Goal: Transaction & Acquisition: Purchase product/service

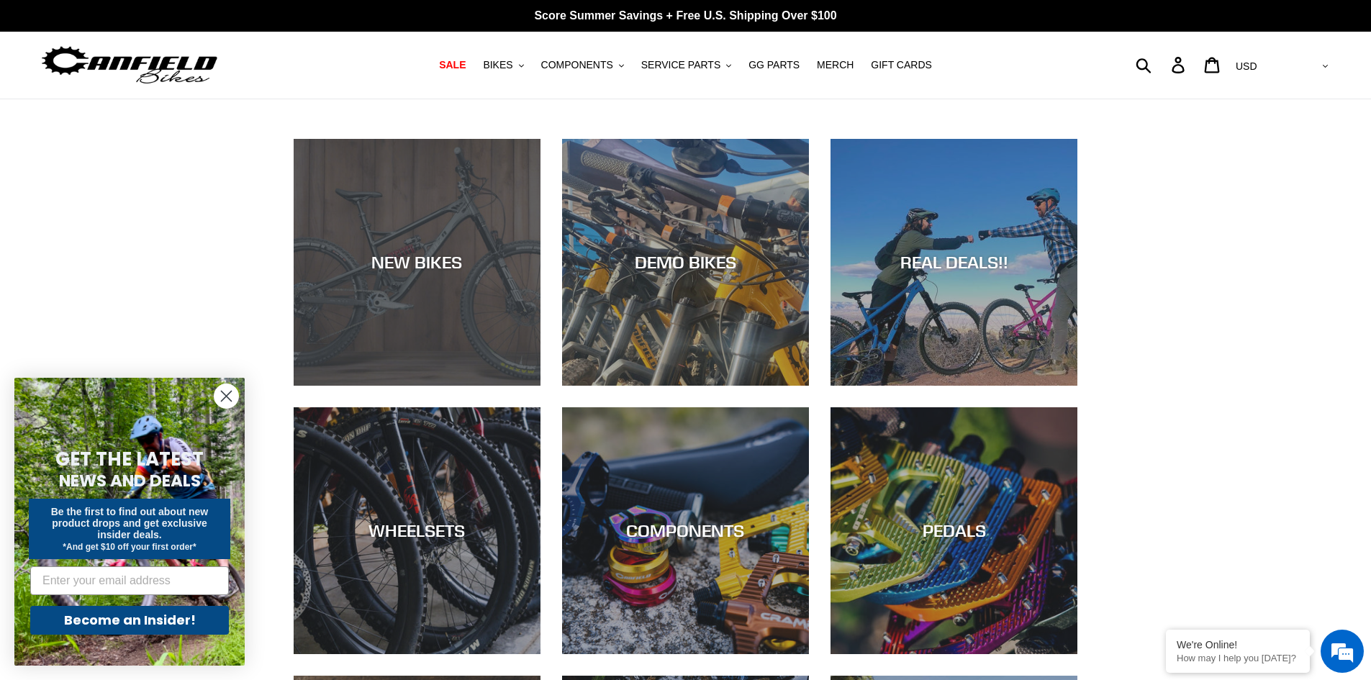
click at [477, 386] on div "NEW BIKES" at bounding box center [417, 386] width 247 height 0
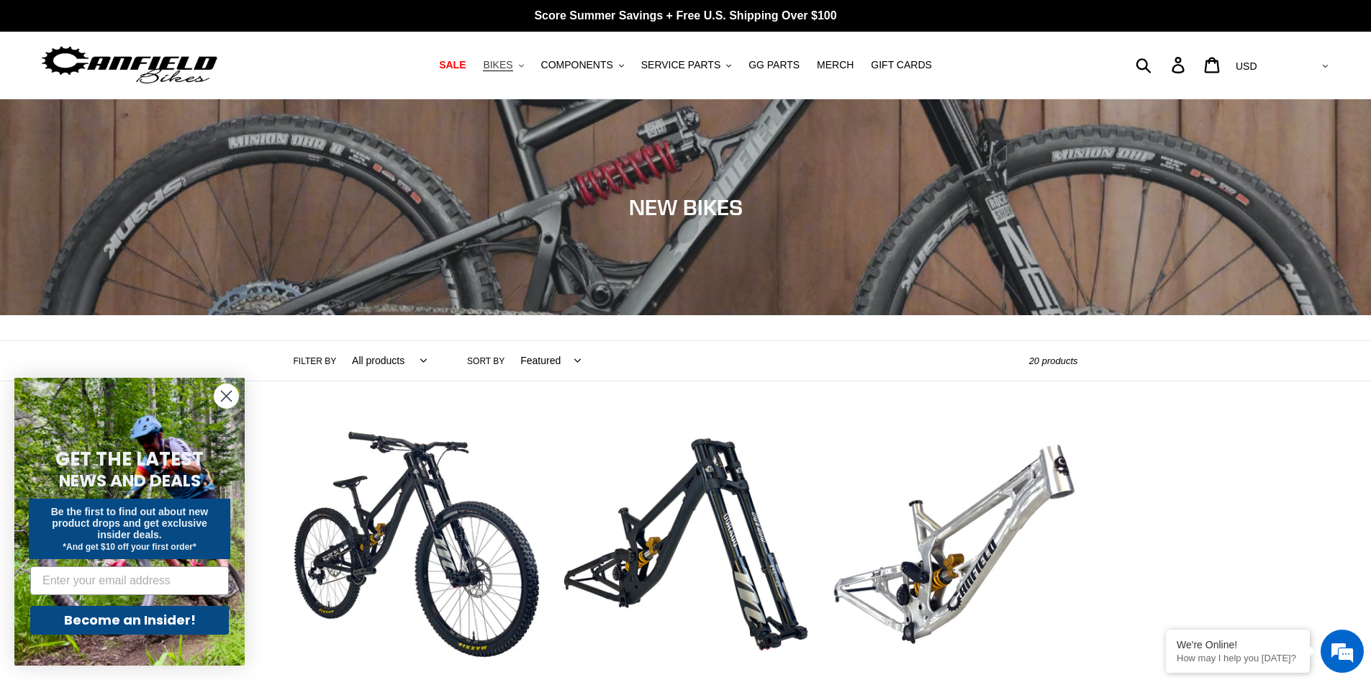
click at [512, 69] on span "BIKES" at bounding box center [498, 65] width 30 height 12
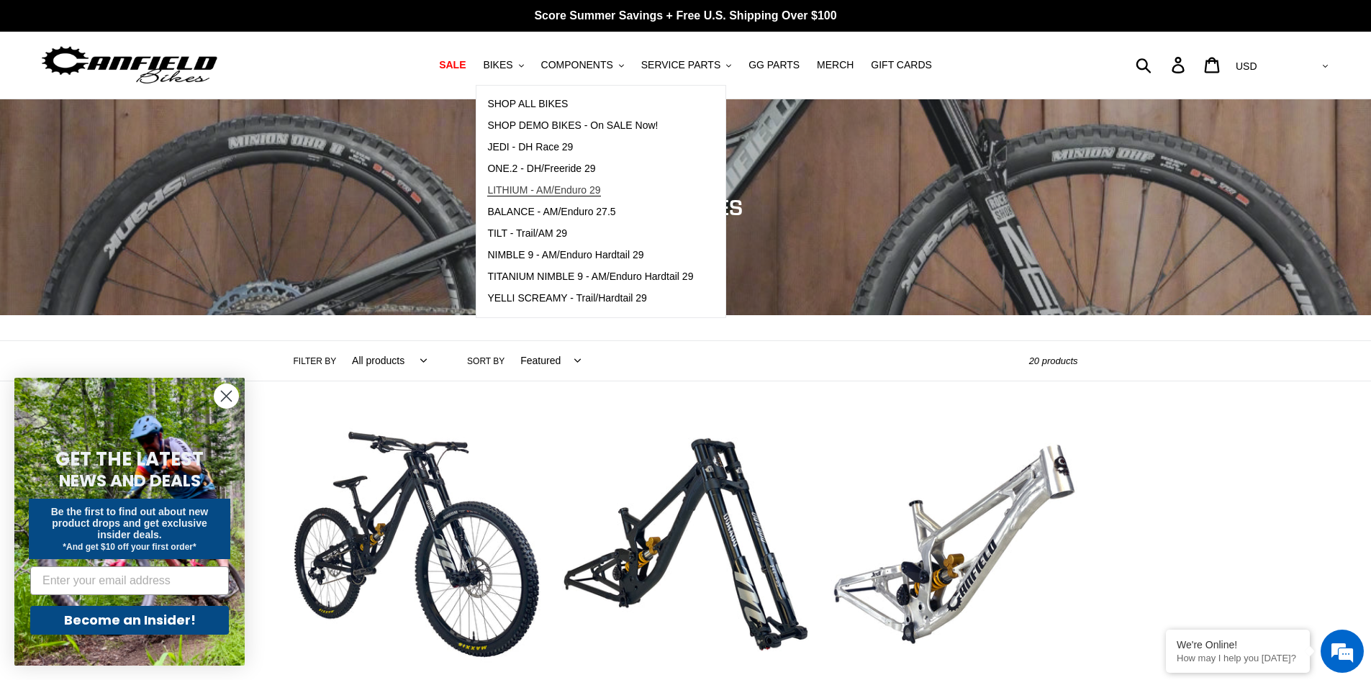
click at [546, 186] on span "LITHIUM - AM/Enduro 29" at bounding box center [543, 190] width 113 height 12
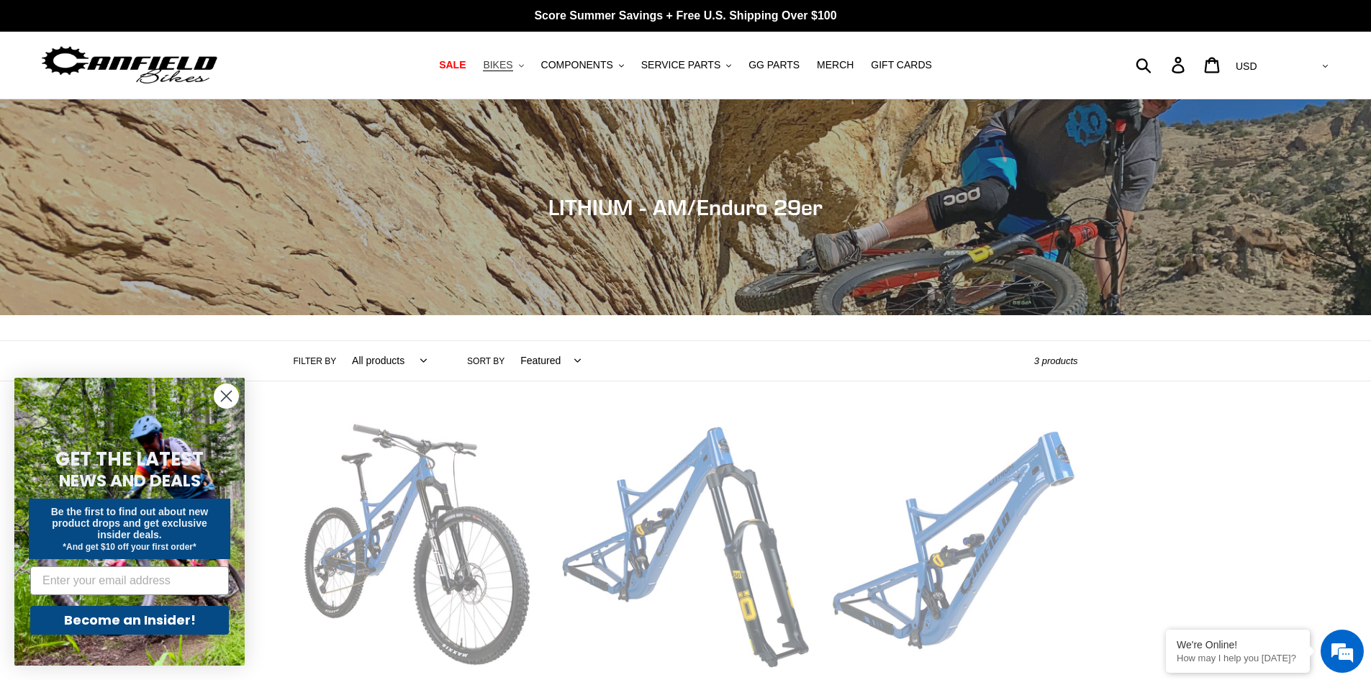
click at [512, 69] on span "BIKES" at bounding box center [498, 65] width 30 height 12
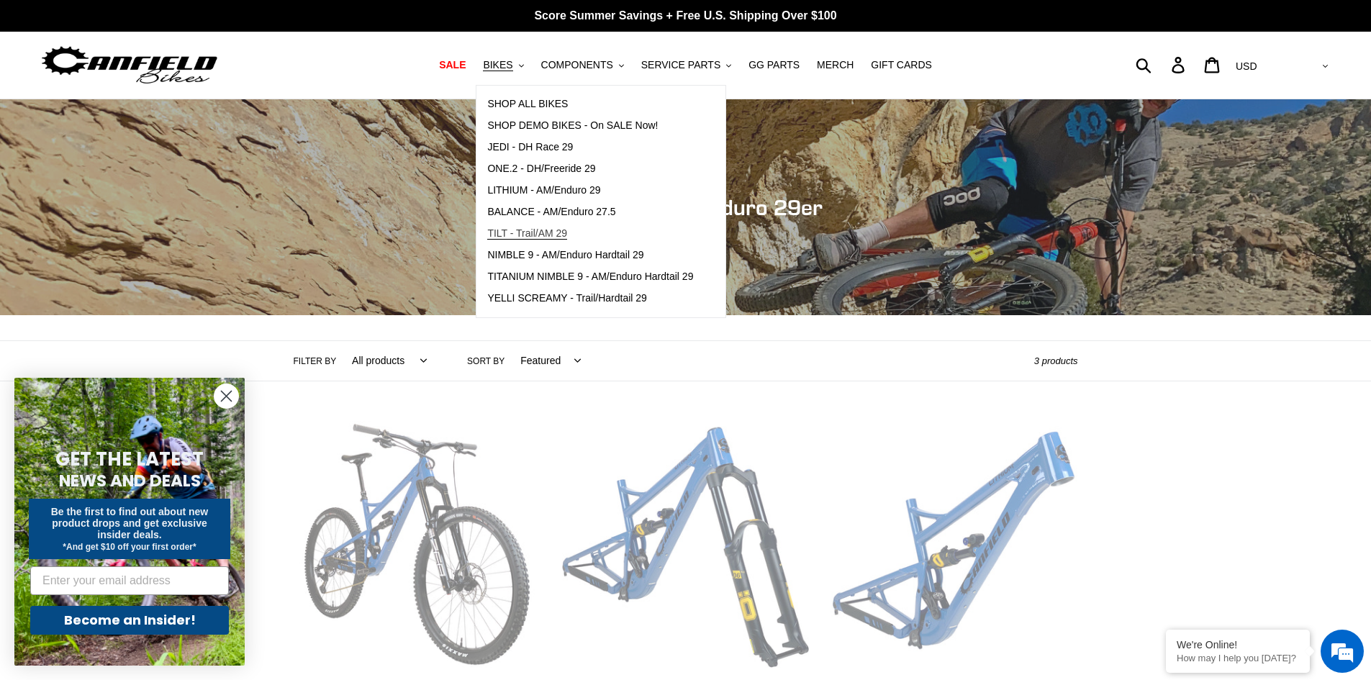
click at [549, 232] on span "TILT - Trail/AM 29" at bounding box center [527, 233] width 80 height 12
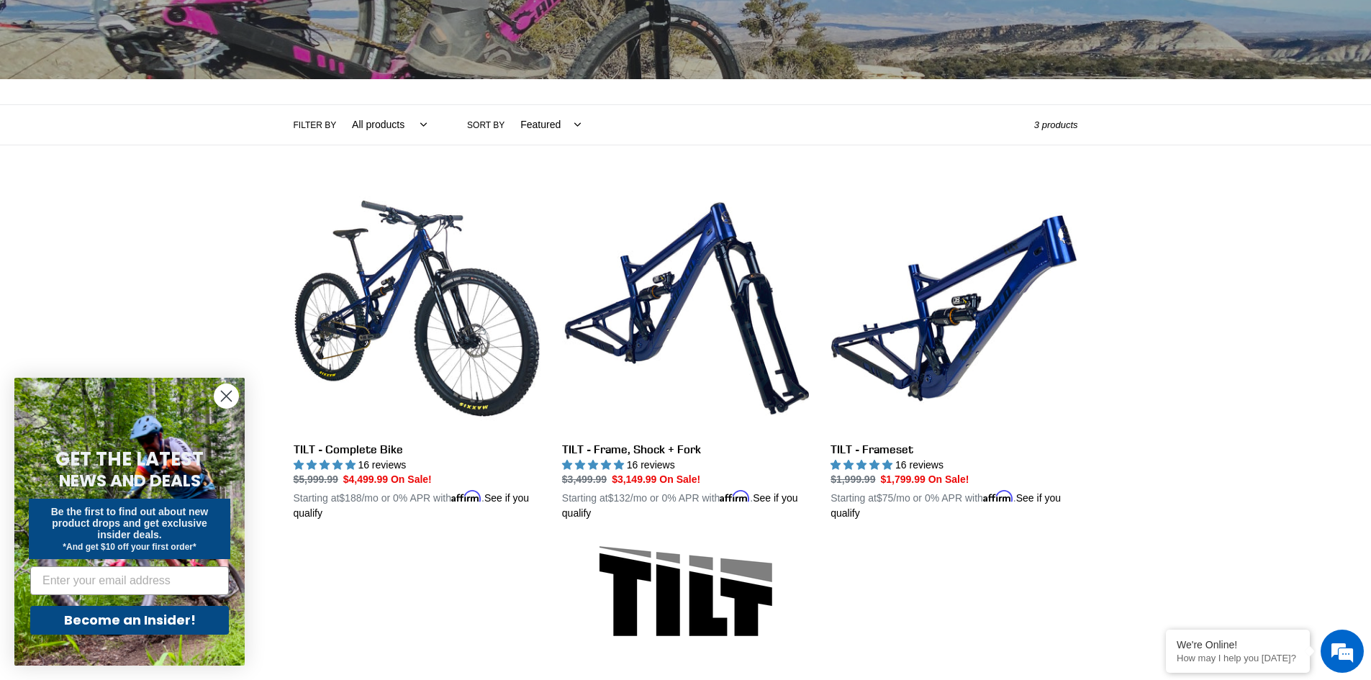
scroll to position [288, 0]
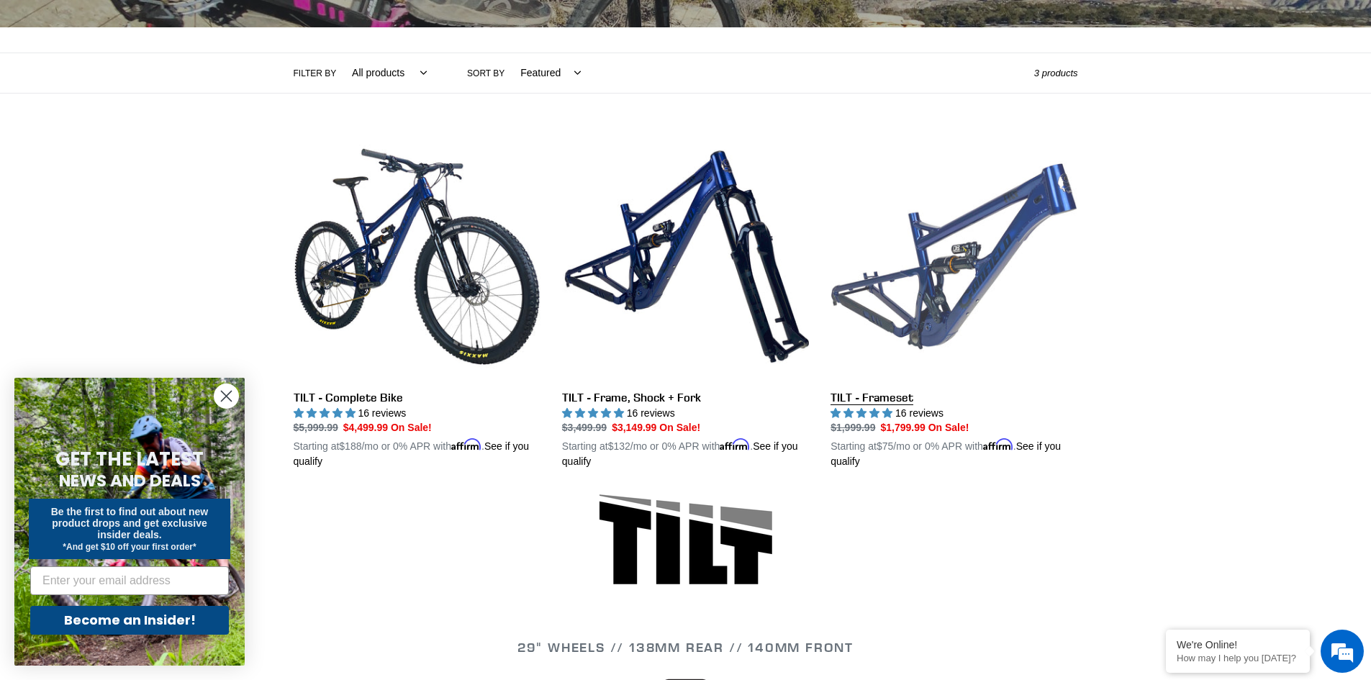
click at [932, 320] on link "TILT - Frameset" at bounding box center [953, 301] width 247 height 337
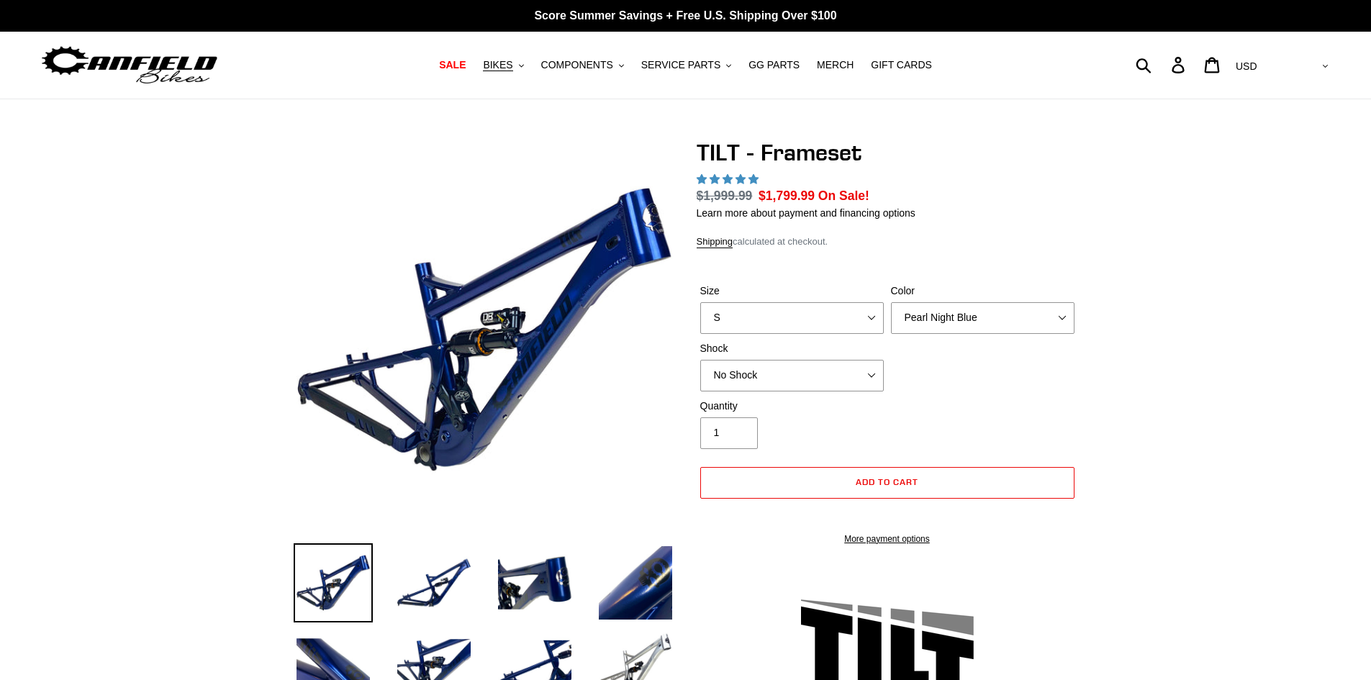
select select "highest-rating"
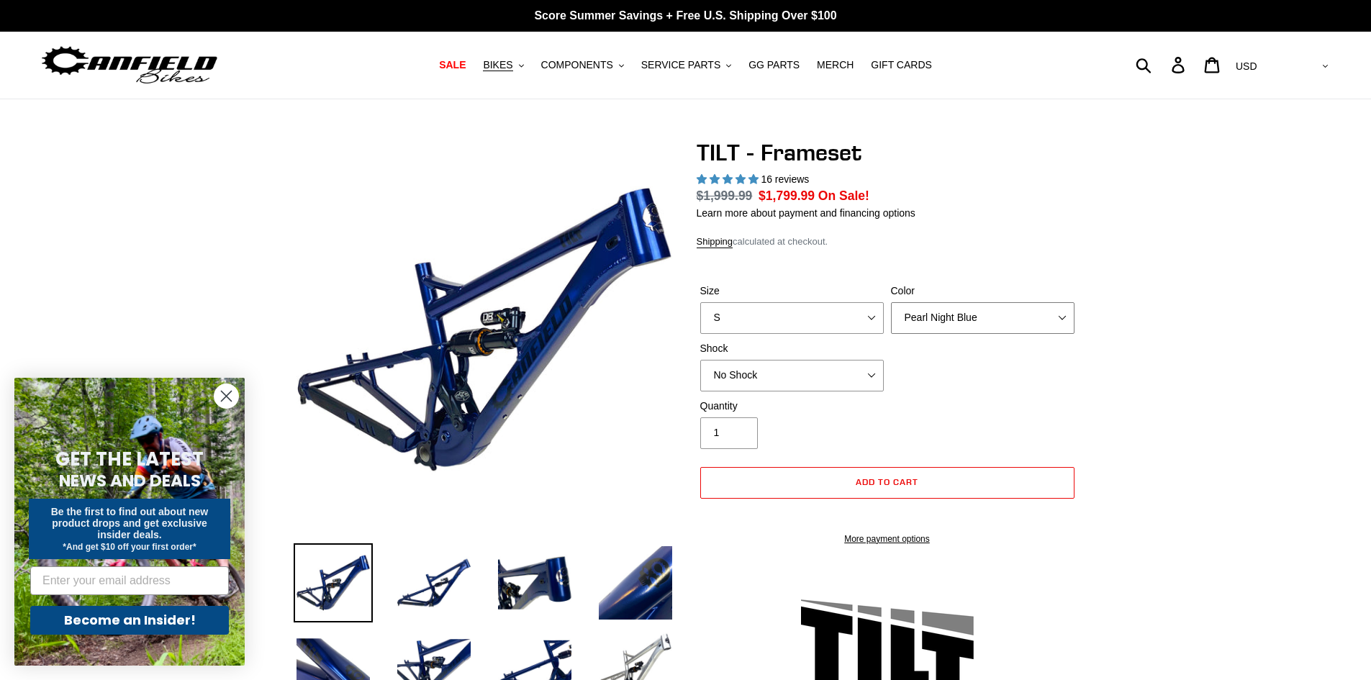
click at [965, 305] on select "Pearl Night Blue Stealth Silver" at bounding box center [983, 318] width 184 height 32
select select "Stealth Silver"
click at [891, 302] on select "Pearl Night Blue Stealth Silver" at bounding box center [983, 318] width 184 height 32
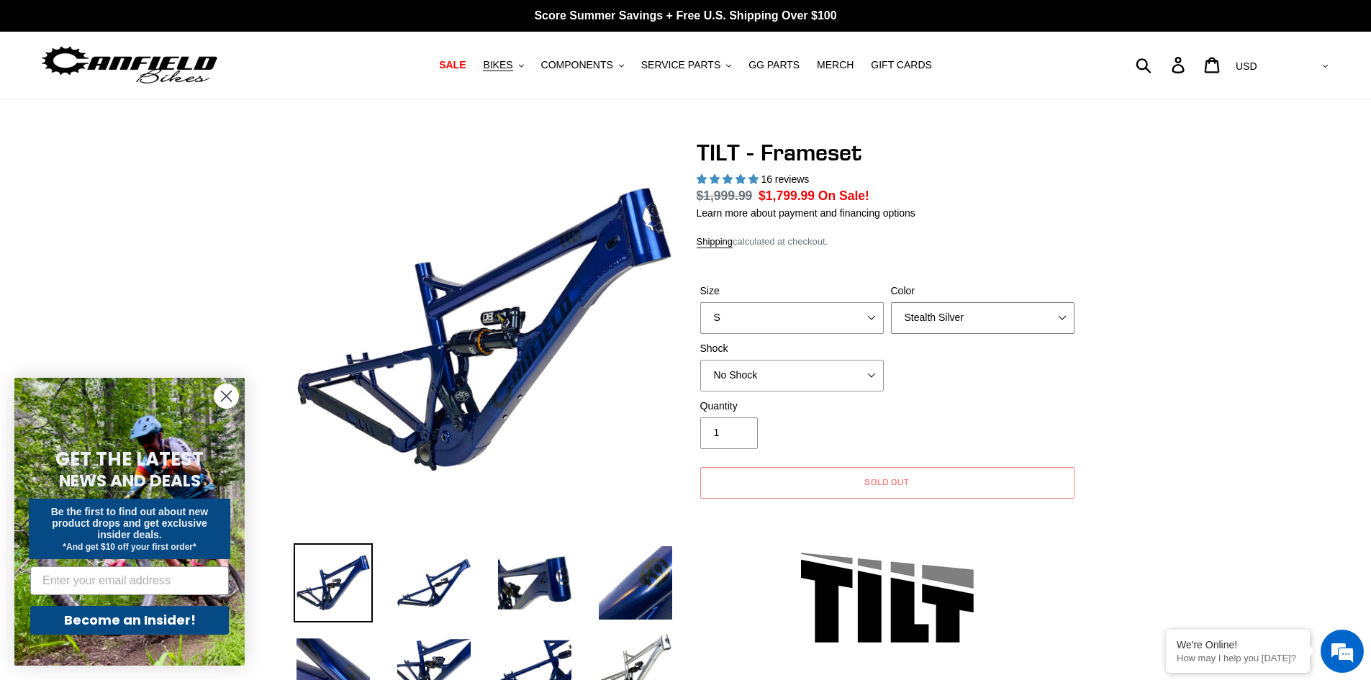
click at [928, 314] on select "Pearl Night Blue Stealth Silver" at bounding box center [983, 318] width 184 height 32
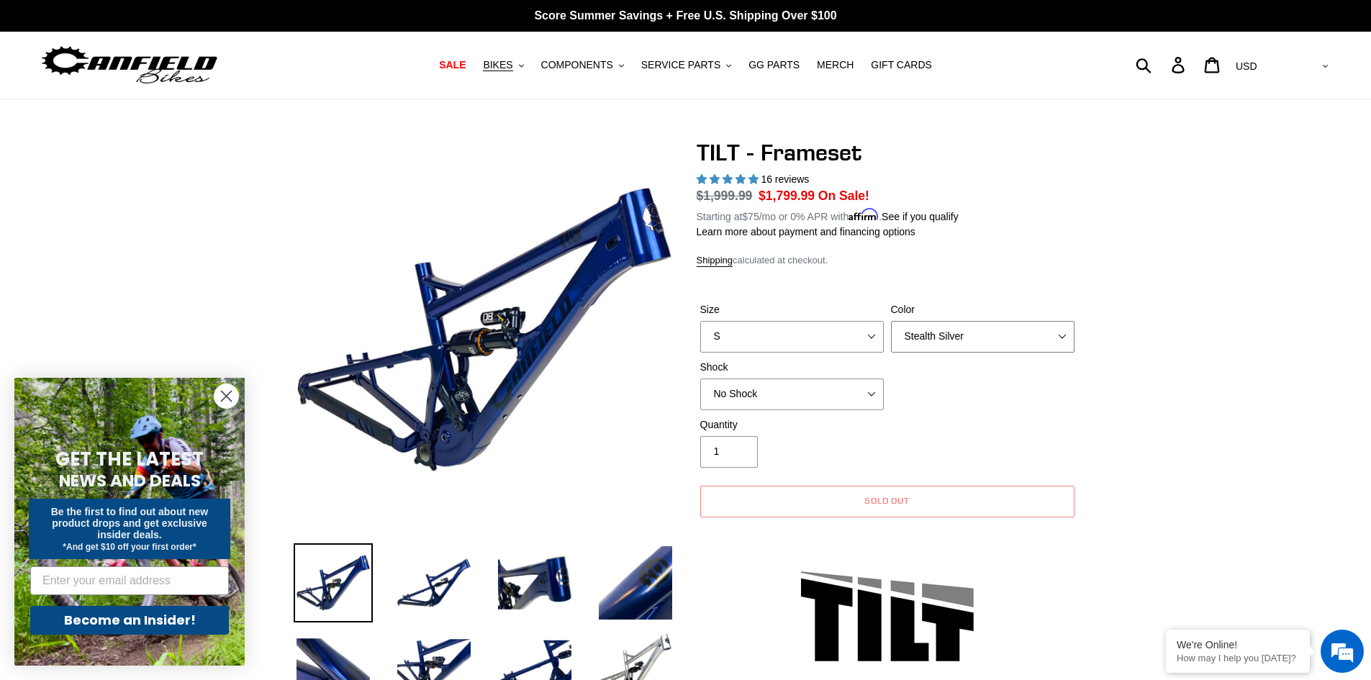
click at [928, 343] on select "Pearl Night Blue Stealth Silver" at bounding box center [983, 337] width 184 height 32
click at [921, 343] on select "Pearl Night Blue Stealth Silver" at bounding box center [983, 337] width 184 height 32
click at [891, 321] on select "Pearl Night Blue Stealth Silver" at bounding box center [983, 337] width 184 height 32
click at [820, 343] on select "S M L XL" at bounding box center [792, 337] width 184 height 32
click at [700, 321] on select "S M L XL" at bounding box center [792, 337] width 184 height 32
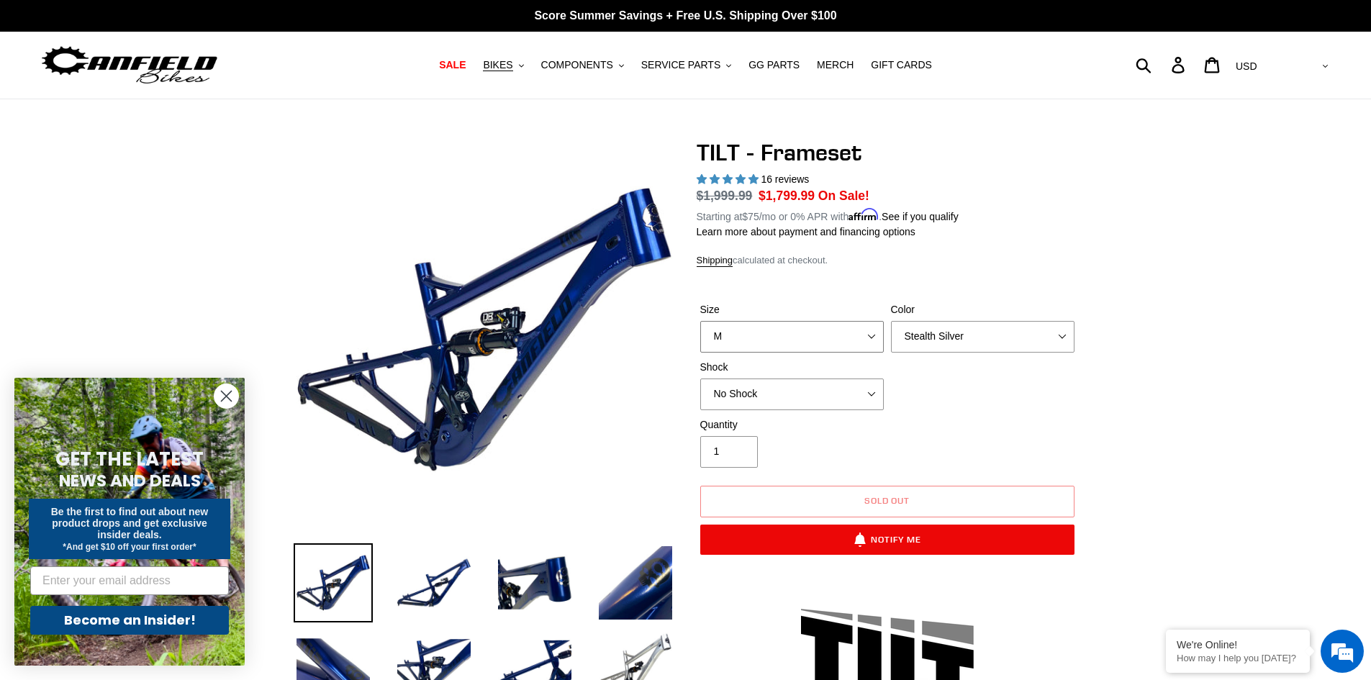
click at [823, 344] on select "S M L XL" at bounding box center [792, 337] width 184 height 32
select select "L"
click at [700, 321] on select "S M L XL" at bounding box center [792, 337] width 184 height 32
click at [938, 332] on select "Pearl Night Blue Stealth Silver" at bounding box center [983, 337] width 184 height 32
select select "Pearl Night Blue"
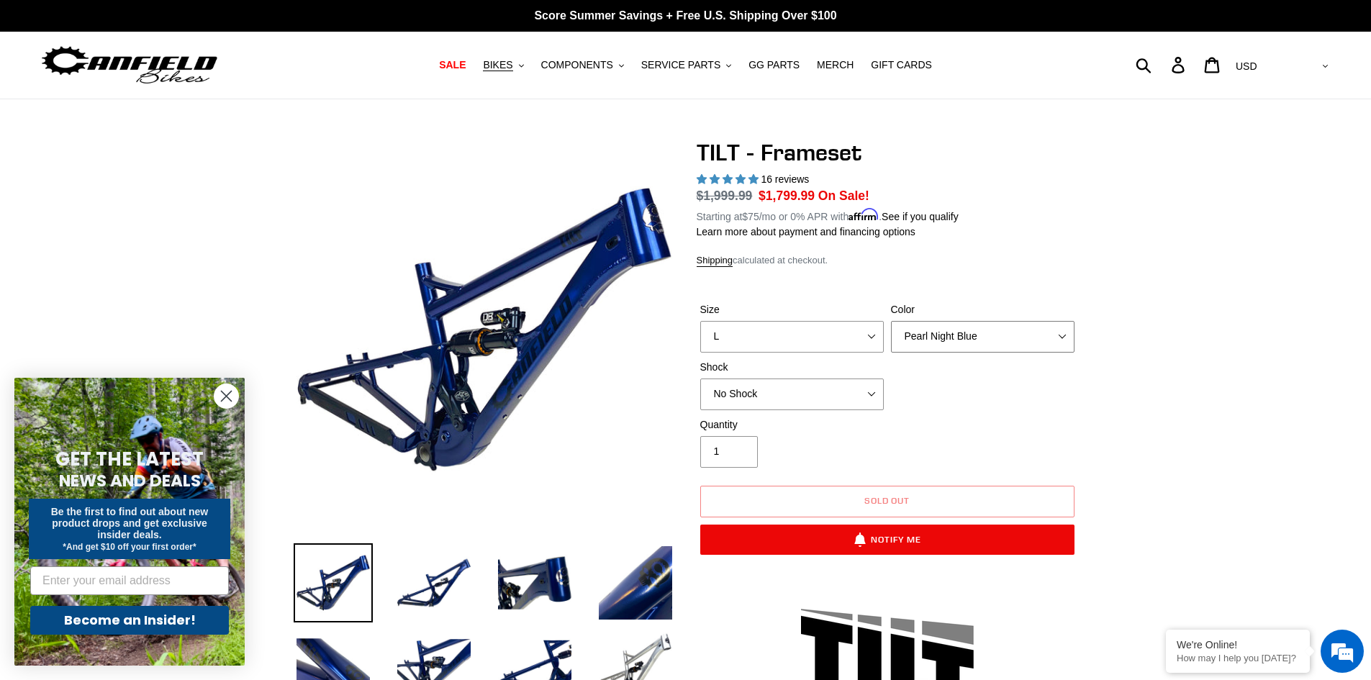
click at [891, 321] on select "Pearl Night Blue Stealth Silver" at bounding box center [983, 337] width 184 height 32
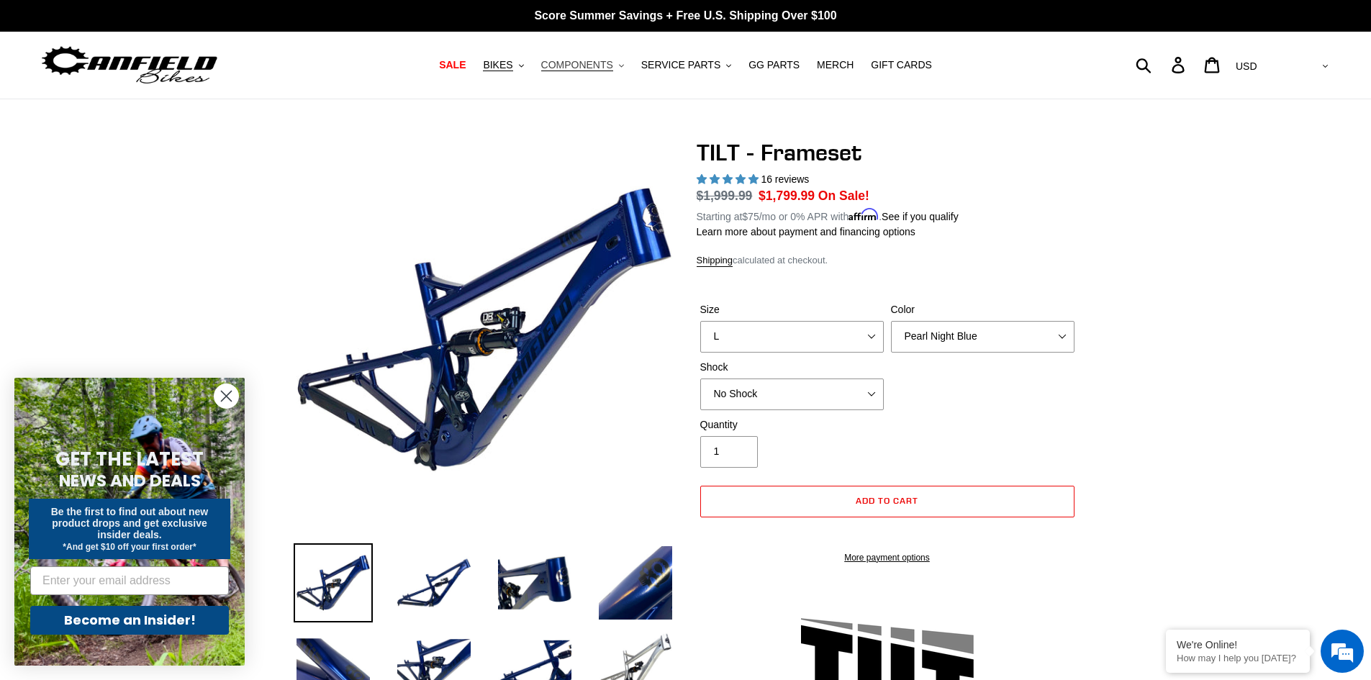
click at [599, 65] on span "COMPONENTS" at bounding box center [577, 65] width 72 height 12
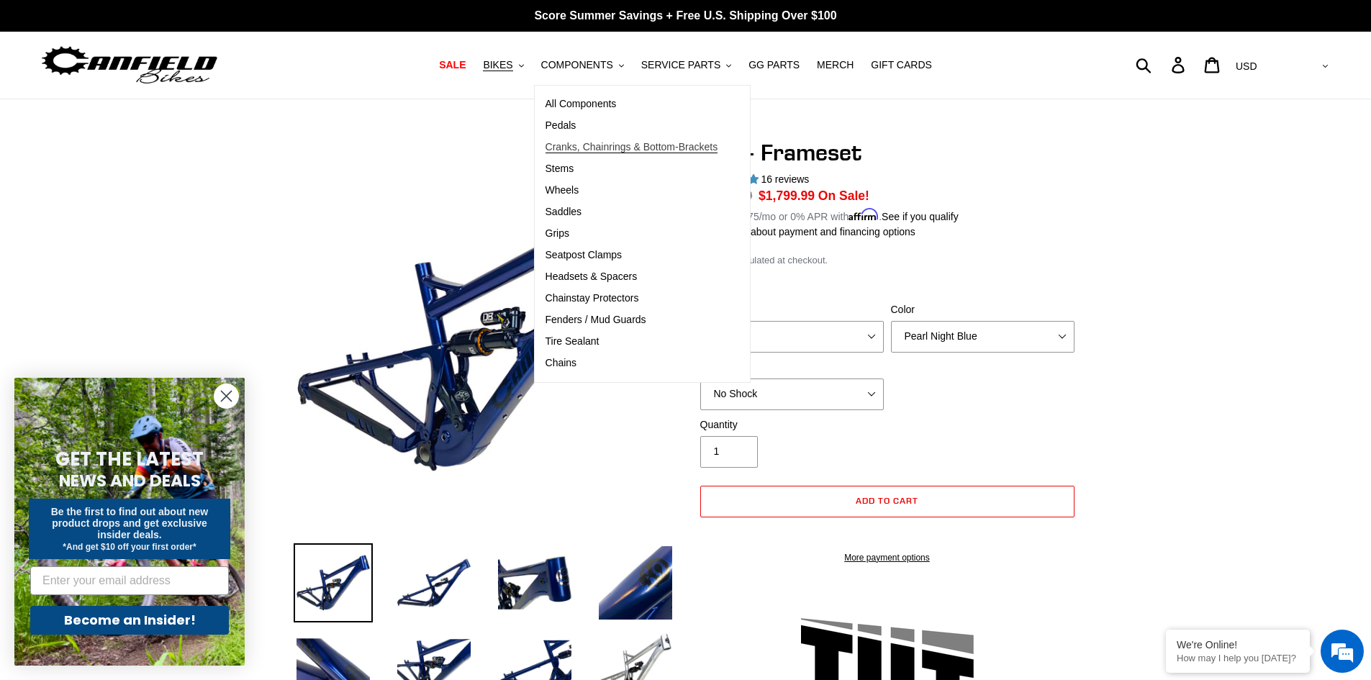
click at [661, 140] on link "Cranks, Chainrings & Bottom-Brackets" at bounding box center [632, 148] width 194 height 22
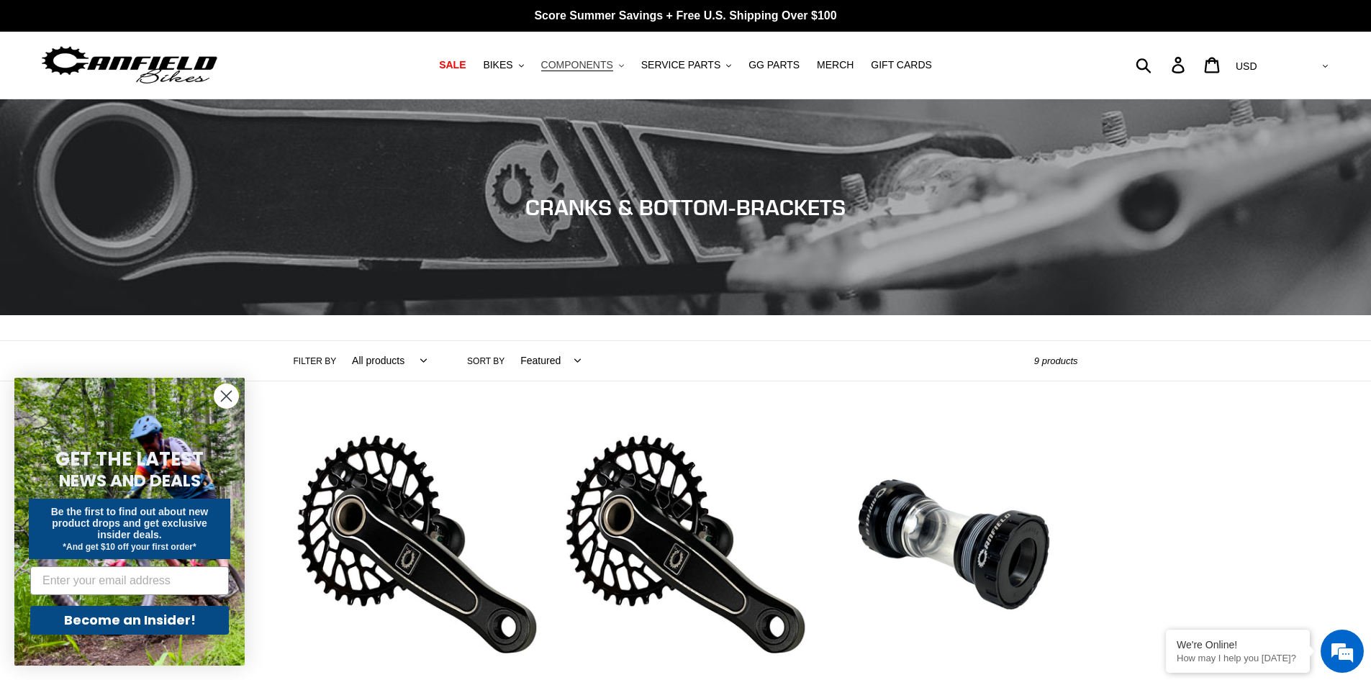
click at [575, 67] on span "COMPONENTS" at bounding box center [577, 65] width 72 height 12
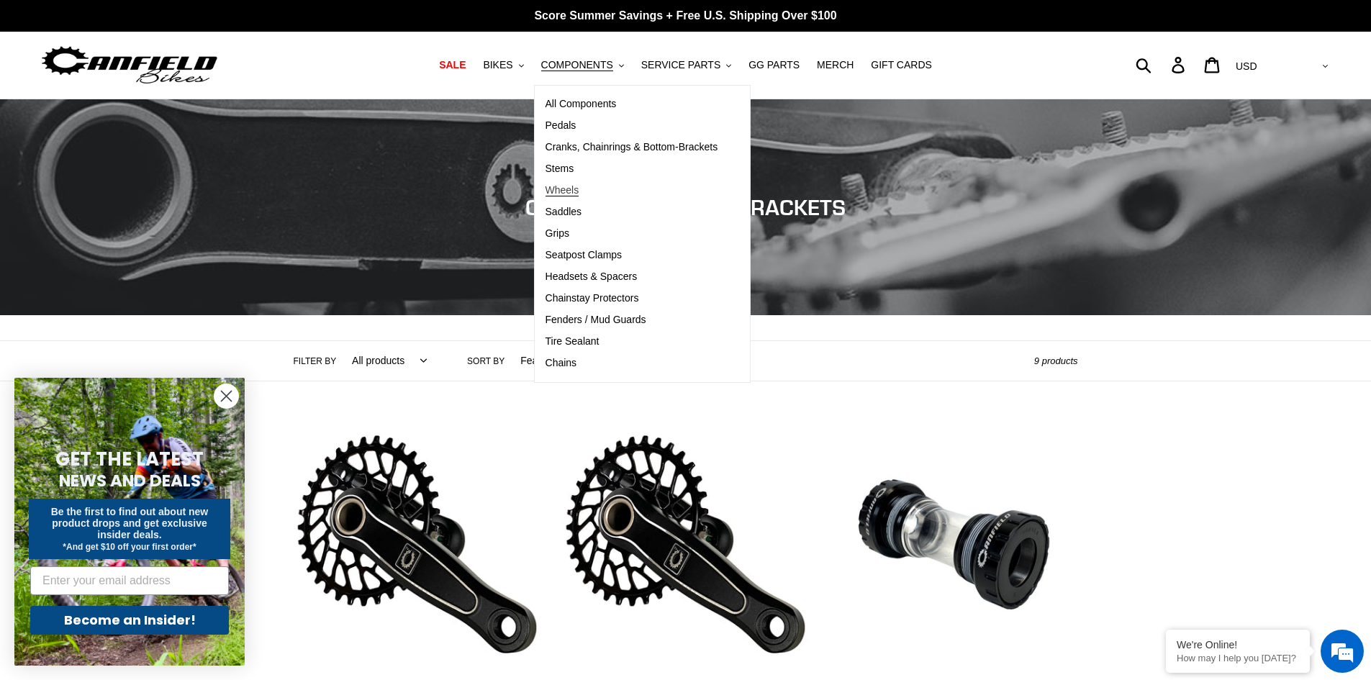
click at [577, 186] on span "Wheels" at bounding box center [562, 190] width 34 height 12
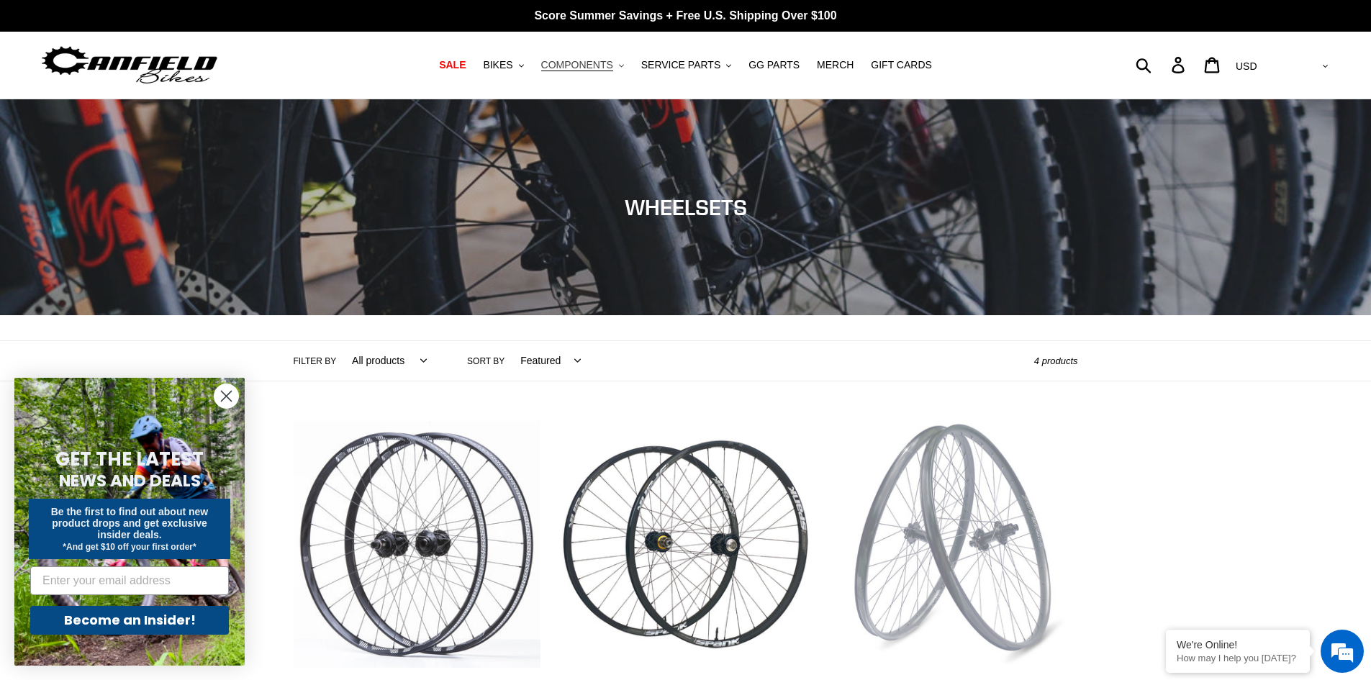
click at [588, 66] on span "COMPONENTS" at bounding box center [577, 65] width 72 height 12
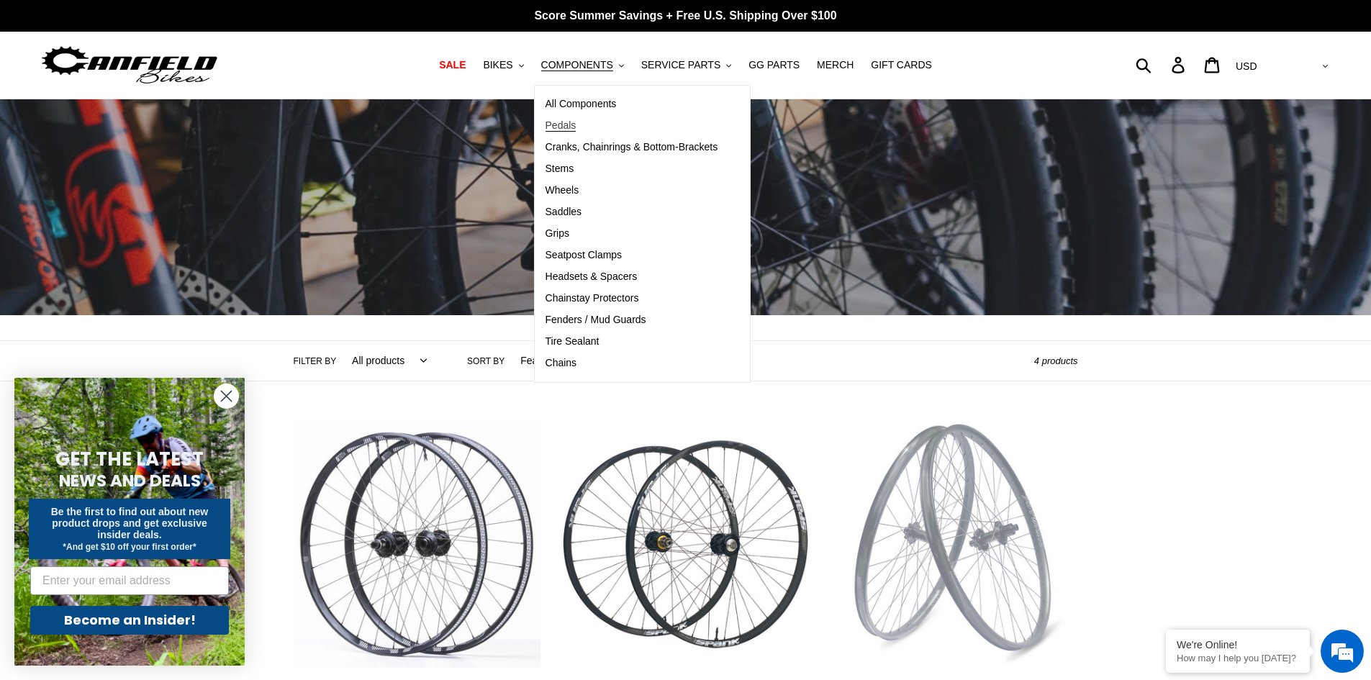
click at [572, 129] on span "Pedals" at bounding box center [560, 125] width 31 height 12
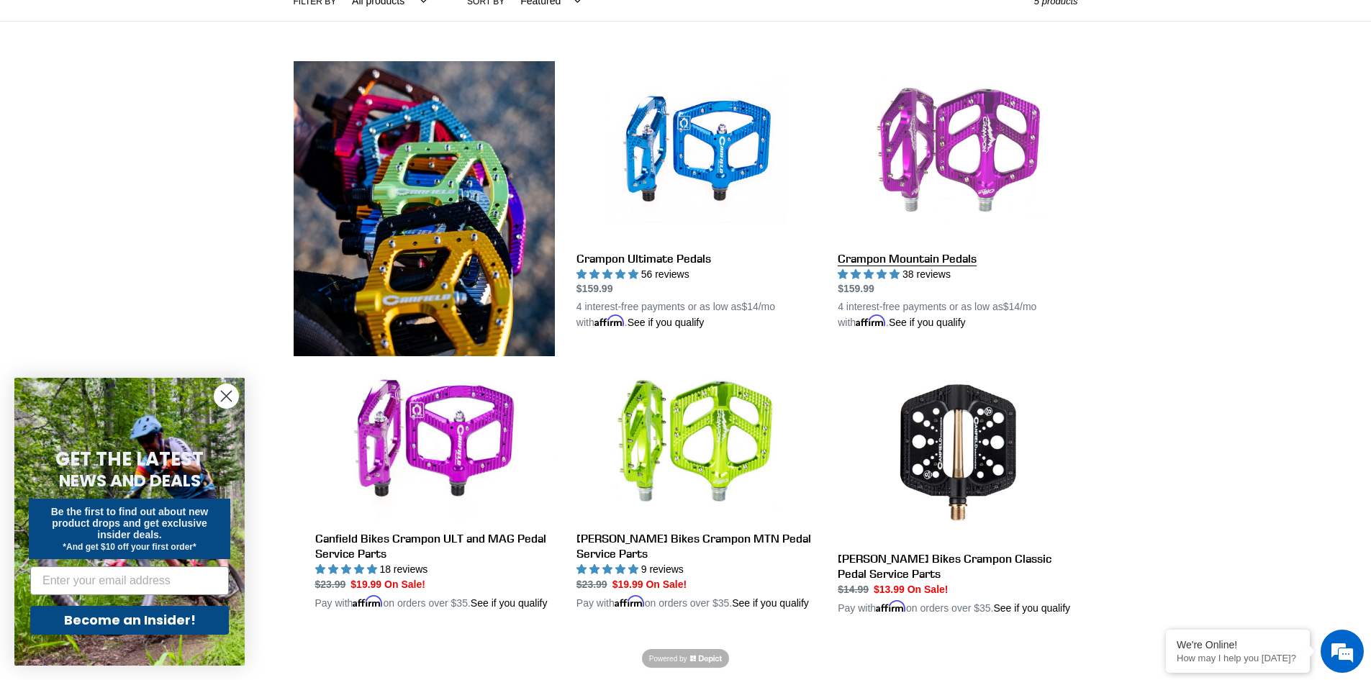
click at [906, 258] on link "Crampon Mountain Pedals" at bounding box center [958, 196] width 240 height 270
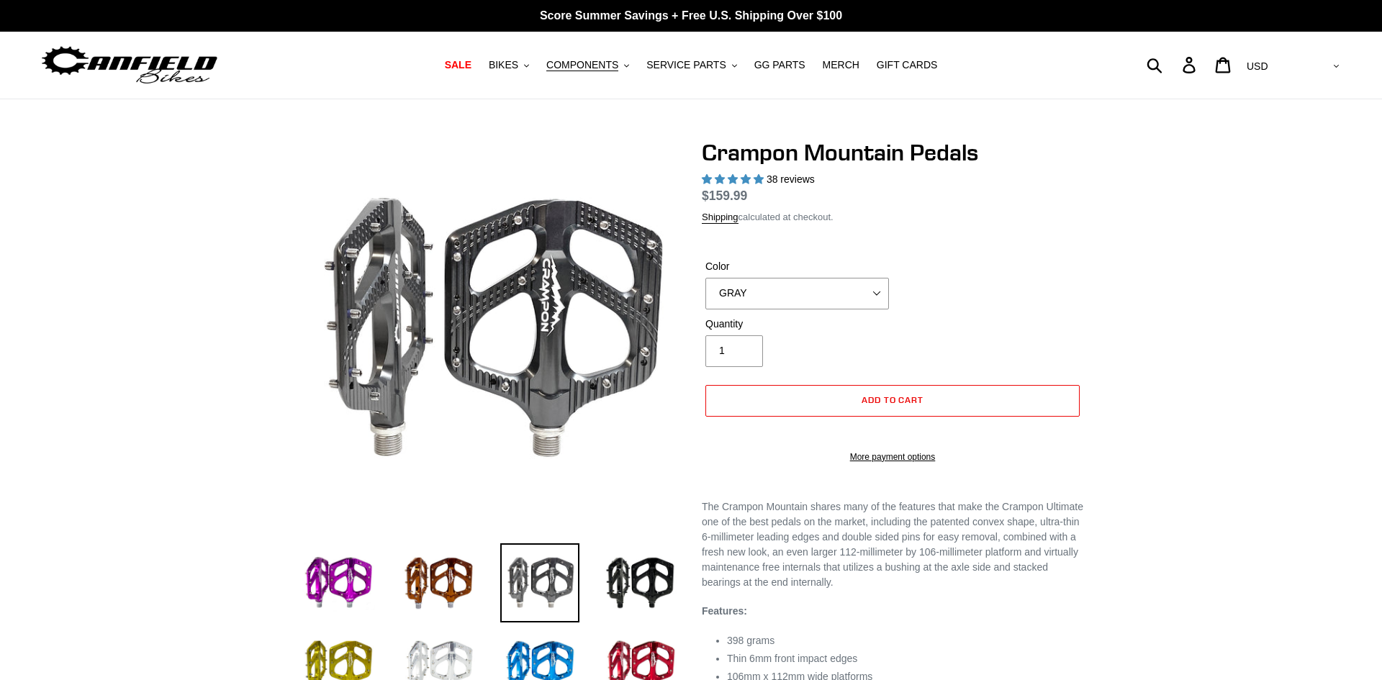
select select "highest-rating"
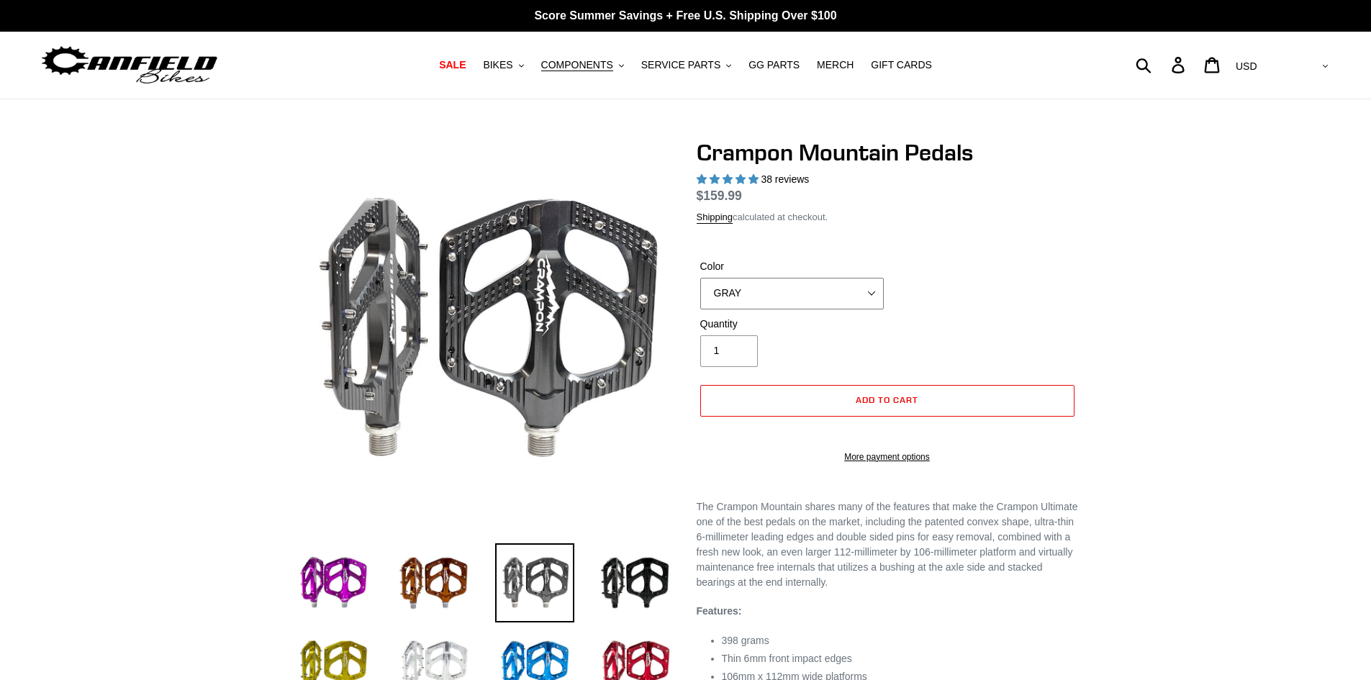
click at [848, 295] on select "GRAY BLACK STEALTH - Sold out POLISHED RED BLUE [GEOGRAPHIC_DATA] ORANGE PNW GR…" at bounding box center [792, 294] width 184 height 32
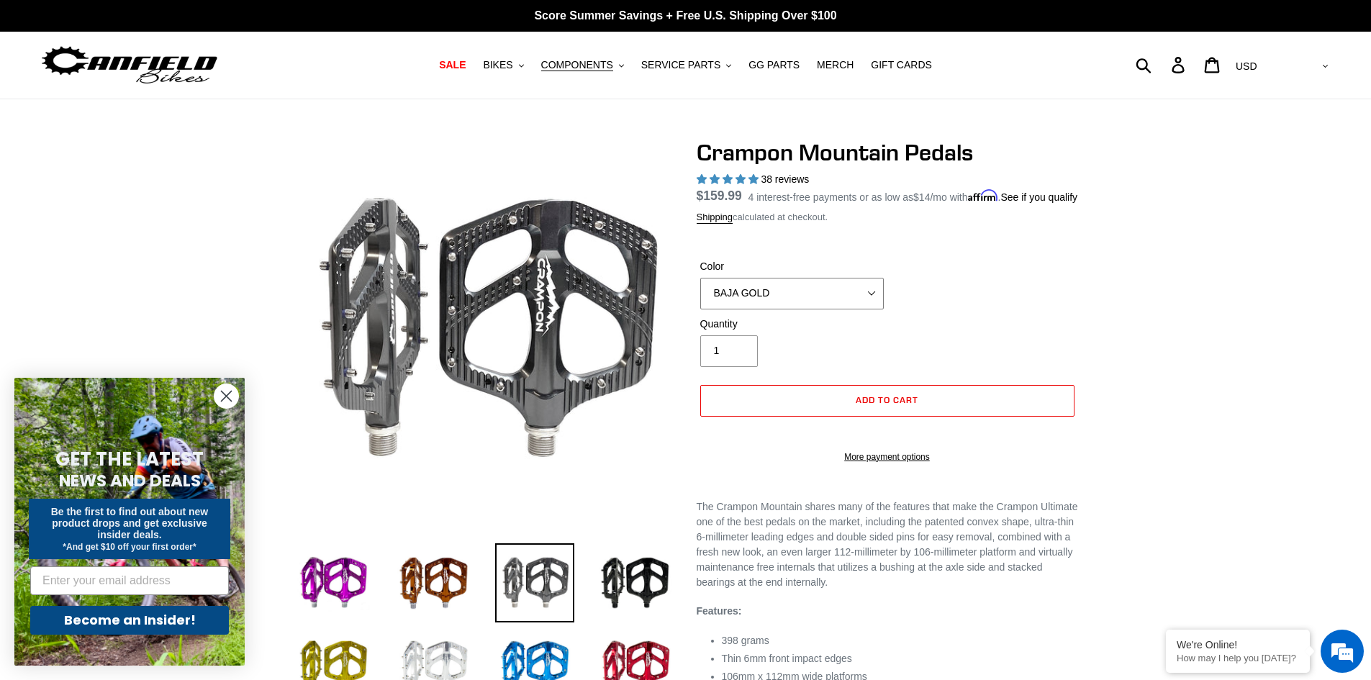
click at [700, 294] on select "GRAY BLACK STEALTH - Sold out POLISHED RED BLUE BAJA GOLD ORANGE PNW GREEN GOLD…" at bounding box center [792, 294] width 184 height 32
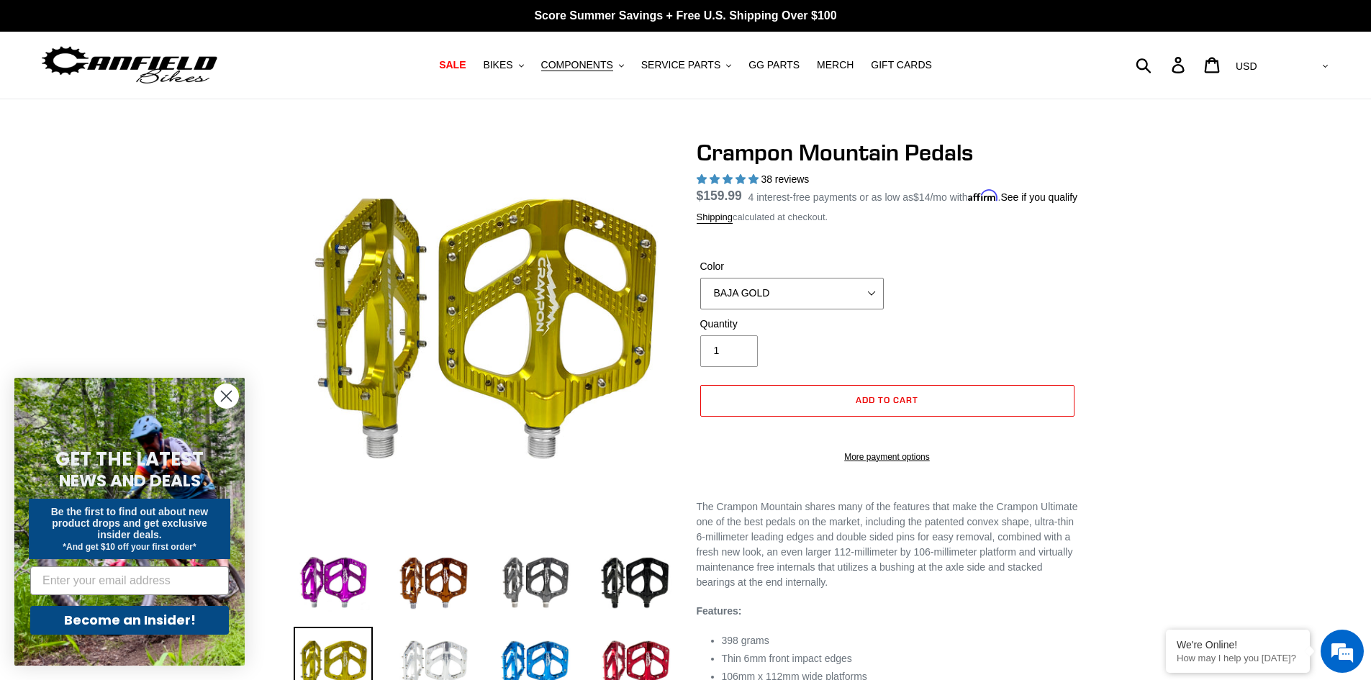
click at [819, 309] on select "GRAY BLACK STEALTH - Sold out POLISHED RED BLUE BAJA GOLD ORANGE PNW GREEN GOLD…" at bounding box center [792, 294] width 184 height 32
select select "GOLD - Sold out"
click at [700, 294] on select "GRAY BLACK STEALTH - Sold out POLISHED RED BLUE BAJA GOLD ORANGE PNW GREEN GOLD…" at bounding box center [792, 294] width 184 height 32
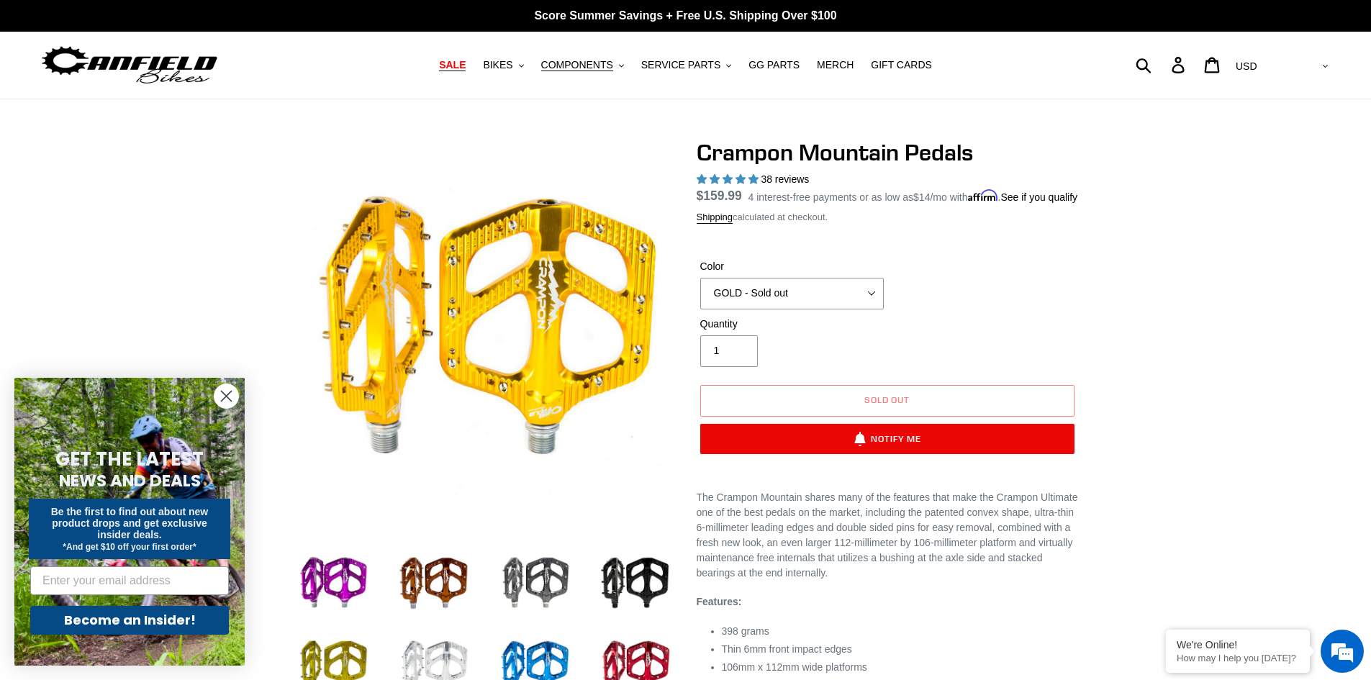
click at [466, 65] on span "SALE" at bounding box center [452, 65] width 27 height 12
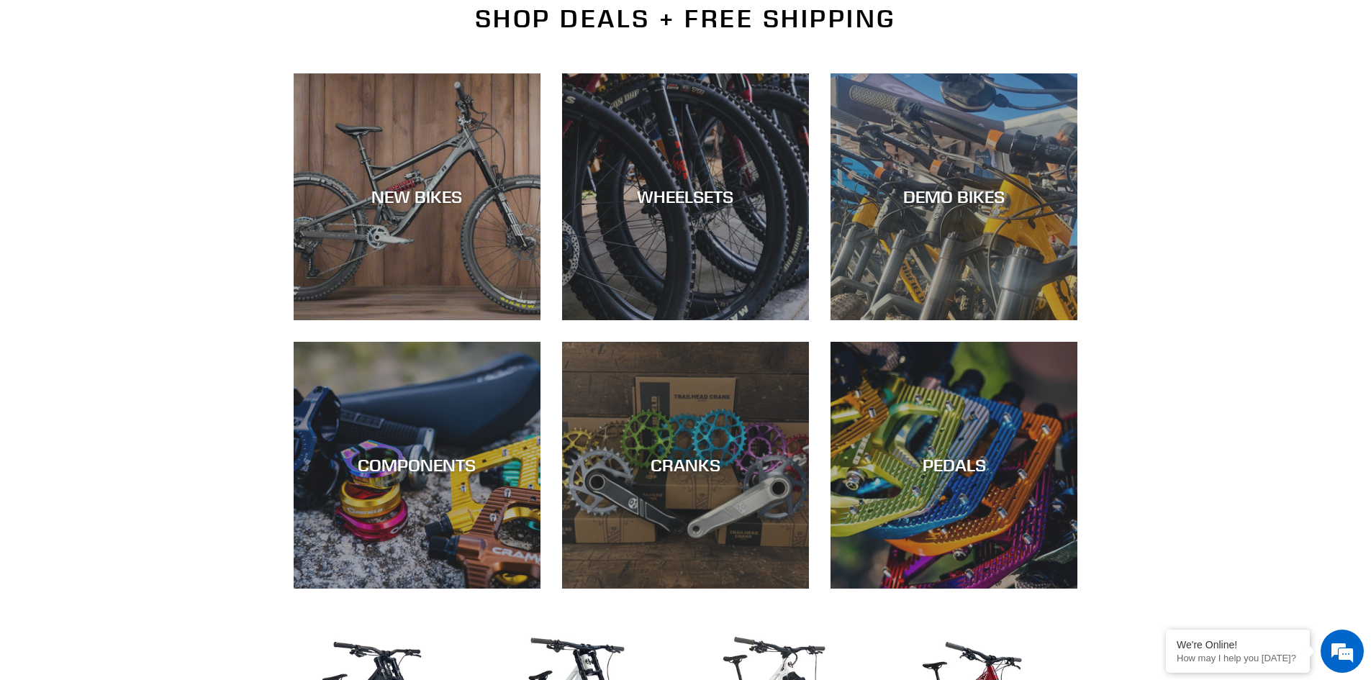
scroll to position [360, 0]
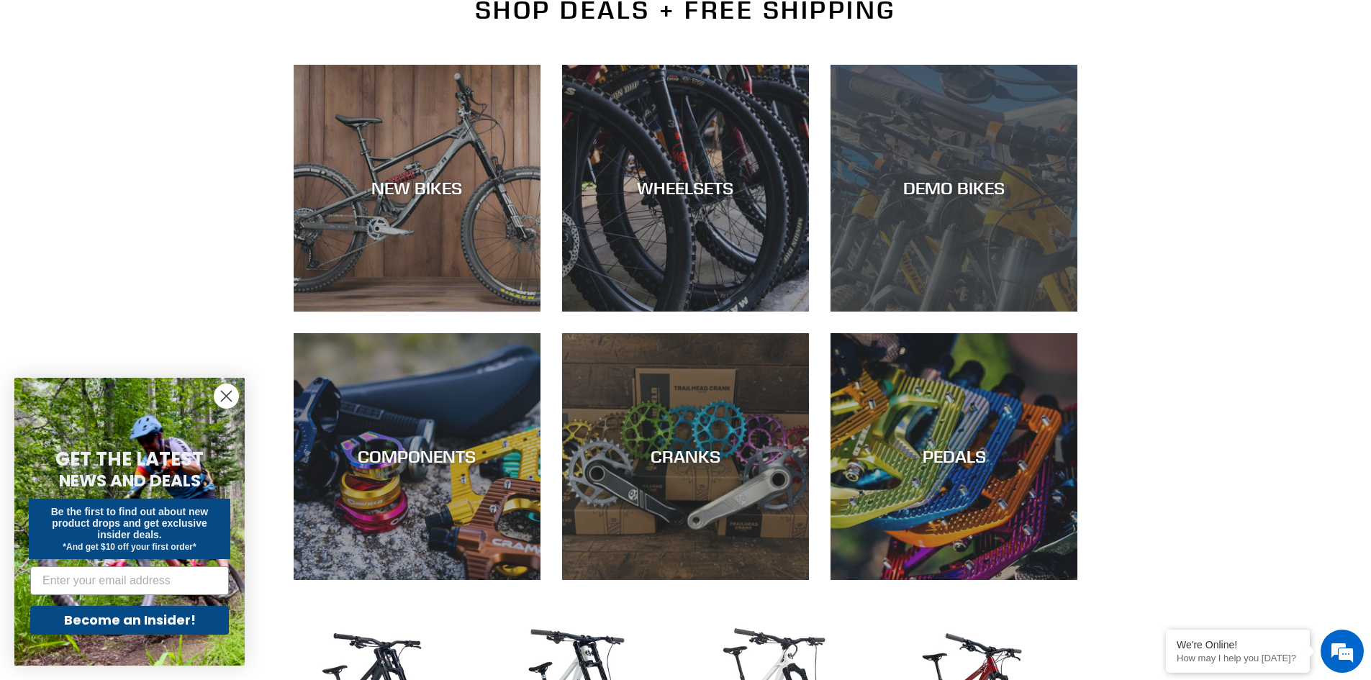
click at [957, 312] on div "DEMO BIKES" at bounding box center [953, 312] width 247 height 0
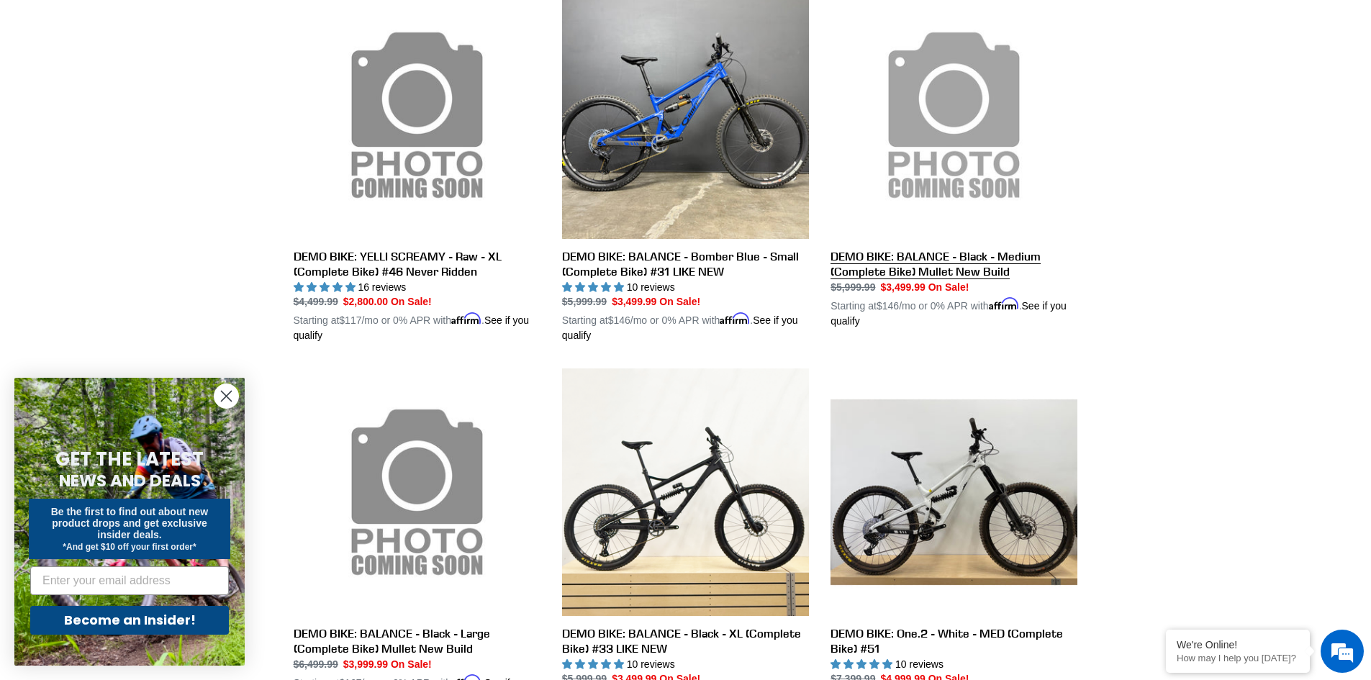
scroll to position [864, 0]
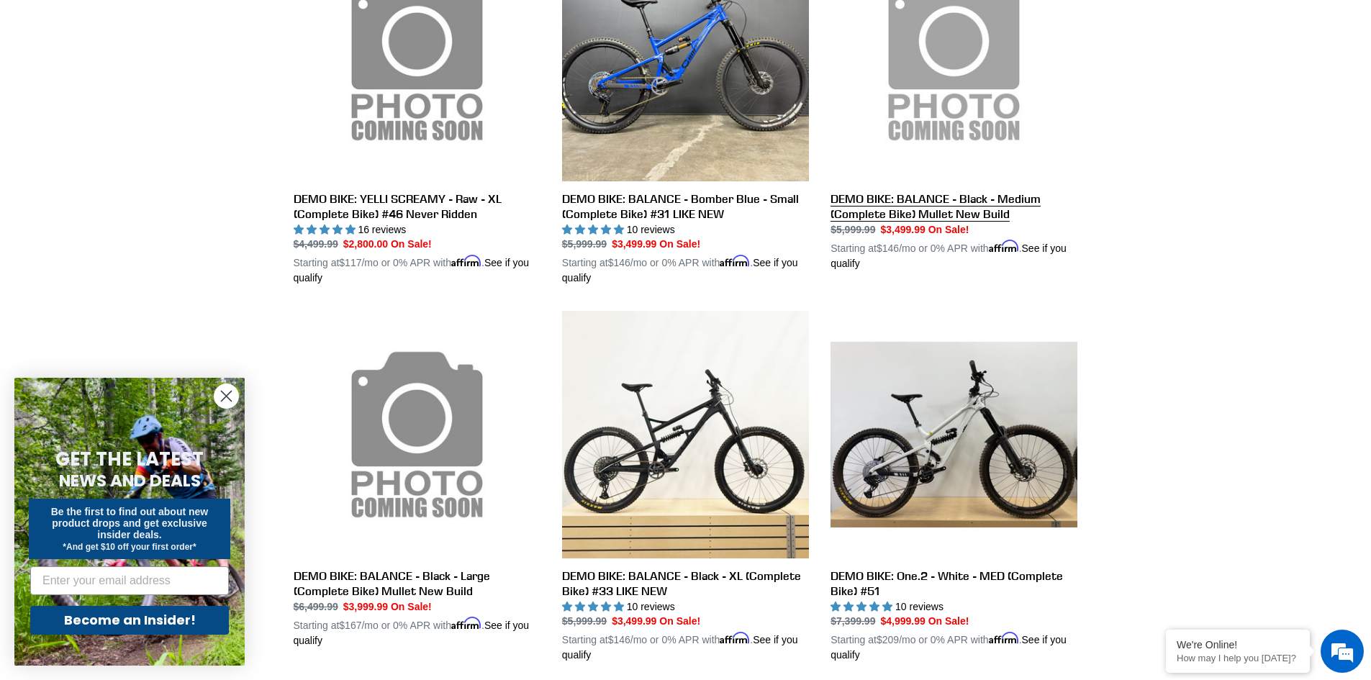
click at [945, 218] on link "DEMO BIKE: BALANCE - Black - Medium (Complete Bike) Mullet New Build" at bounding box center [953, 102] width 247 height 337
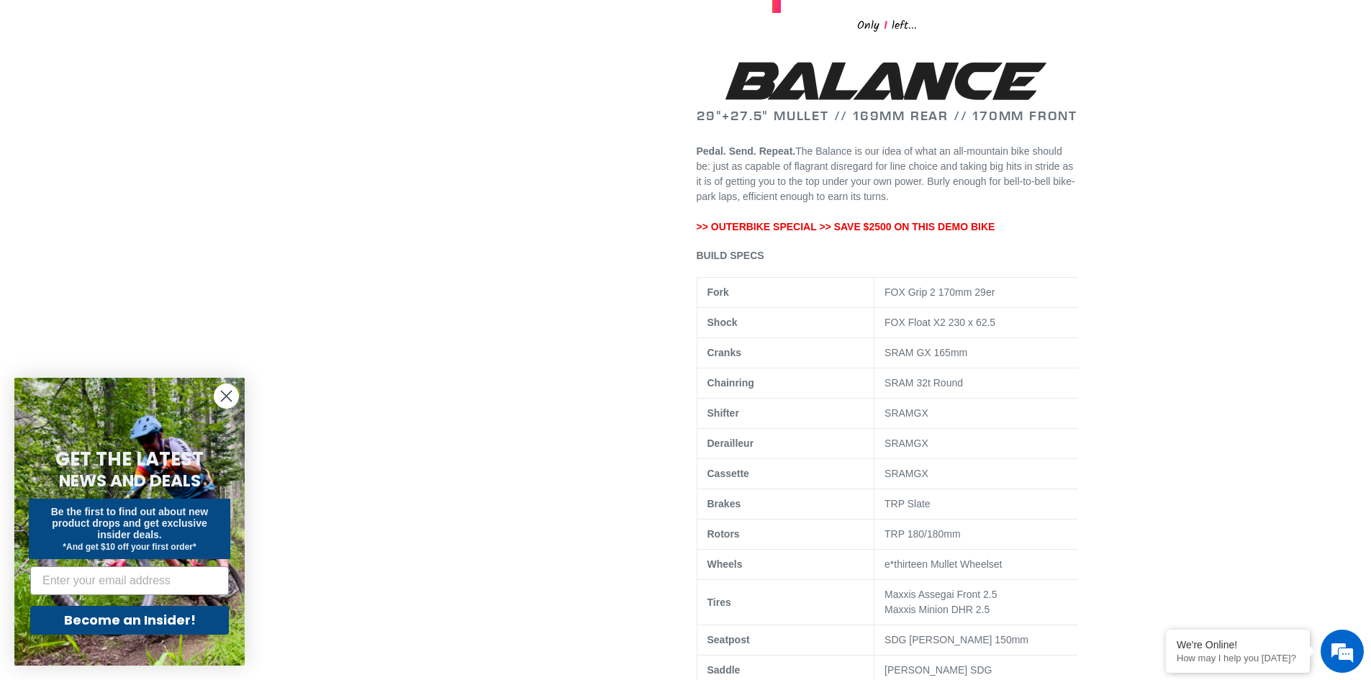
scroll to position [504, 0]
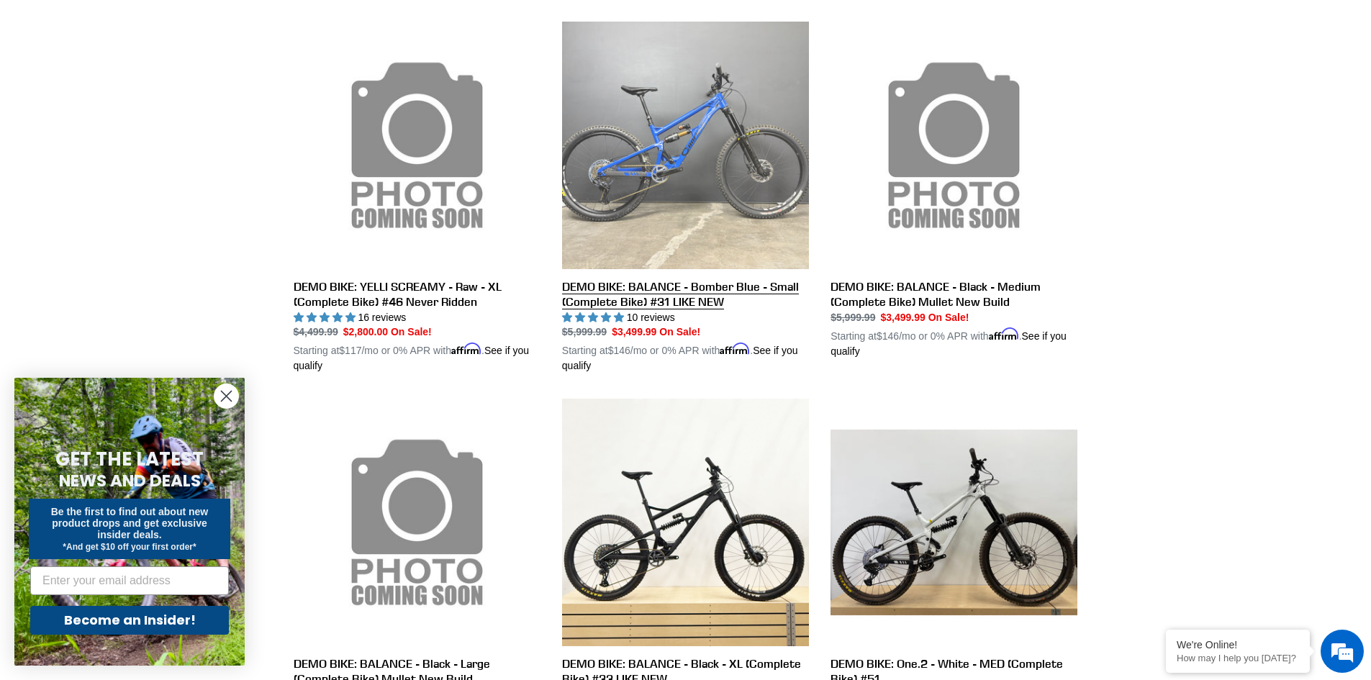
click at [668, 287] on link "DEMO BIKE: BALANCE - Bomber Blue - Small (Complete Bike) #31 LIKE NEW" at bounding box center [685, 198] width 247 height 352
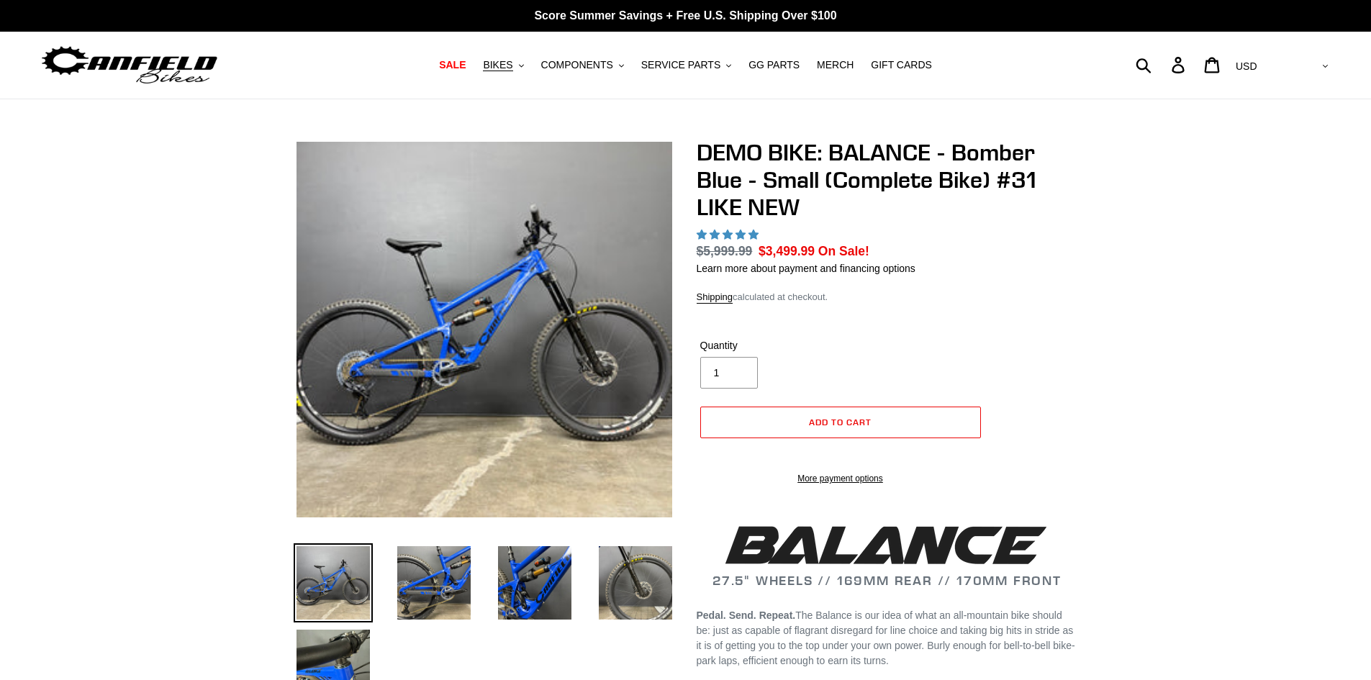
select select "highest-rating"
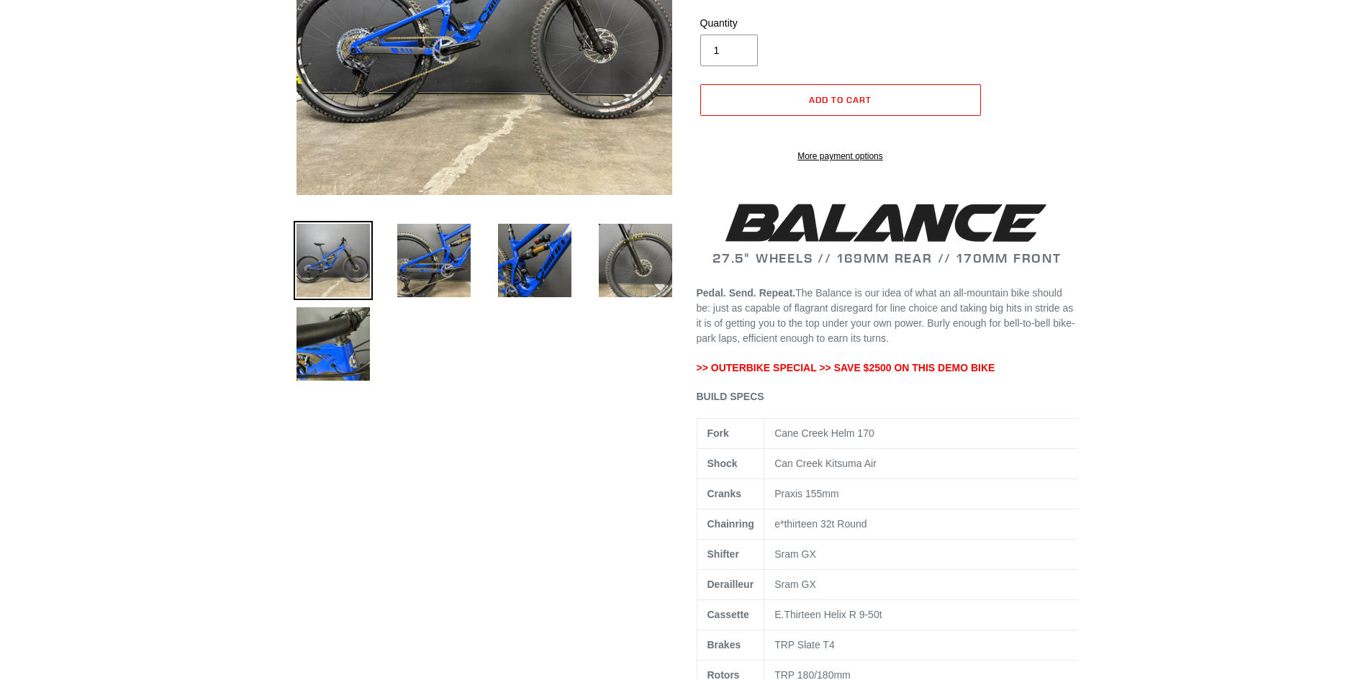
scroll to position [360, 0]
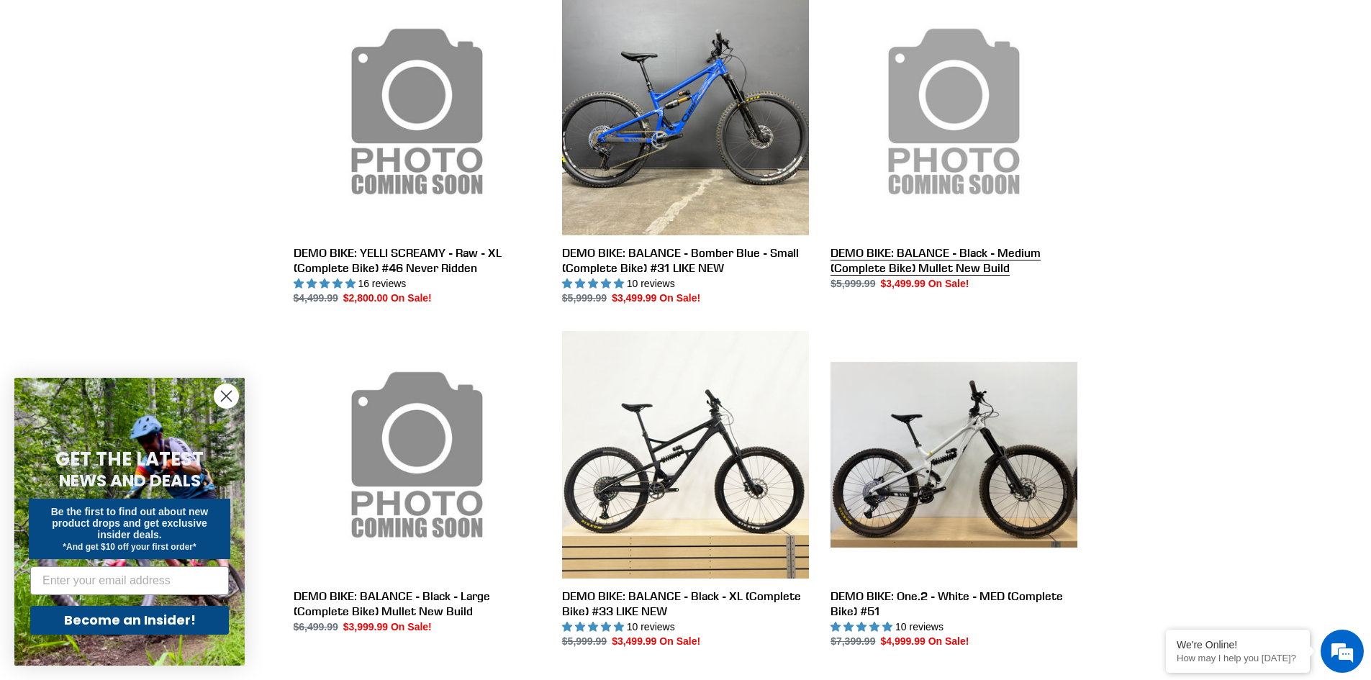
click at [970, 267] on link "DEMO BIKE: BALANCE - Black - Medium (Complete Bike) Mullet New Build" at bounding box center [953, 139] width 247 height 303
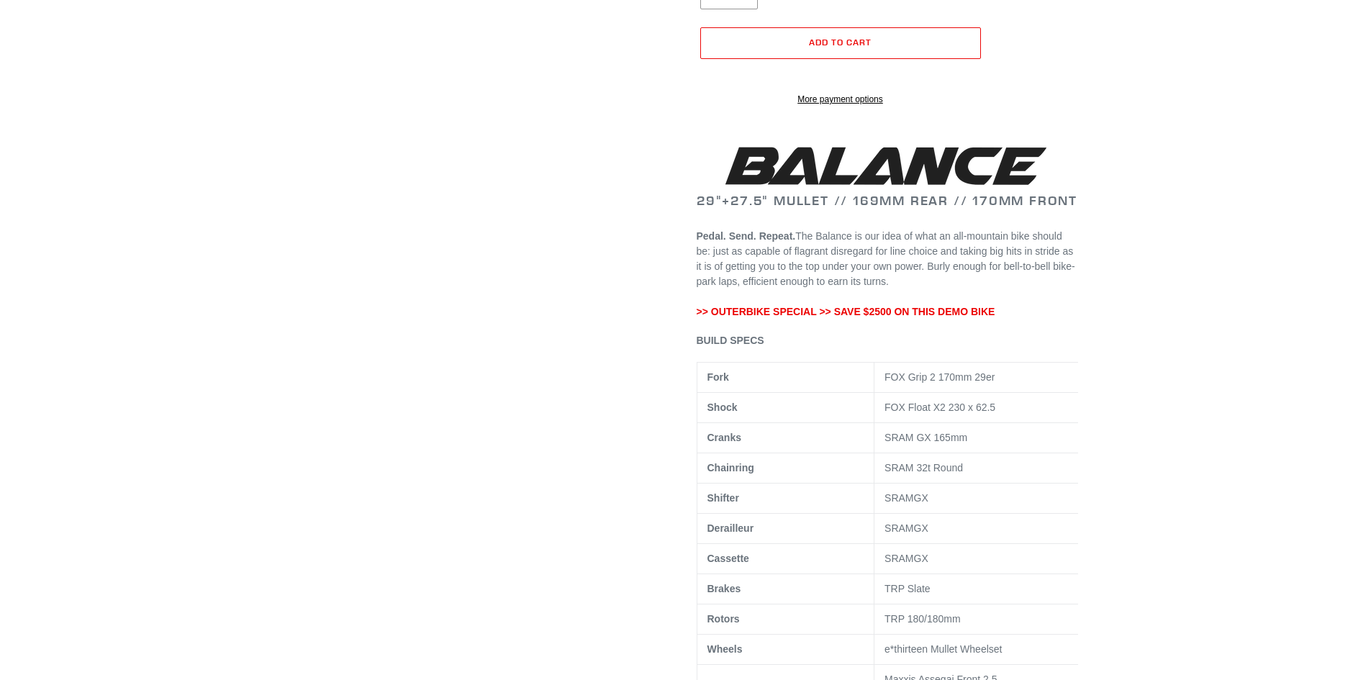
scroll to position [432, 0]
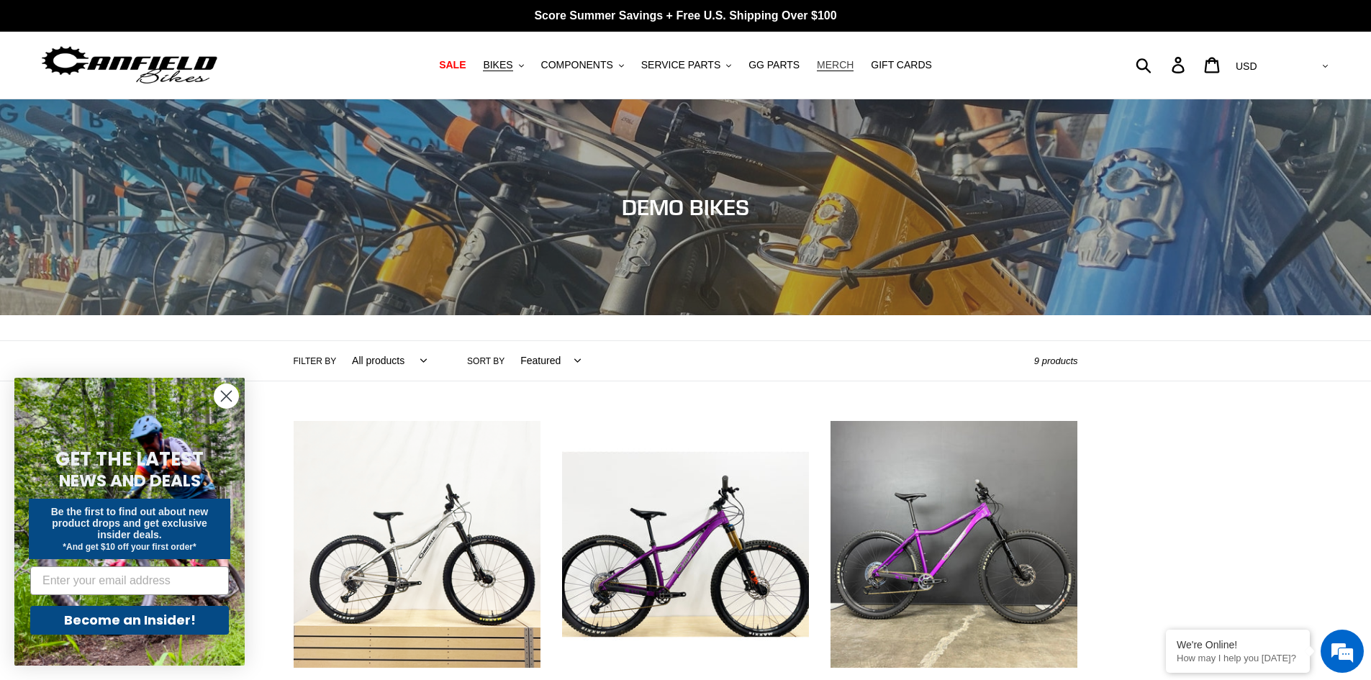
click at [825, 65] on span "MERCH" at bounding box center [835, 65] width 37 height 12
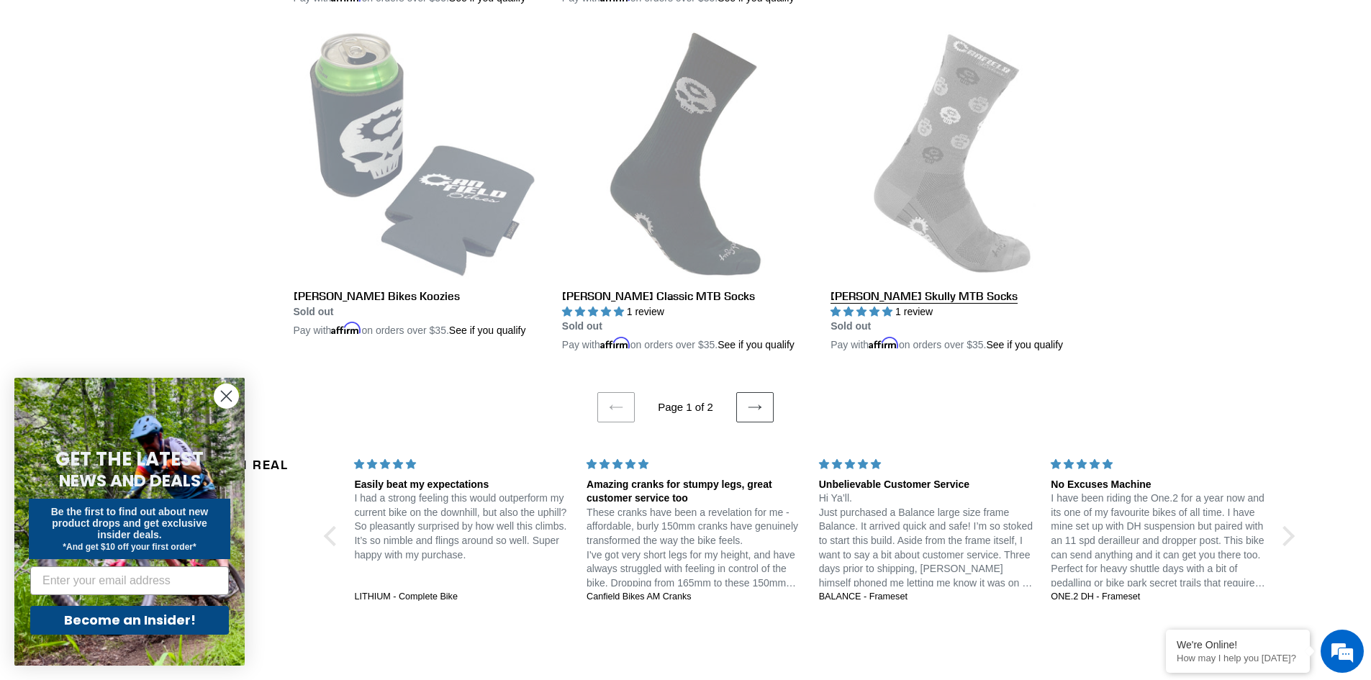
scroll to position [3094, 0]
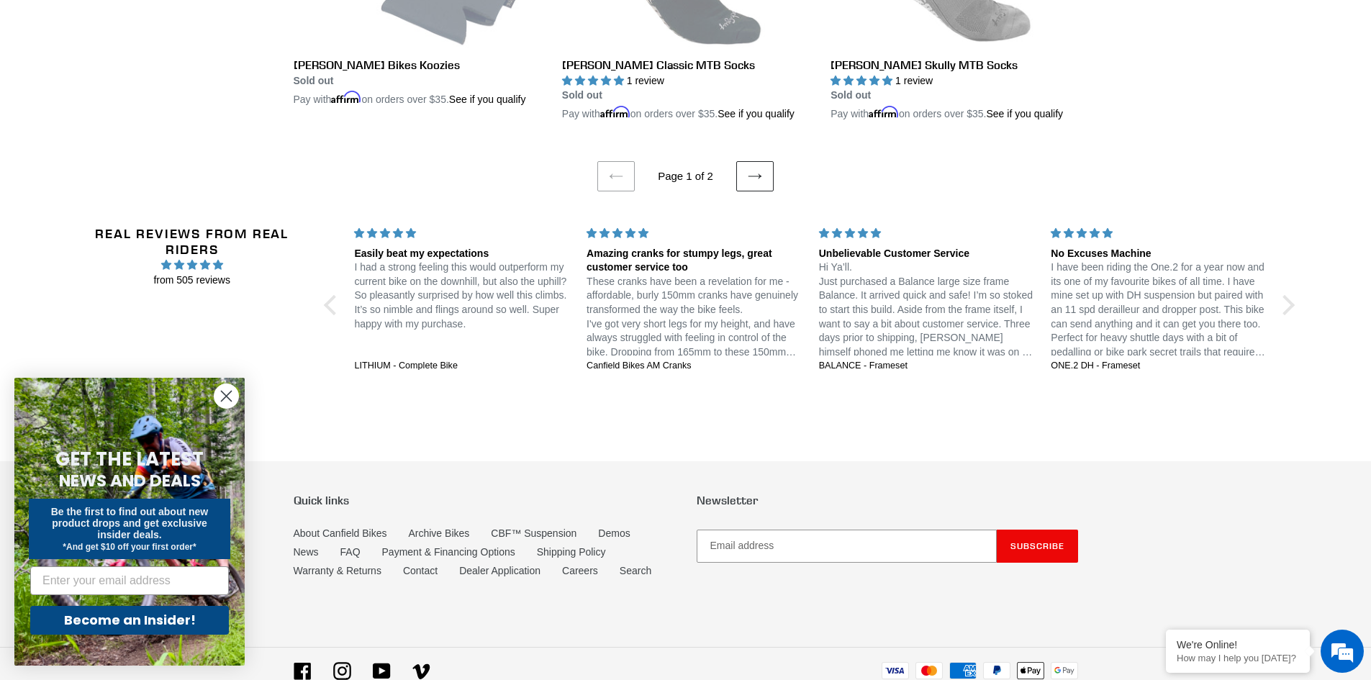
click at [750, 179] on icon at bounding box center [754, 176] width 13 height 5
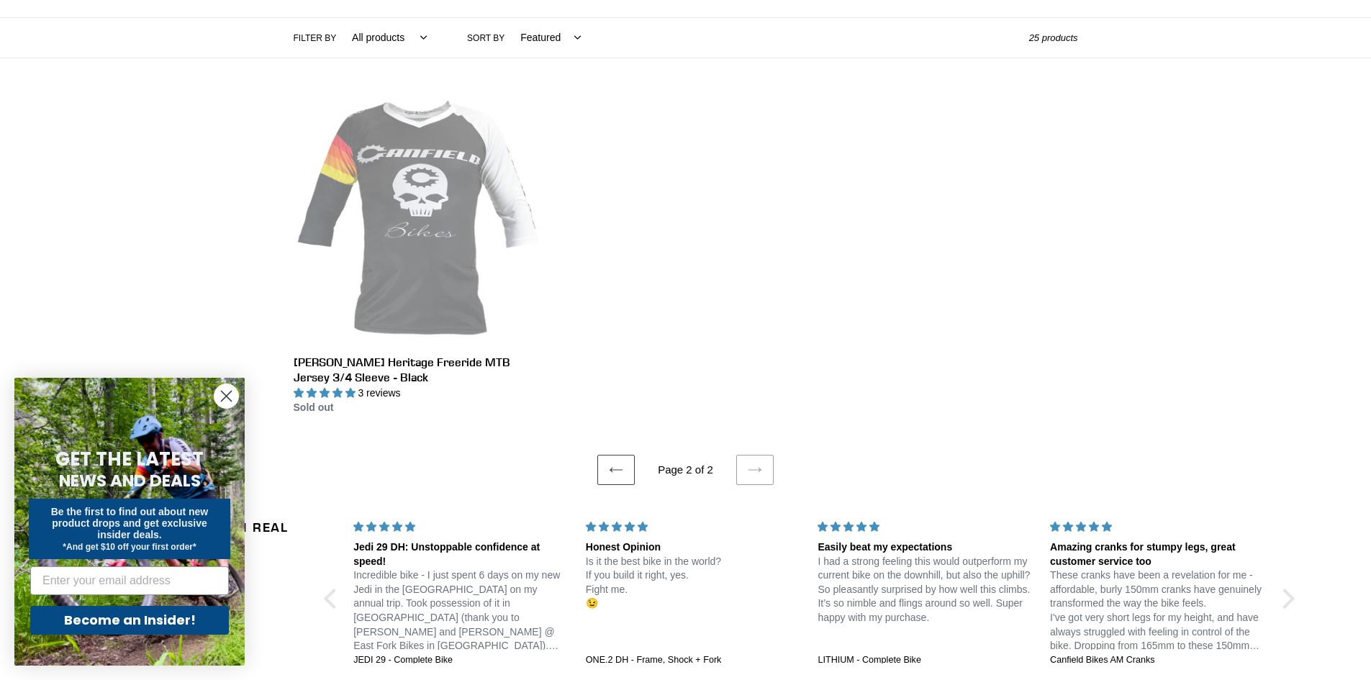
scroll to position [360, 0]
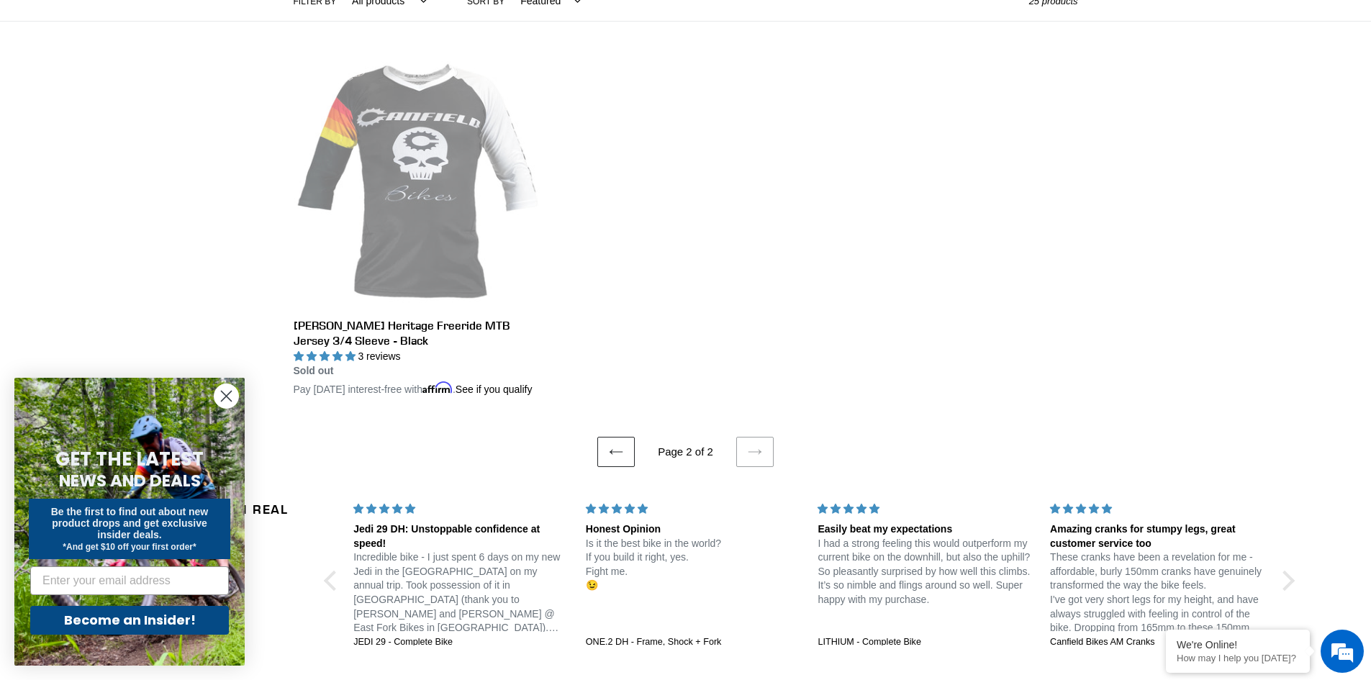
click at [619, 459] on icon at bounding box center [616, 452] width 14 height 14
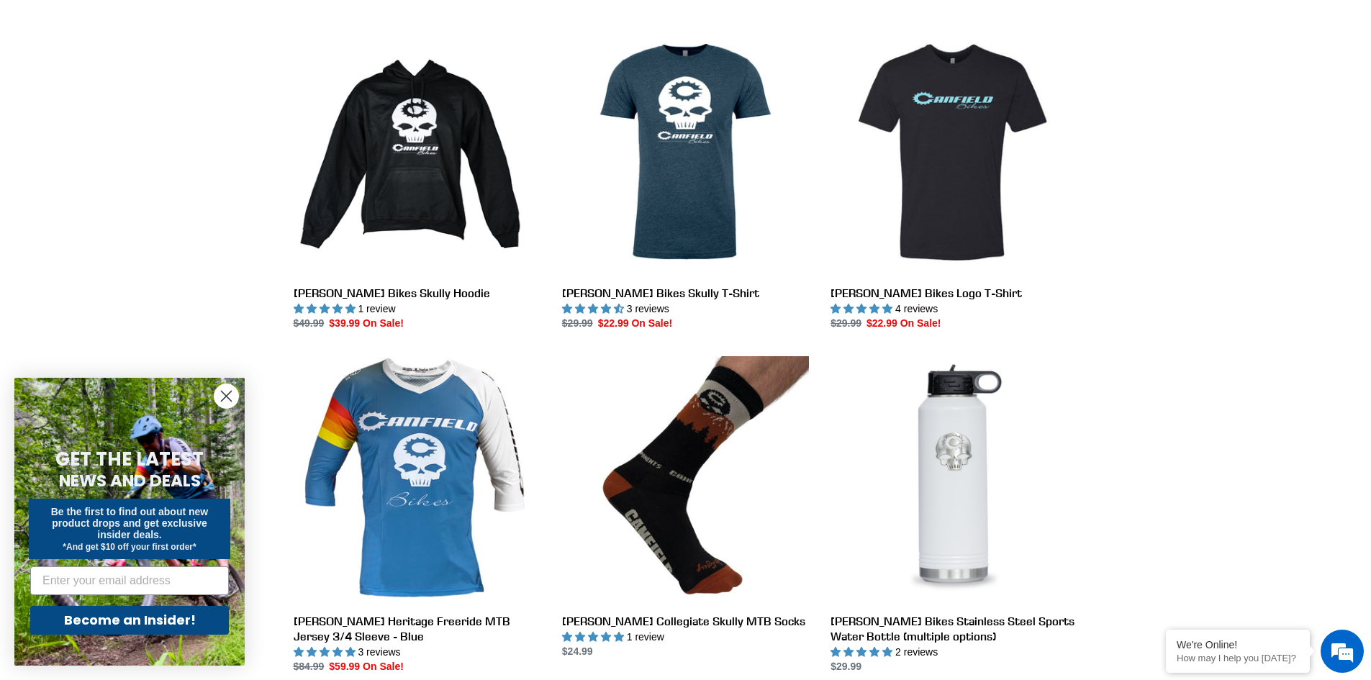
scroll to position [432, 0]
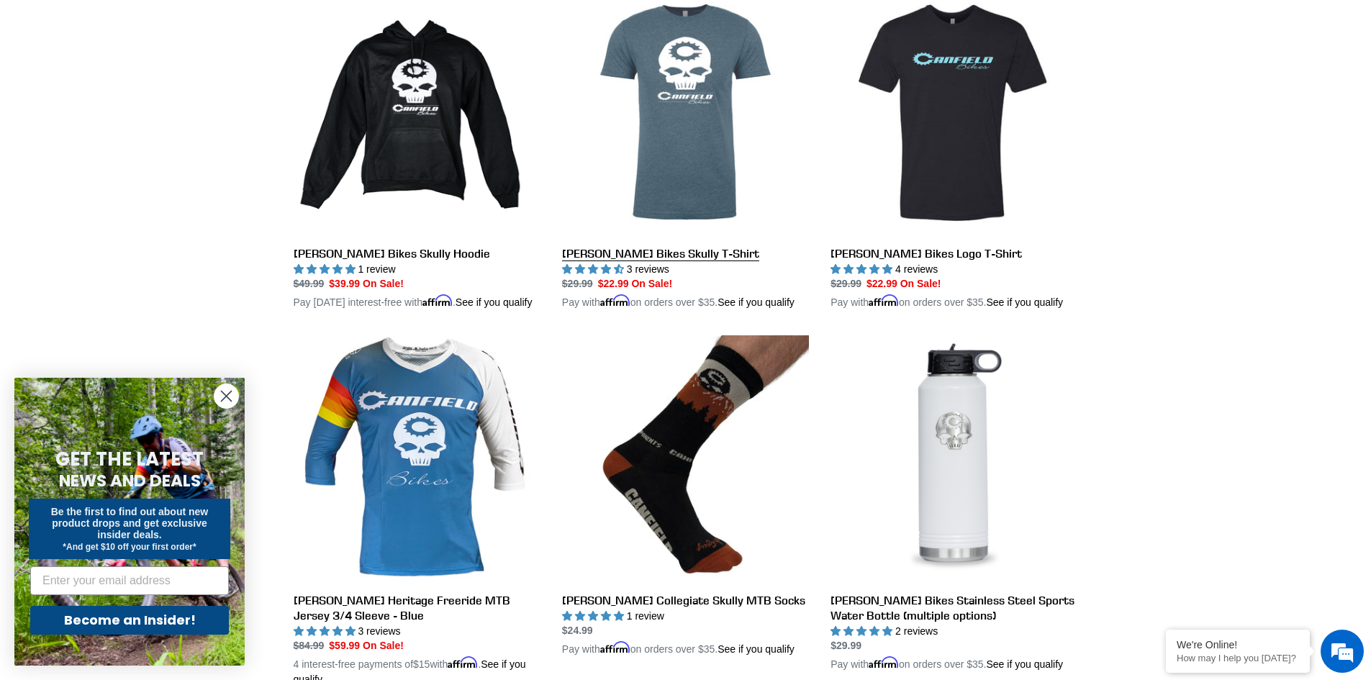
click at [661, 161] on link "[PERSON_NAME] Bikes Skully T-Shirt" at bounding box center [685, 150] width 247 height 322
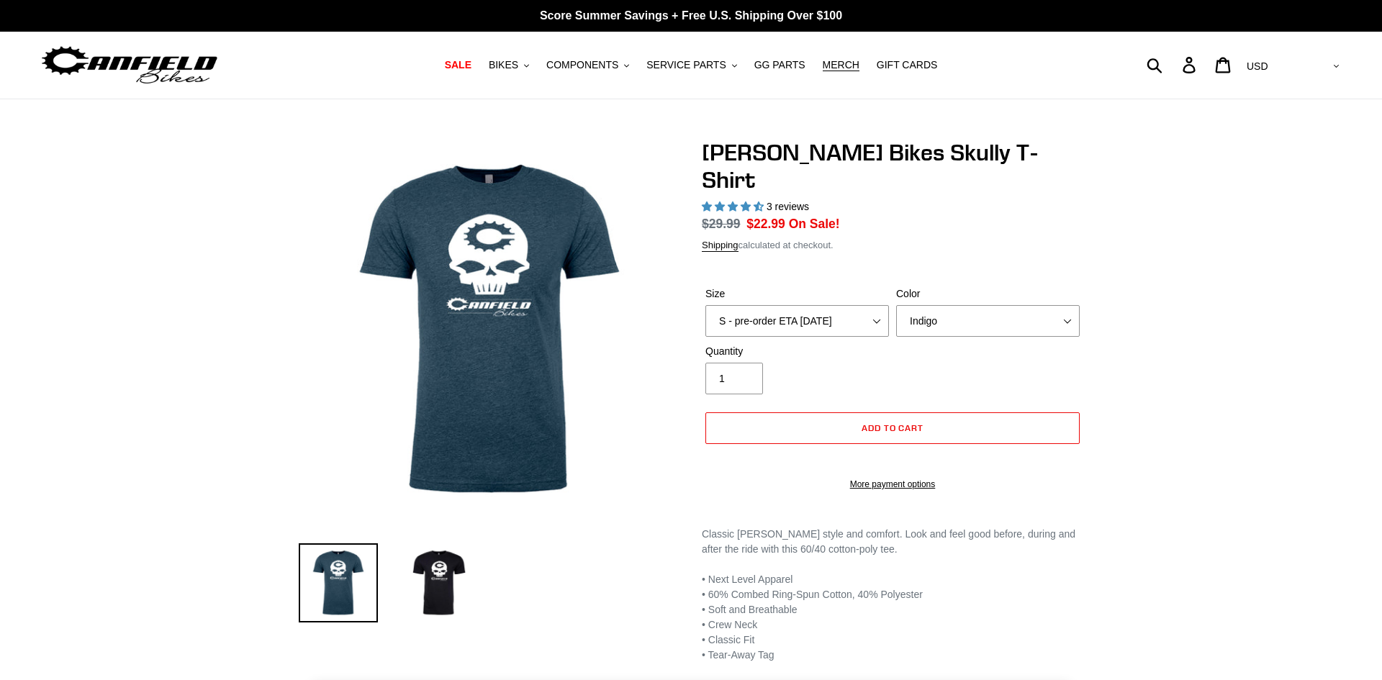
select select "highest-rating"
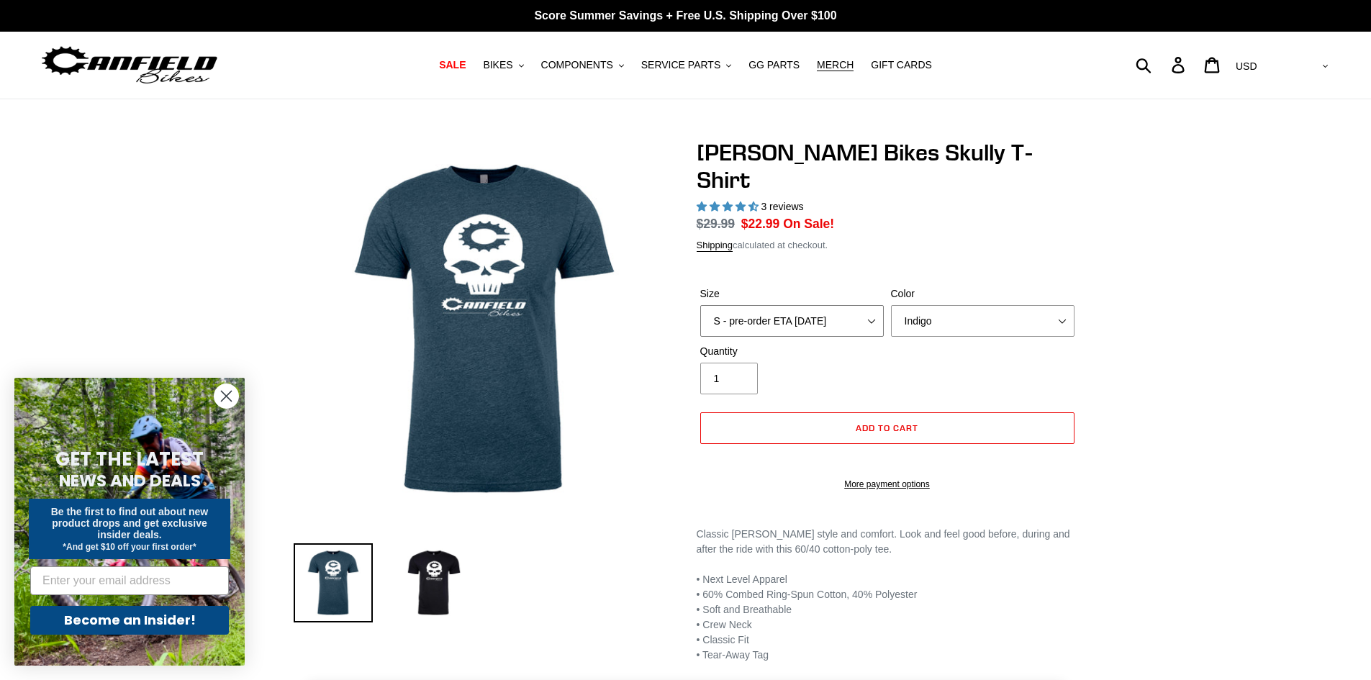
click at [863, 305] on select "S - pre-order ETA 9/20/25 M - pre-order ETA 9/20/25 L - pre-order ETA 9/20/25 X…" at bounding box center [792, 321] width 184 height 32
select select "L - pre-order ETA 9/20/25"
click at [700, 305] on select "S - pre-order ETA 9/20/25 M - pre-order ETA 9/20/25 L - pre-order ETA 9/20/25 X…" at bounding box center [792, 321] width 184 height 32
click at [982, 305] on select "Indigo Black" at bounding box center [983, 321] width 184 height 32
click at [891, 305] on select "Indigo Black" at bounding box center [983, 321] width 184 height 32
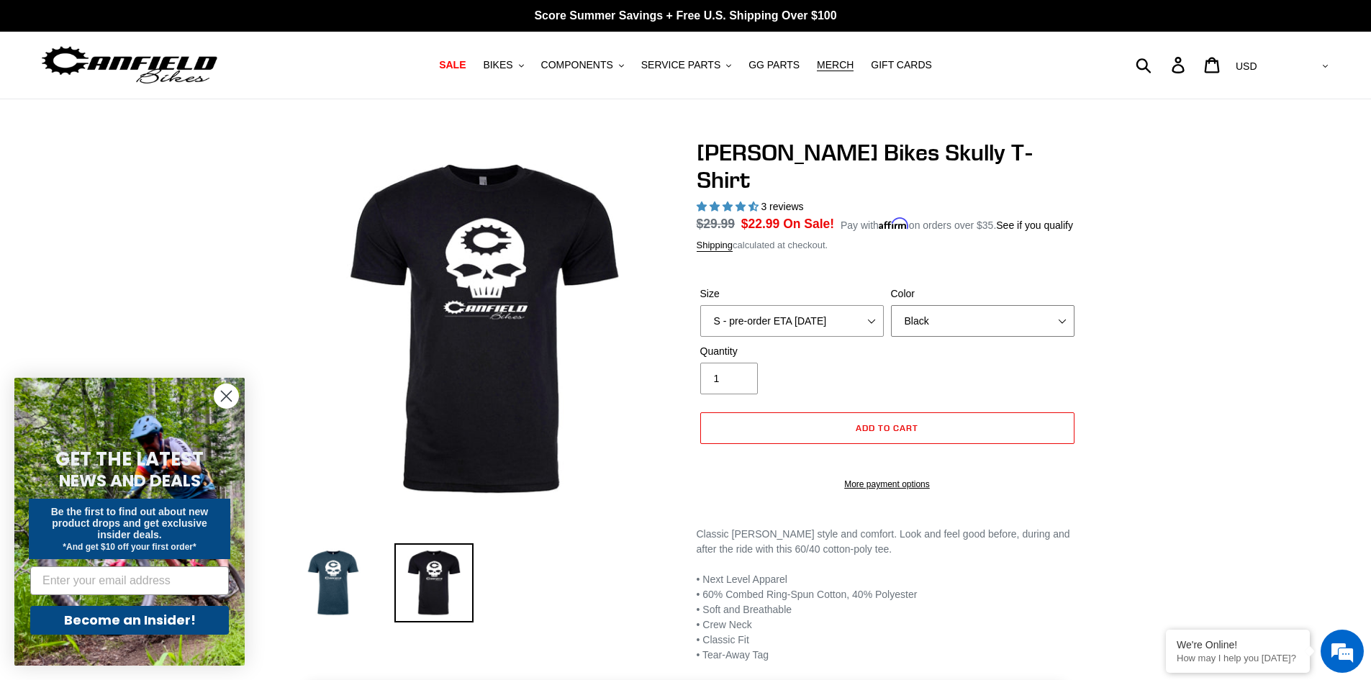
click at [962, 305] on select "Indigo Black" at bounding box center [983, 321] width 184 height 32
click at [891, 305] on select "Indigo Black" at bounding box center [983, 321] width 184 height 32
click at [951, 305] on select "Indigo Black" at bounding box center [983, 321] width 184 height 32
select select "Indigo"
click at [891, 305] on select "Indigo Black" at bounding box center [983, 321] width 184 height 32
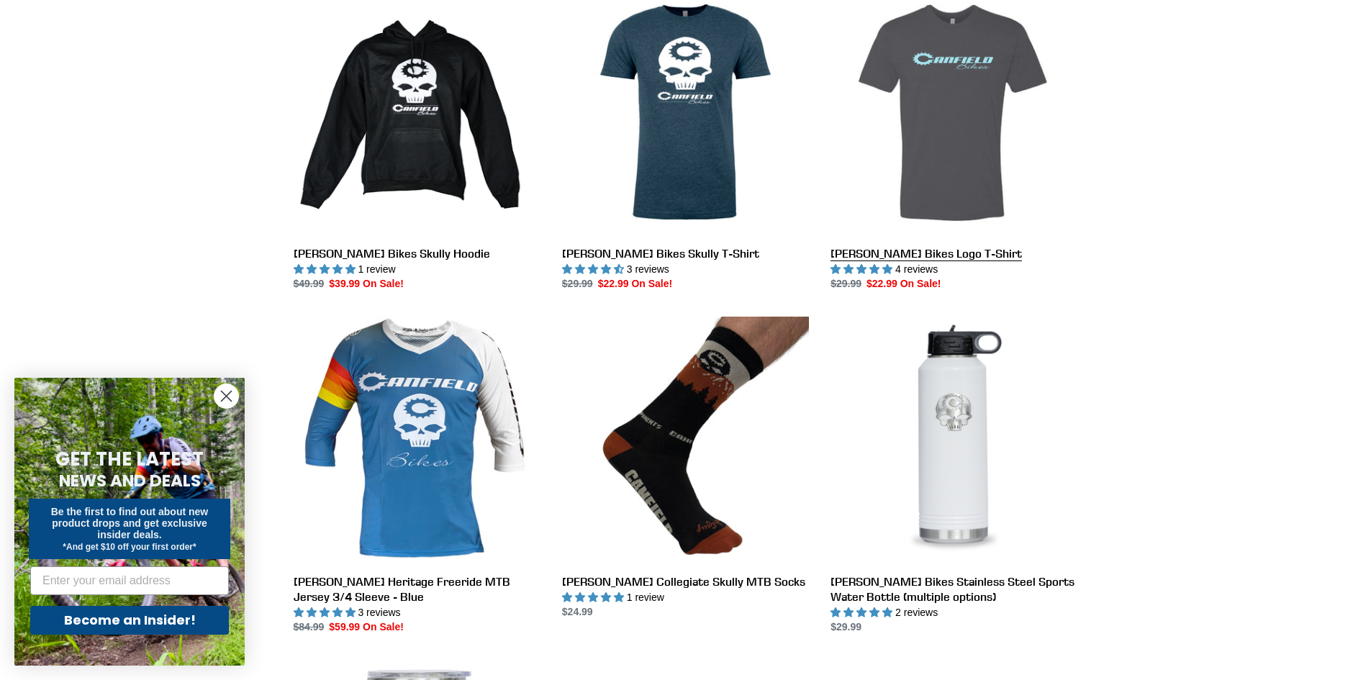
click at [980, 180] on link "[PERSON_NAME] Bikes Logo T-Shirt" at bounding box center [953, 140] width 247 height 303
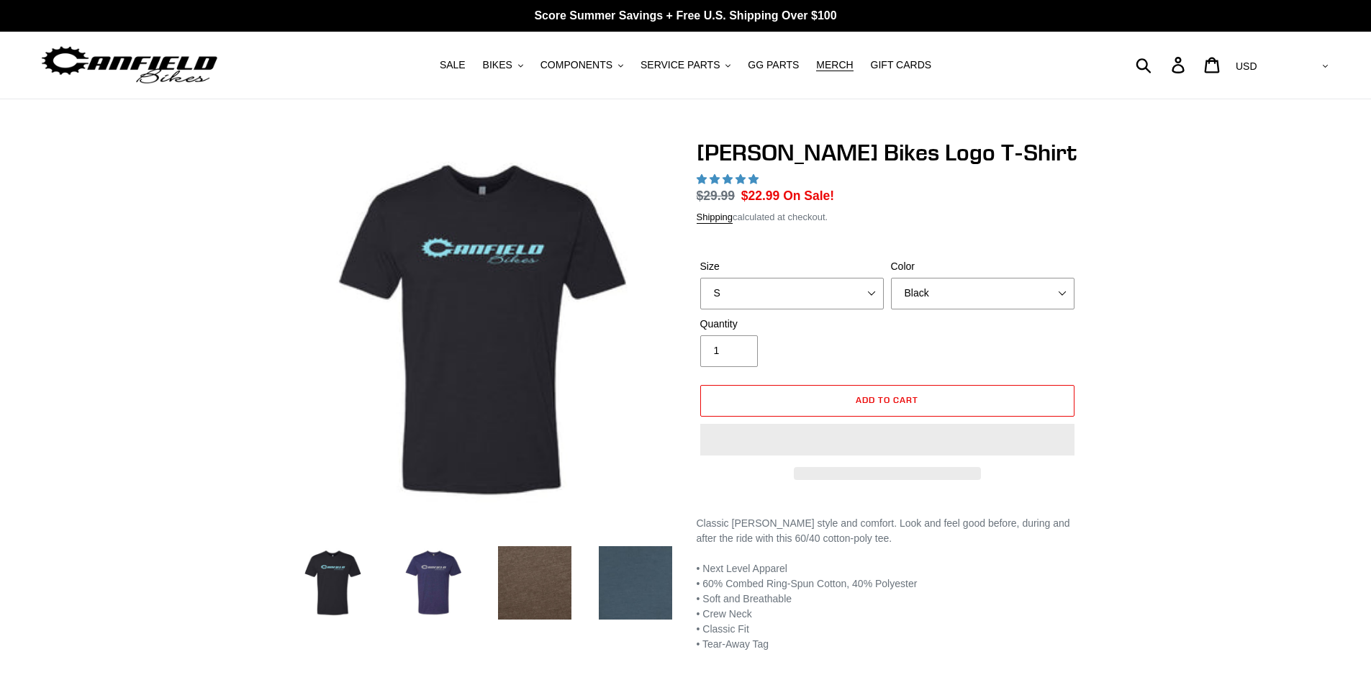
select select "highest-rating"
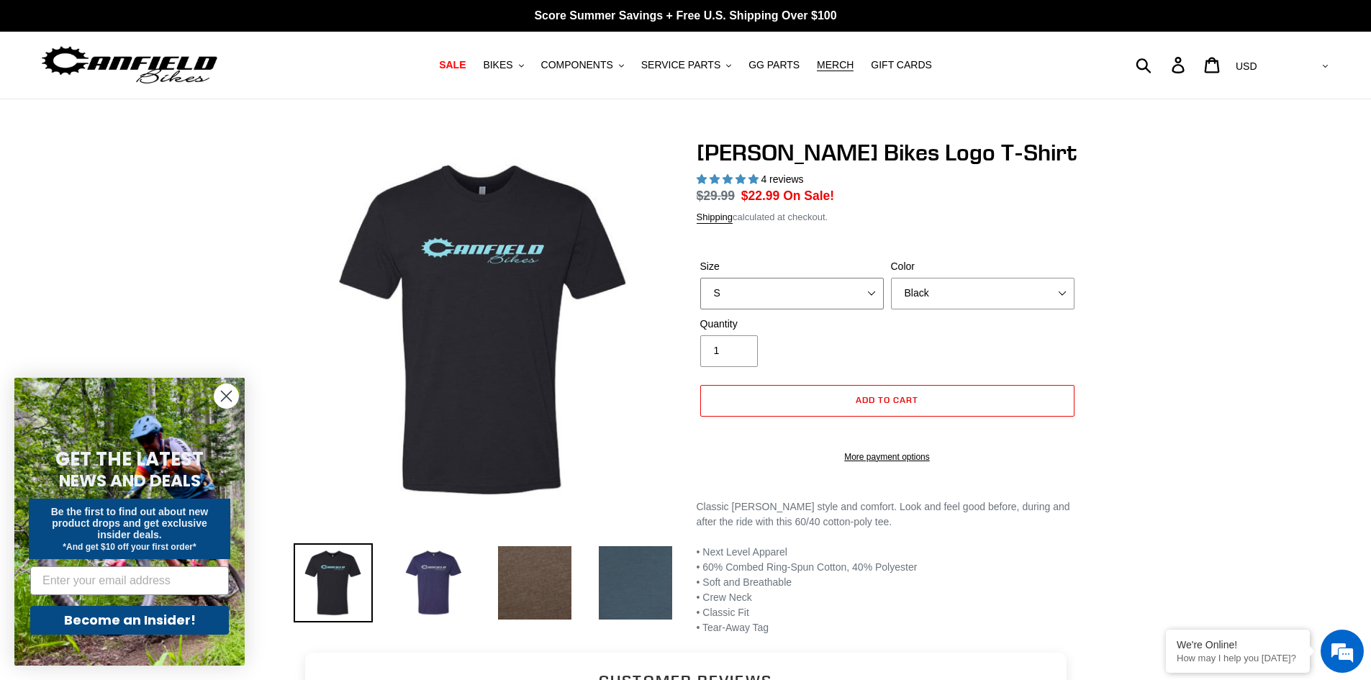
click at [862, 291] on select "S M L pre-order ETA 9/20/25 XL pre-order ETA 9/20/25 2XL pre-order ETA 9/20/25" at bounding box center [792, 294] width 184 height 32
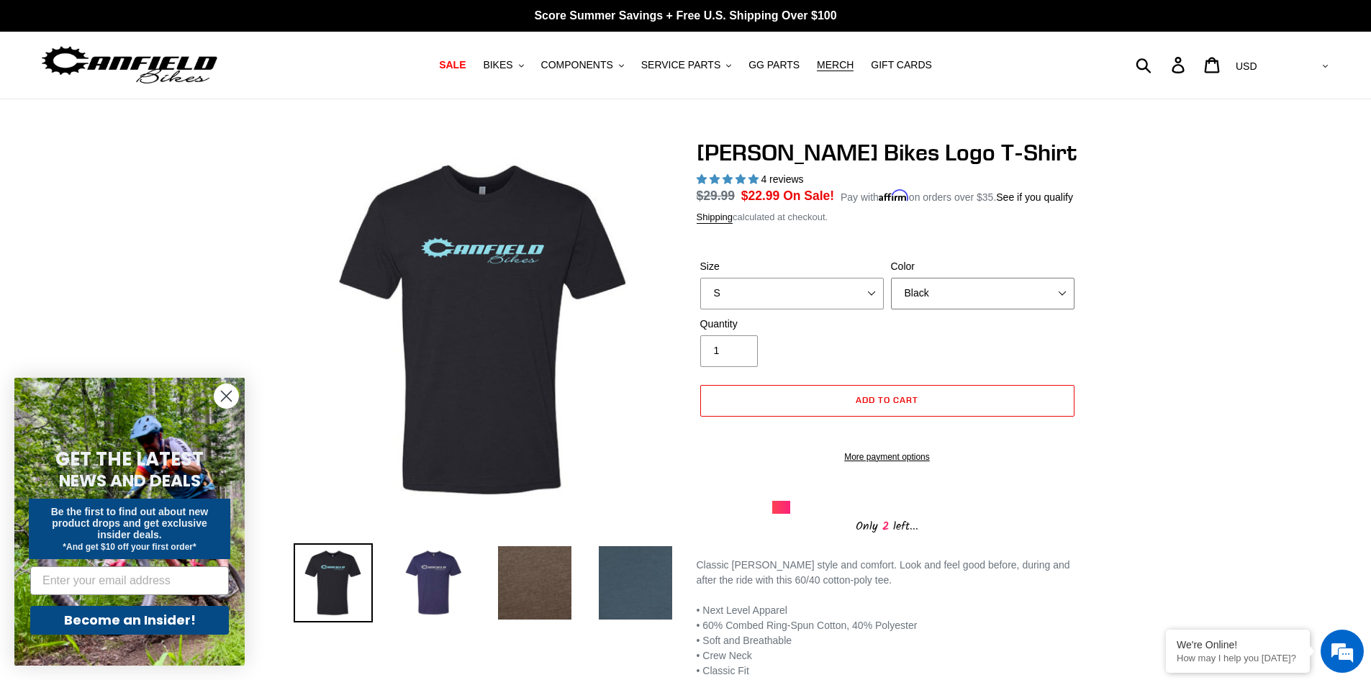
click at [945, 299] on select "Black Brown Indigo Storm Blue" at bounding box center [983, 294] width 184 height 32
click at [891, 278] on select "Black Brown Indigo Storm Blue" at bounding box center [983, 294] width 184 height 32
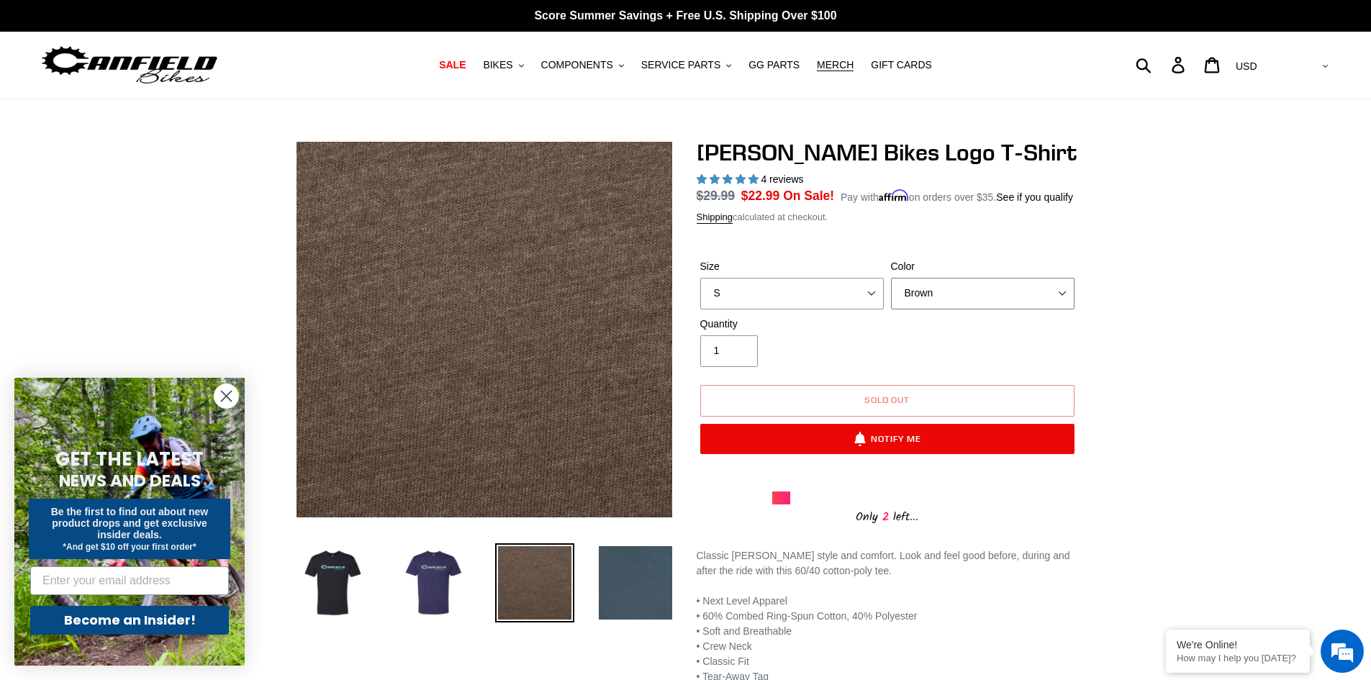
click at [941, 294] on select "Black Brown Indigo Storm Blue" at bounding box center [983, 294] width 184 height 32
click at [891, 278] on select "Black Brown Indigo Storm Blue" at bounding box center [983, 294] width 184 height 32
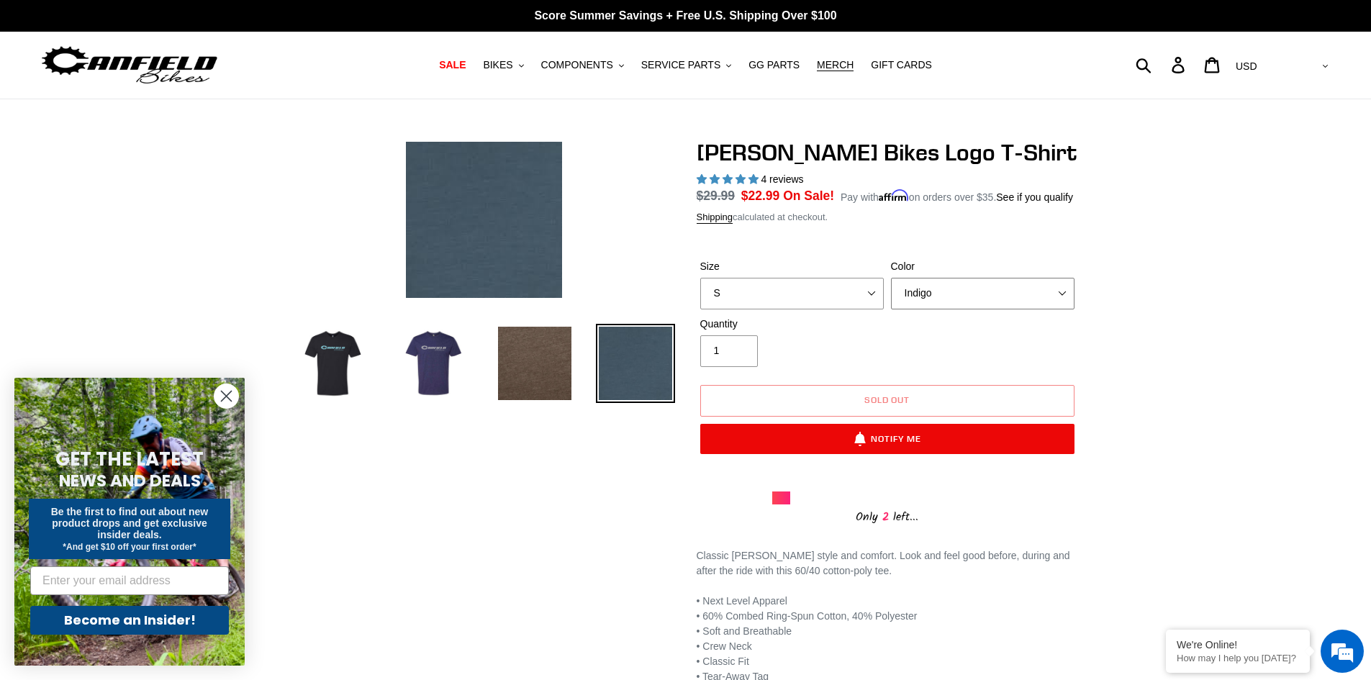
click at [940, 296] on select "Black Brown Indigo Storm Blue" at bounding box center [983, 294] width 184 height 32
click at [891, 278] on select "Black Brown Indigo Storm Blue" at bounding box center [983, 294] width 184 height 32
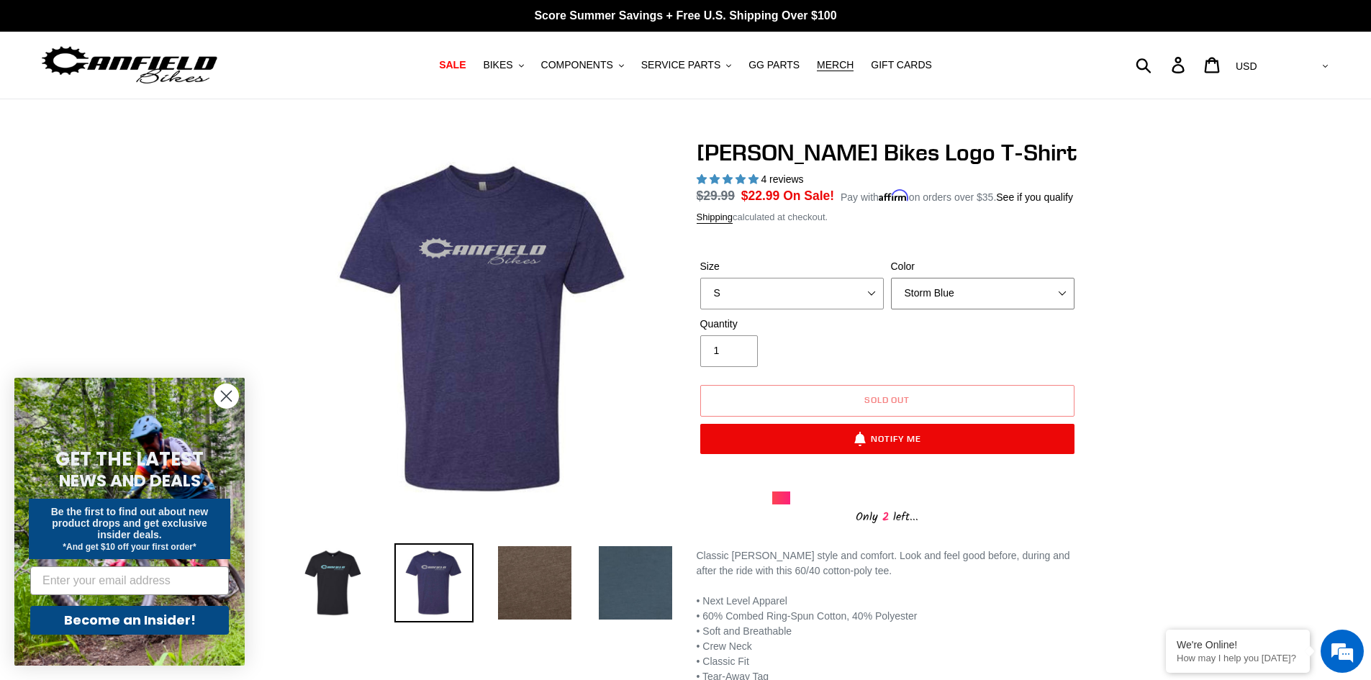
click at [943, 293] on select "Black Brown Indigo Storm Blue" at bounding box center [983, 294] width 184 height 32
select select "Brown"
click at [891, 278] on select "Black Brown Indigo Storm Blue" at bounding box center [983, 294] width 184 height 32
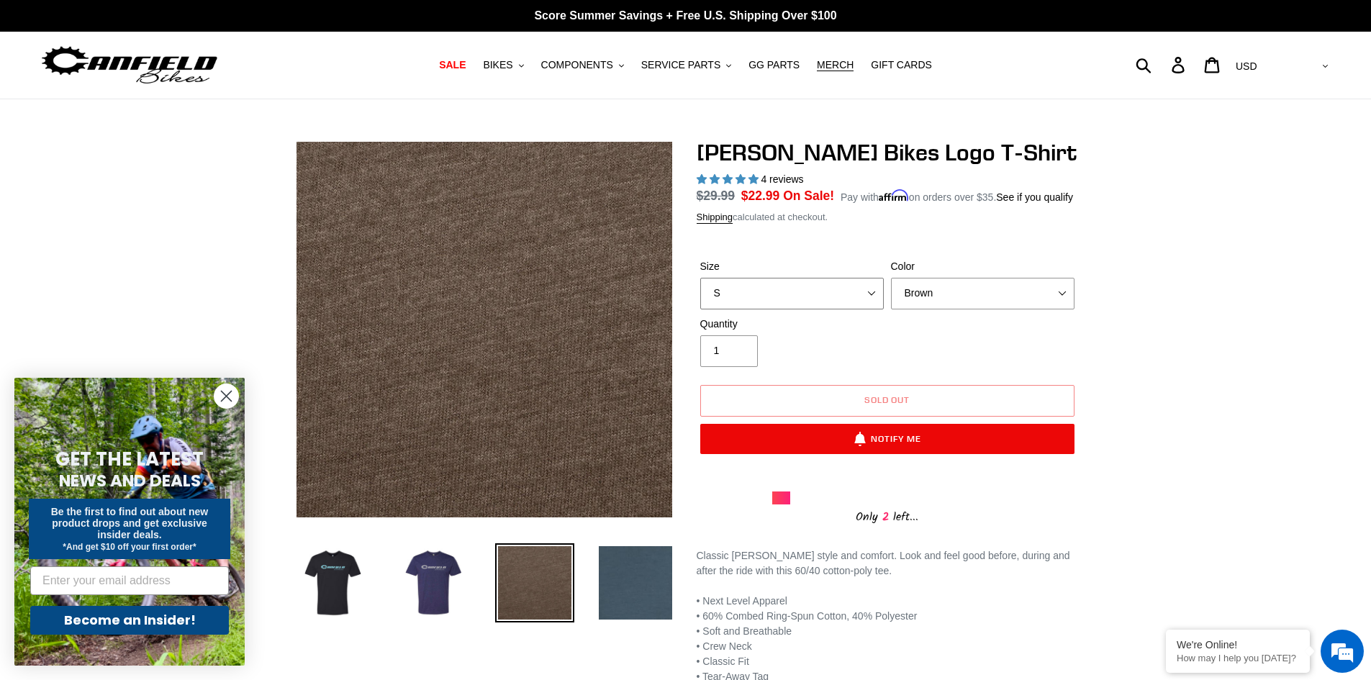
click at [823, 298] on select "S M L pre-order ETA 9/20/25 XL pre-order ETA 9/20/25 2XL pre-order ETA 9/20/25" at bounding box center [792, 294] width 184 height 32
select select "L pre-order ETA 9/20/25"
click at [700, 278] on select "S M L pre-order ETA 9/20/25 XL pre-order ETA 9/20/25 2XL pre-order ETA 9/20/25" at bounding box center [792, 294] width 184 height 32
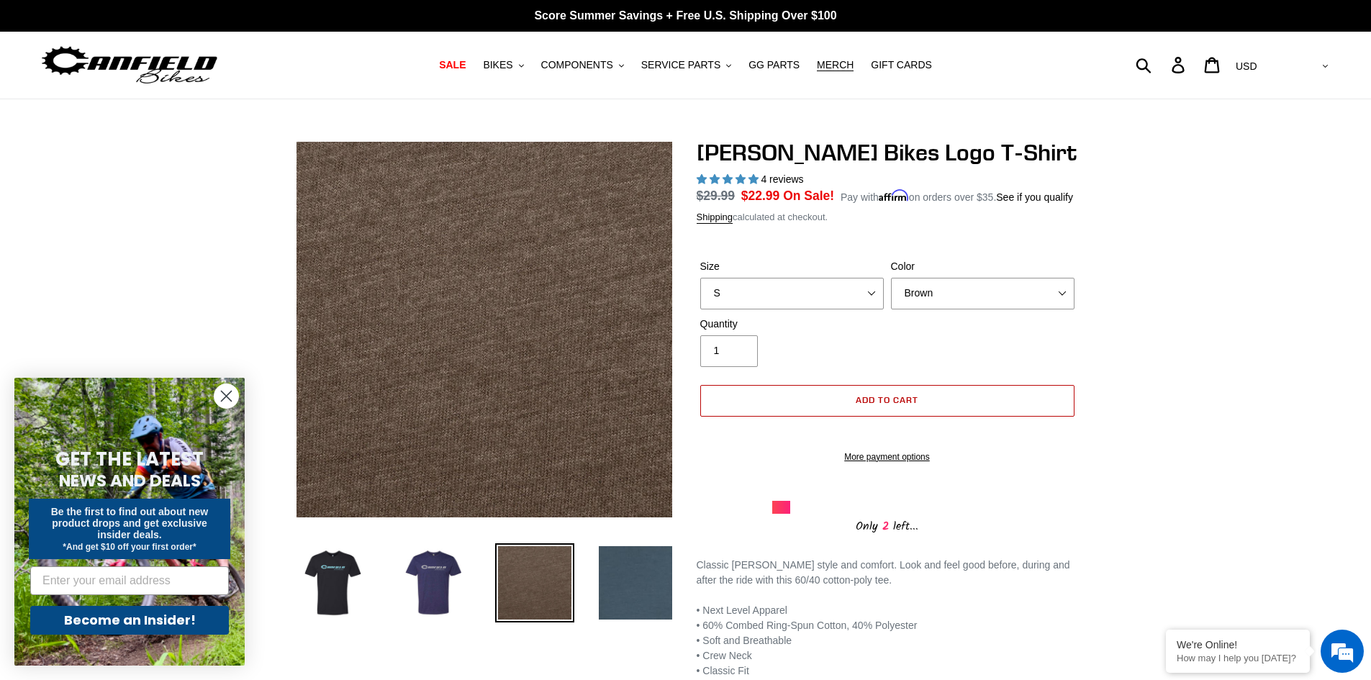
click at [790, 403] on button "Add to cart" at bounding box center [887, 401] width 374 height 32
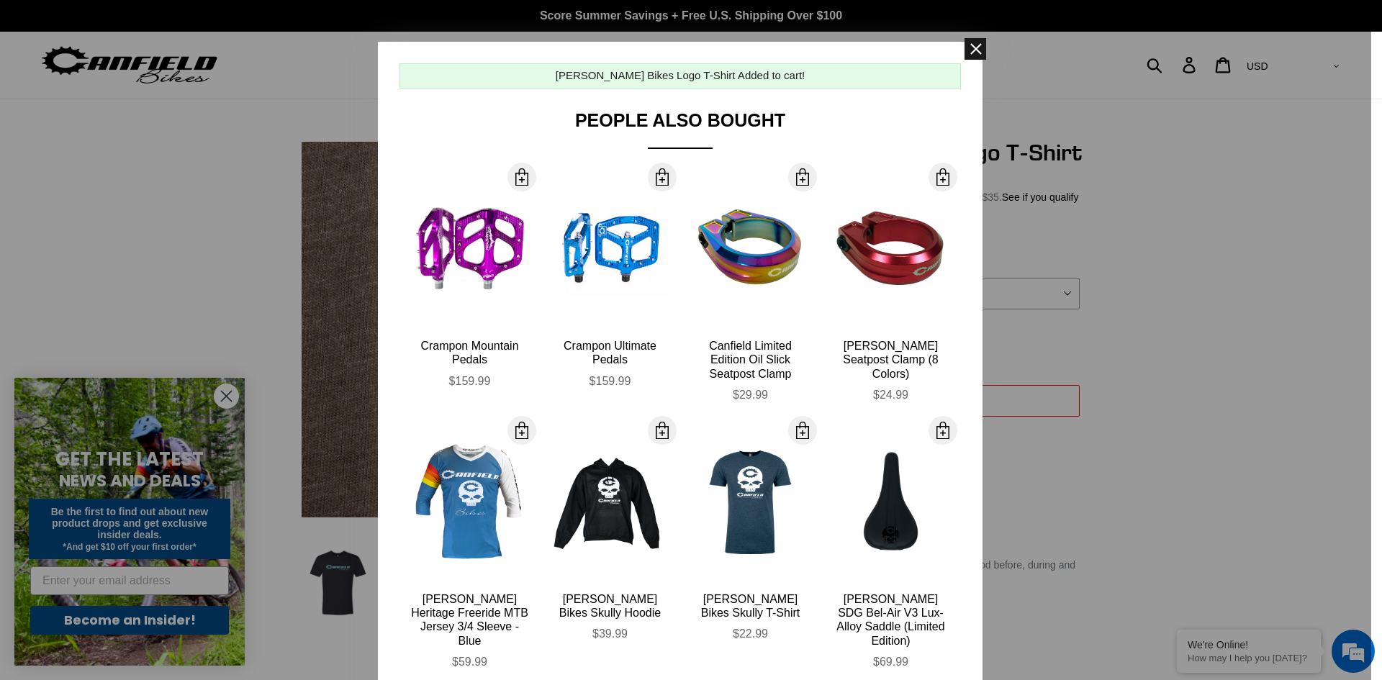
click at [964, 50] on span at bounding box center [975, 49] width 22 height 22
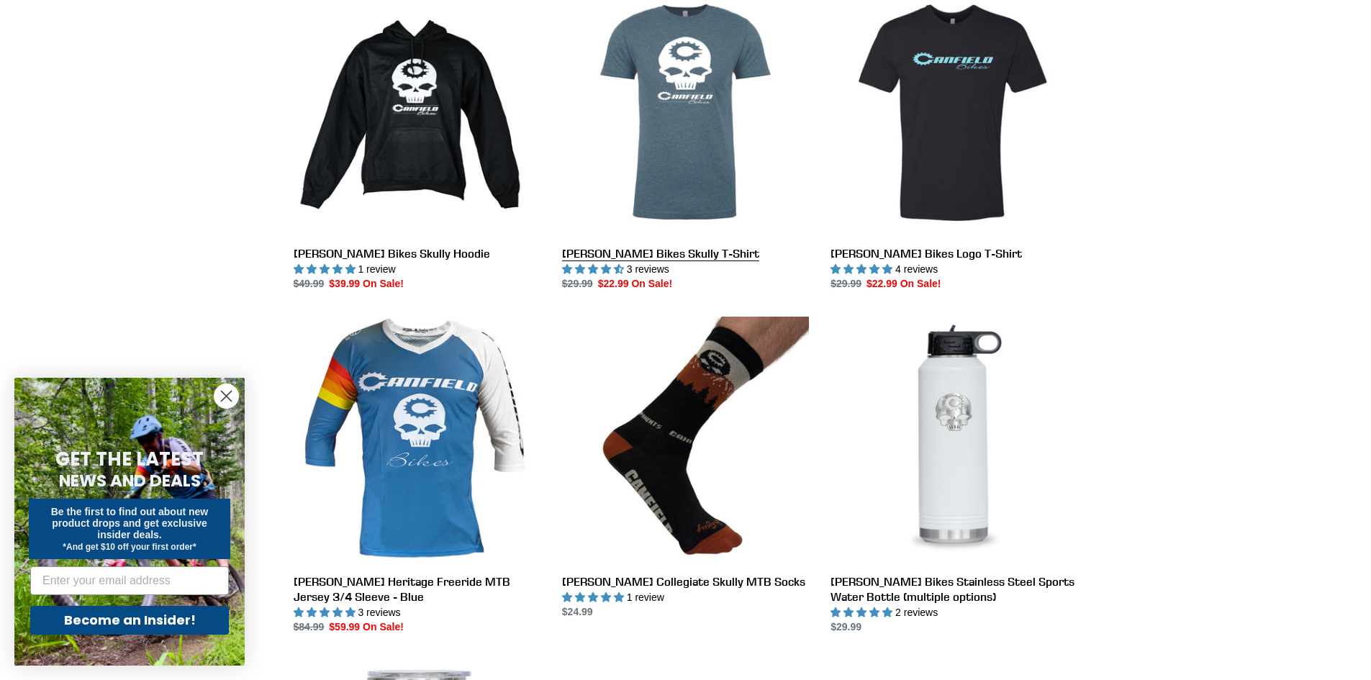
click at [676, 201] on link "[PERSON_NAME] Bikes Skully T-Shirt" at bounding box center [685, 140] width 247 height 303
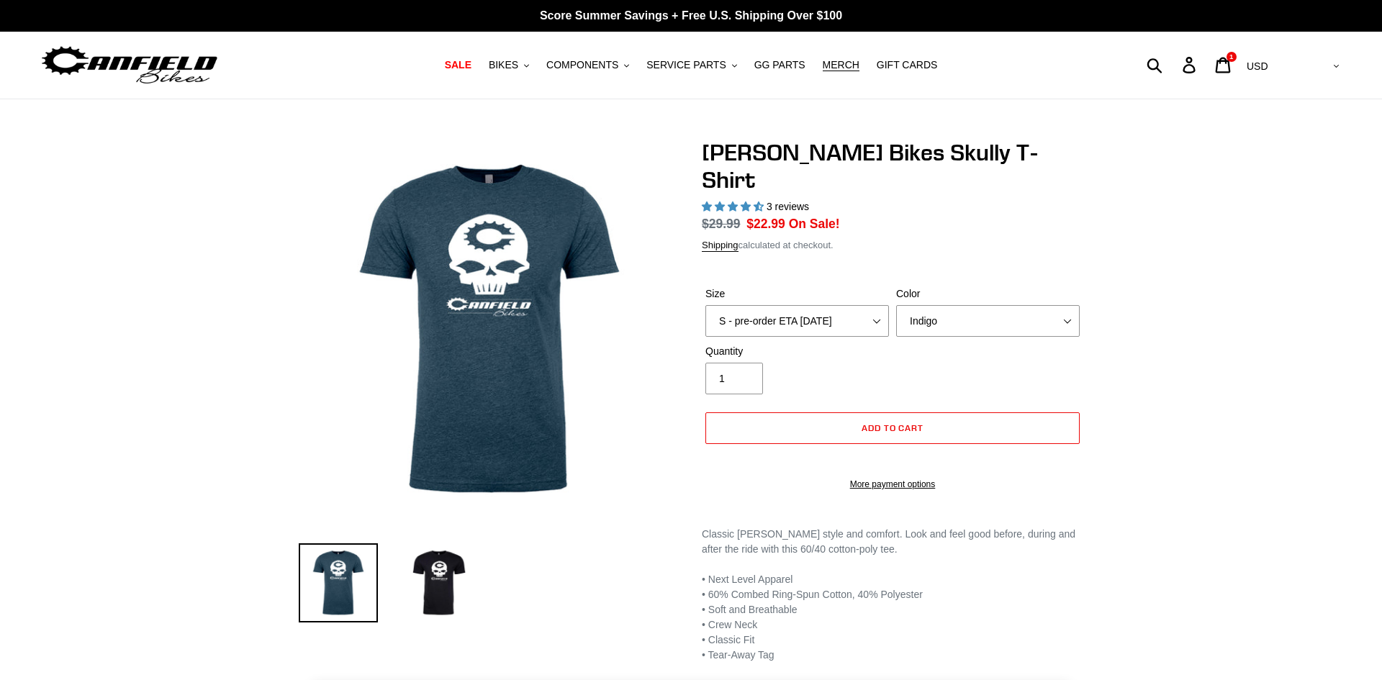
select select "highest-rating"
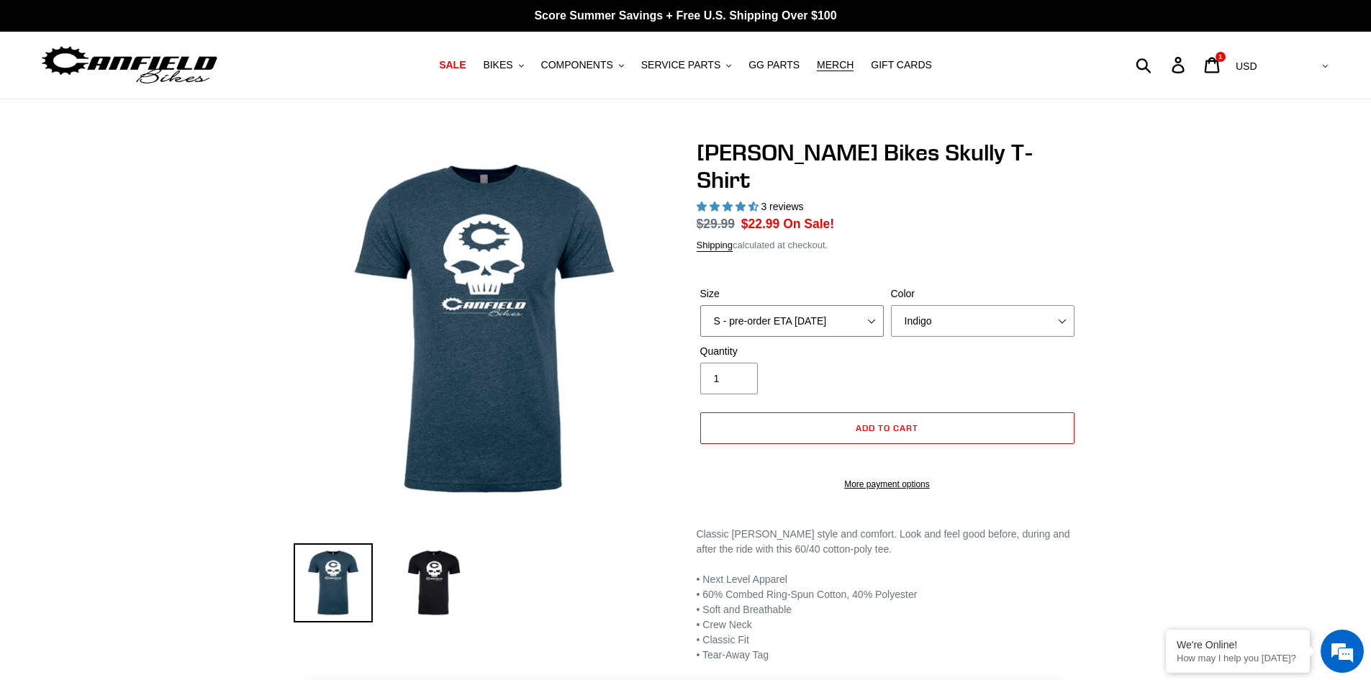
click at [850, 305] on select "S - pre-order ETA 9/20/25 M - pre-order ETA 9/20/25 L - pre-order ETA 9/20/25 X…" at bounding box center [792, 321] width 184 height 32
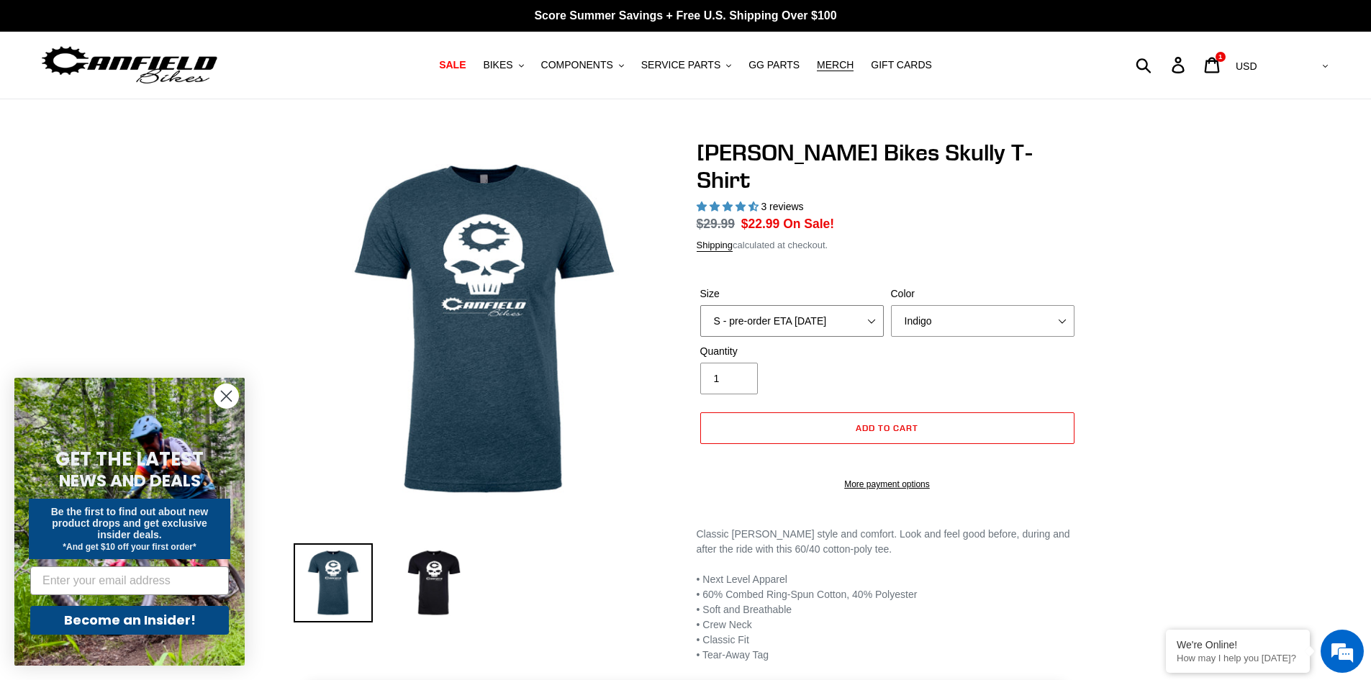
select select "L - pre-order ETA 9/20/25"
click at [700, 305] on select "S - pre-order ETA 9/20/25 M - pre-order ETA 9/20/25 L - pre-order ETA 9/20/25 X…" at bounding box center [792, 321] width 184 height 32
click at [946, 305] on select "Indigo Black" at bounding box center [983, 321] width 184 height 32
click at [891, 305] on select "Indigo Black" at bounding box center [983, 321] width 184 height 32
click at [887, 422] on span "Add to cart" at bounding box center [887, 427] width 63 height 11
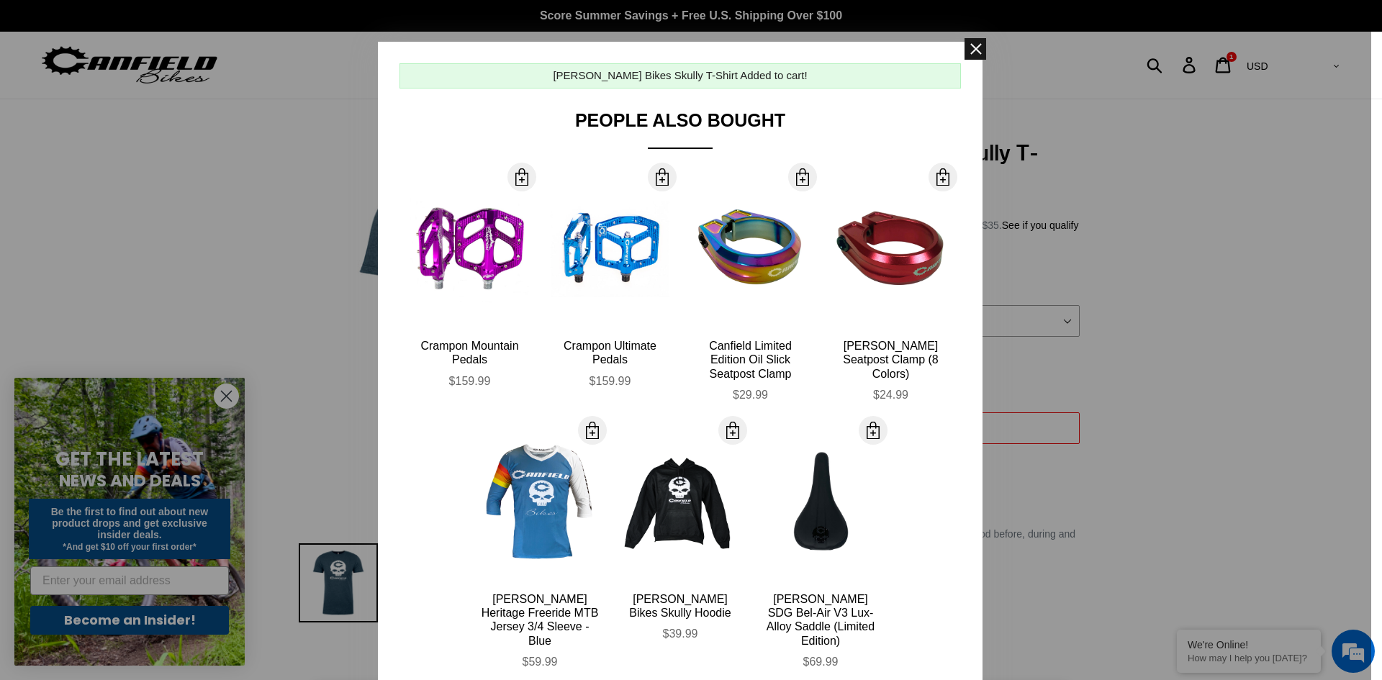
click at [966, 41] on span at bounding box center [975, 49] width 22 height 22
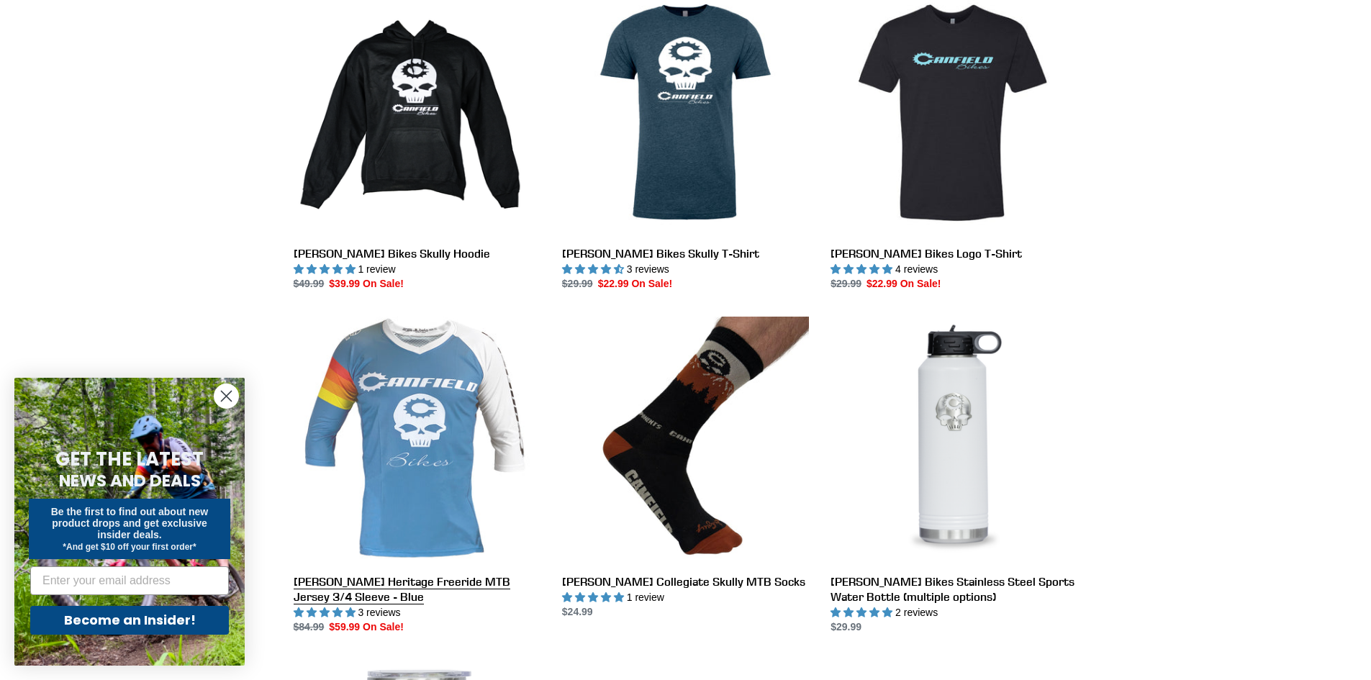
click at [458, 447] on link "[PERSON_NAME] Heritage Freeride MTB Jersey 3/4 Sleeve - Blue" at bounding box center [417, 476] width 247 height 318
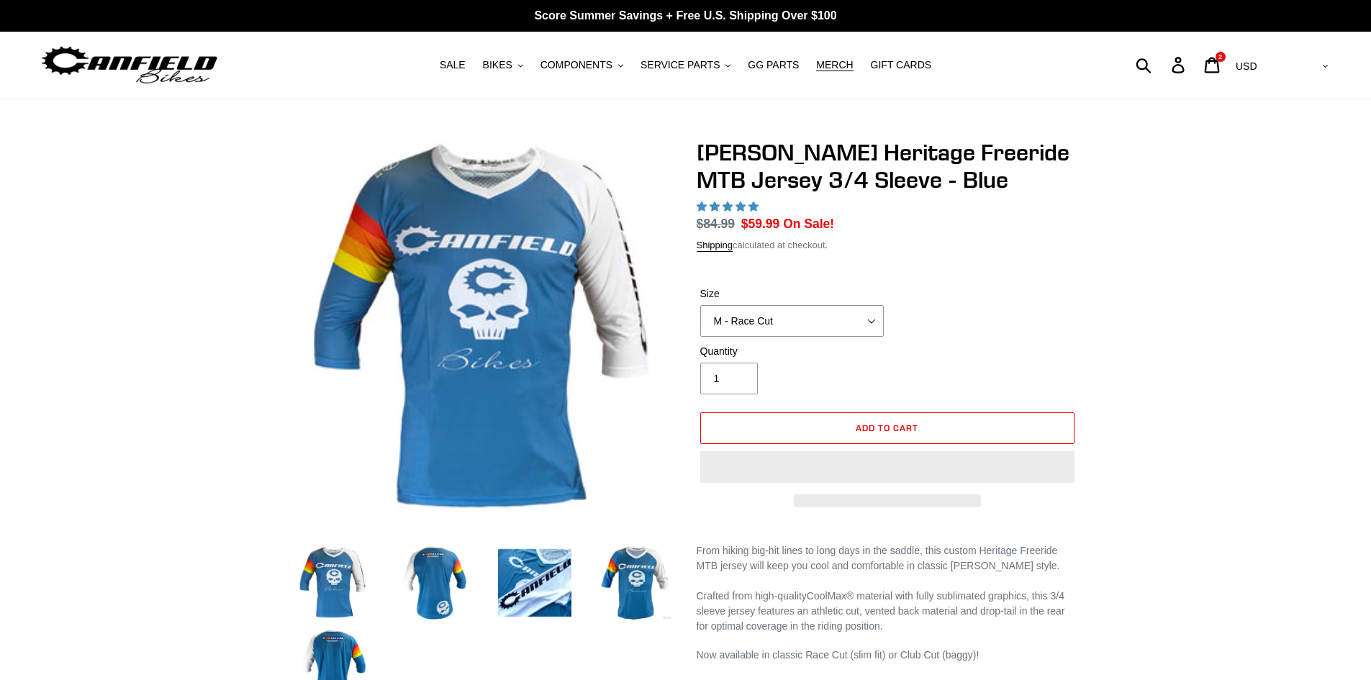
select select "highest-rating"
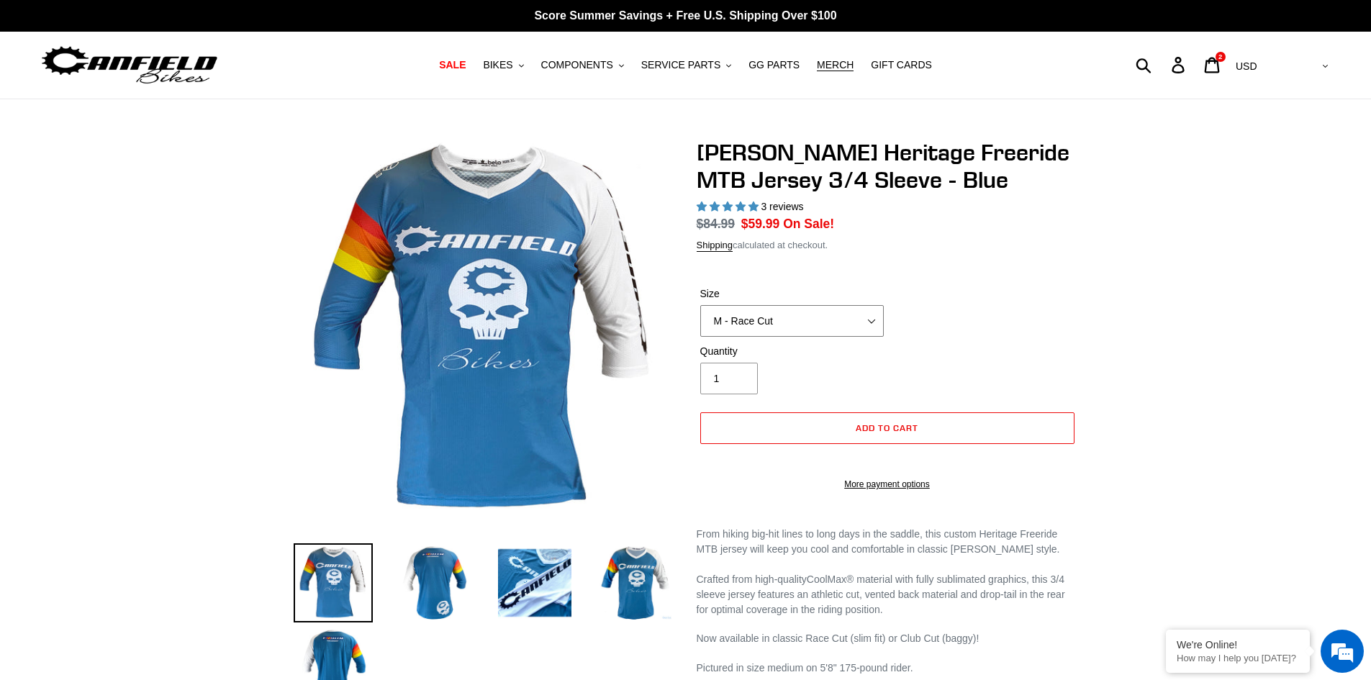
click at [806, 327] on select "S - Race Cut M - Race Cut L - Race Cut XL - Race Cut XXL - Race Cut S - Club Cu…" at bounding box center [792, 321] width 184 height 32
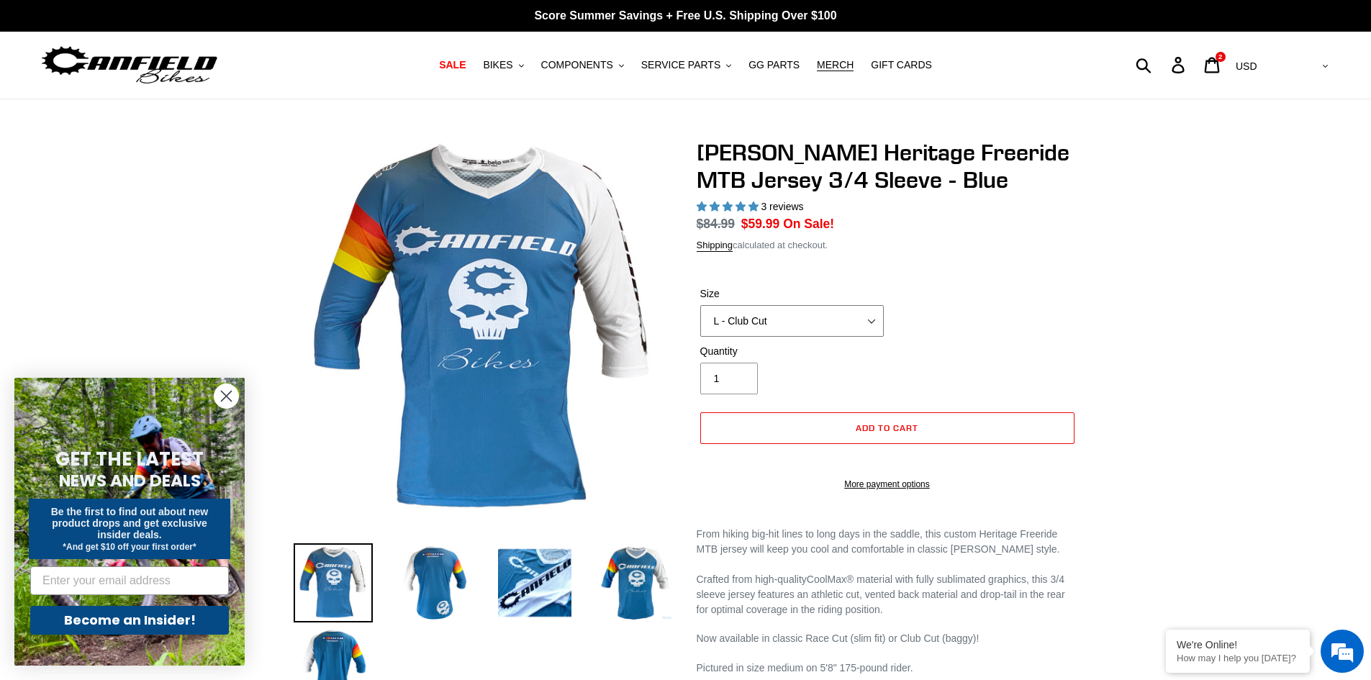
click at [700, 305] on select "S - Race Cut M - Race Cut L - Race Cut XL - Race Cut XXL - Race Cut S - Club Cu…" at bounding box center [792, 321] width 184 height 32
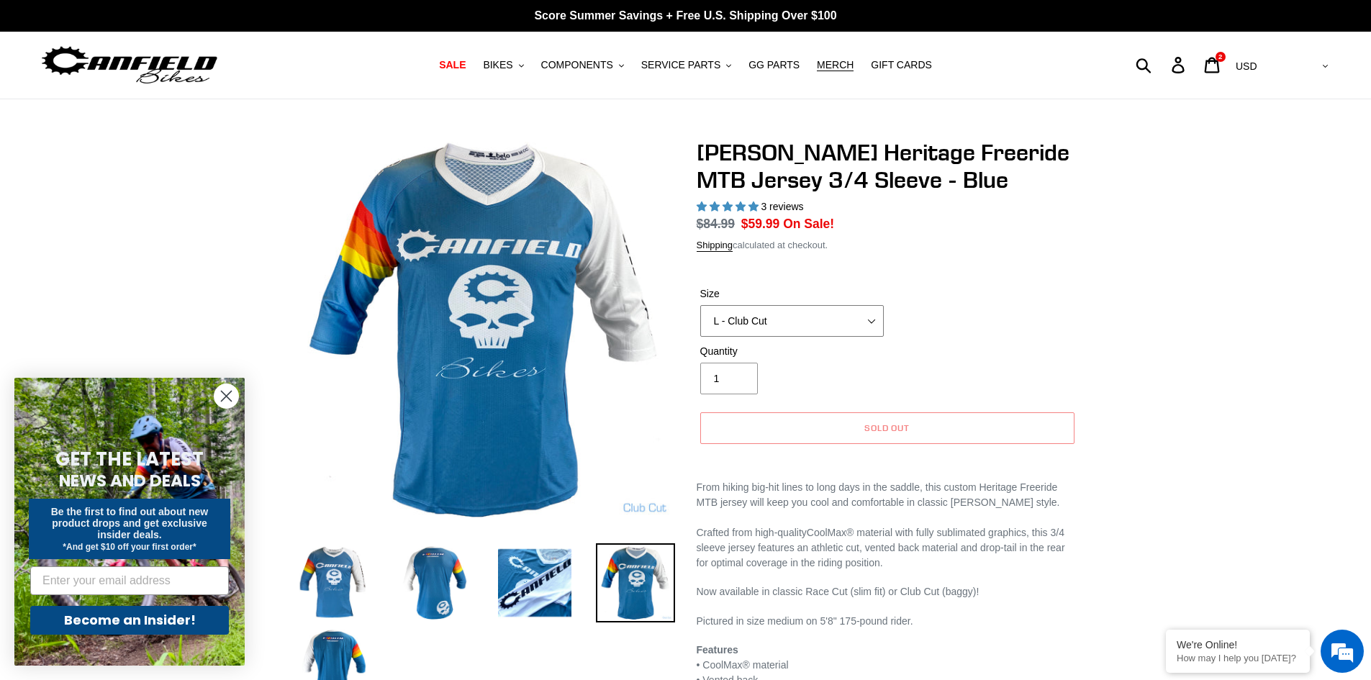
click at [819, 332] on select "S - Race Cut M - Race Cut L - Race Cut XL - Race Cut XXL - Race Cut S - Club Cu…" at bounding box center [792, 321] width 184 height 32
select select "S - Club Cut"
click at [700, 322] on select "S - Race Cut M - Race Cut L - Race Cut XL - Race Cut XXL - Race Cut S - Club Cu…" at bounding box center [792, 321] width 184 height 32
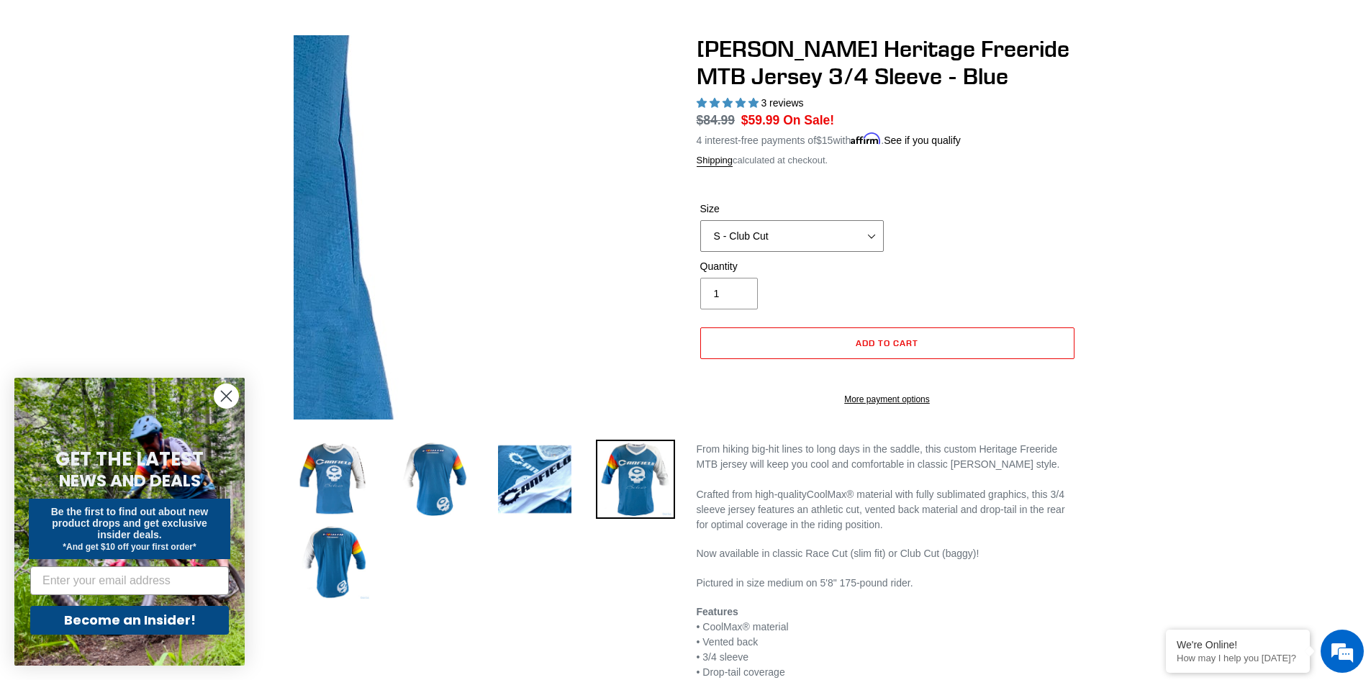
scroll to position [72, 0]
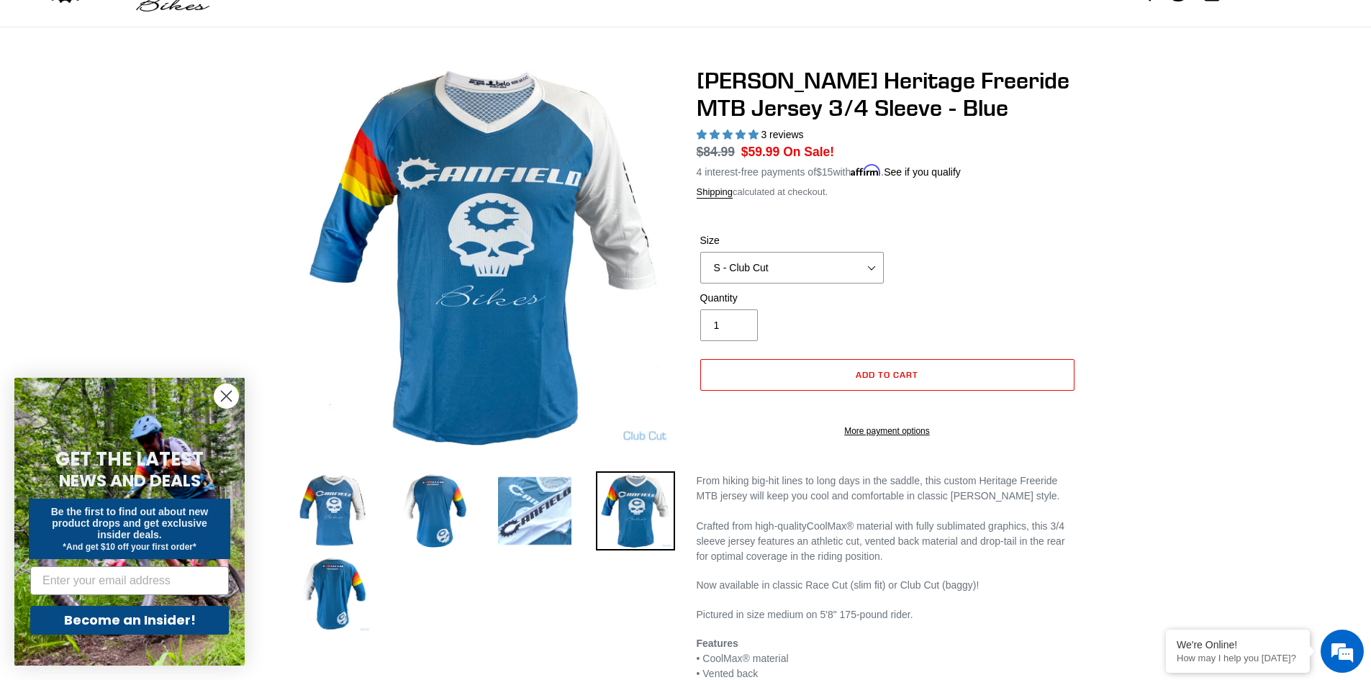
click at [516, 509] on img at bounding box center [534, 510] width 79 height 79
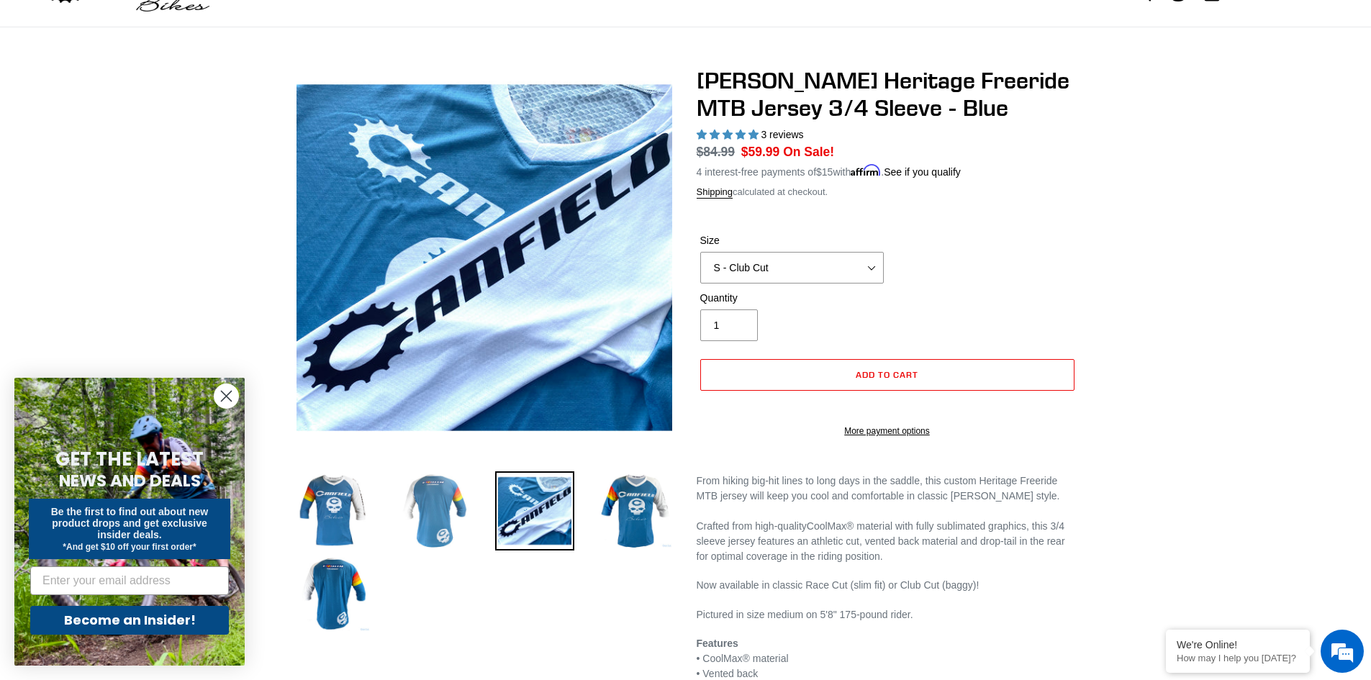
click at [423, 514] on img at bounding box center [433, 510] width 79 height 79
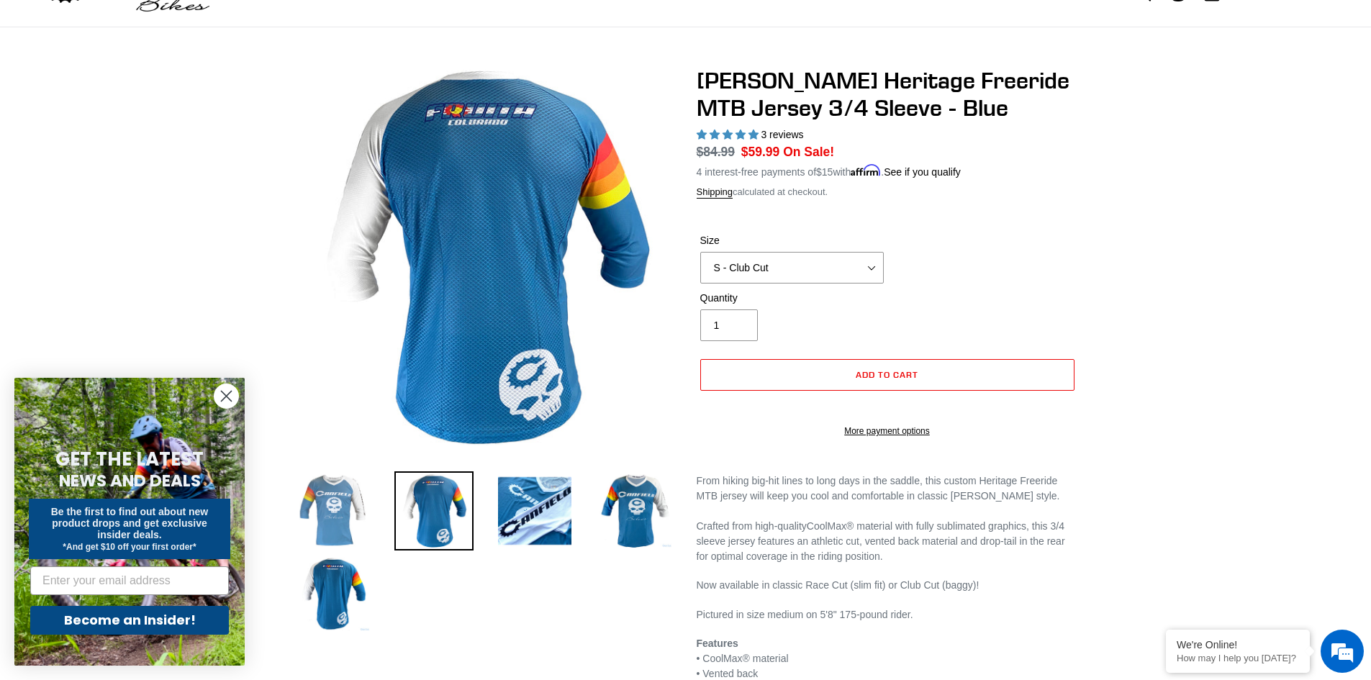
click at [337, 519] on img at bounding box center [333, 510] width 79 height 79
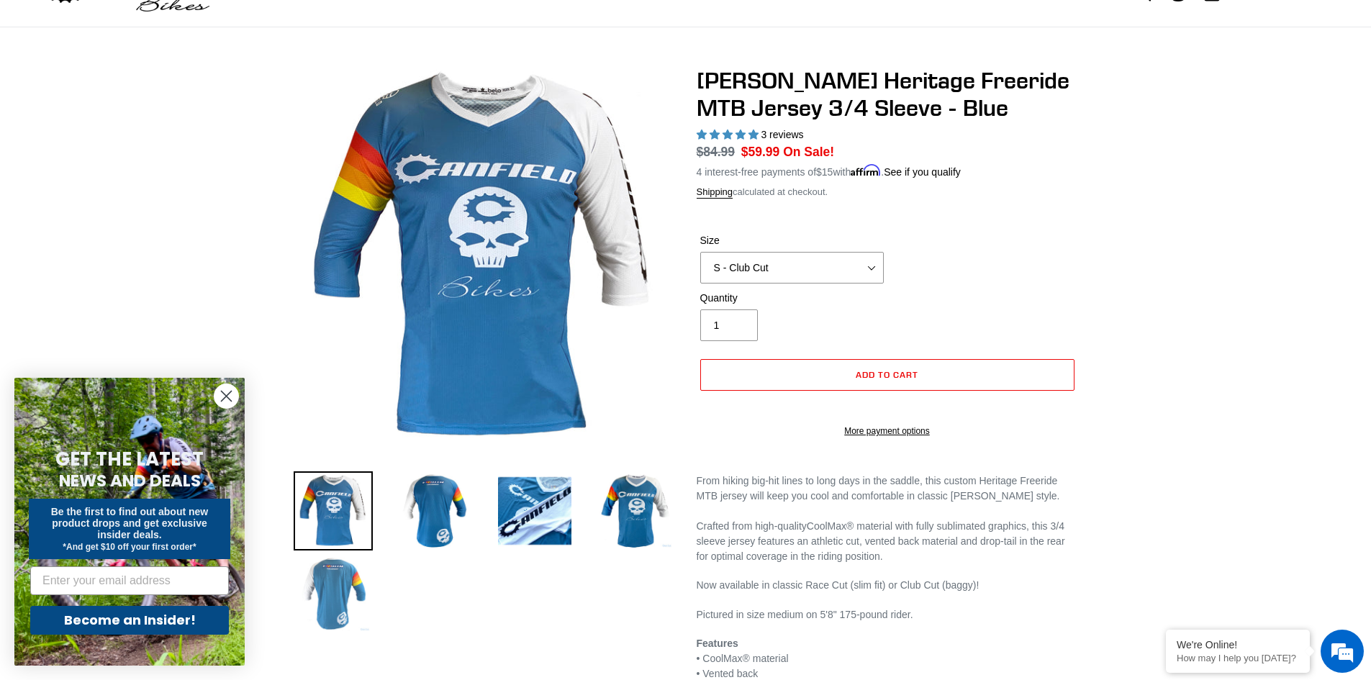
click at [345, 566] on img at bounding box center [333, 594] width 79 height 79
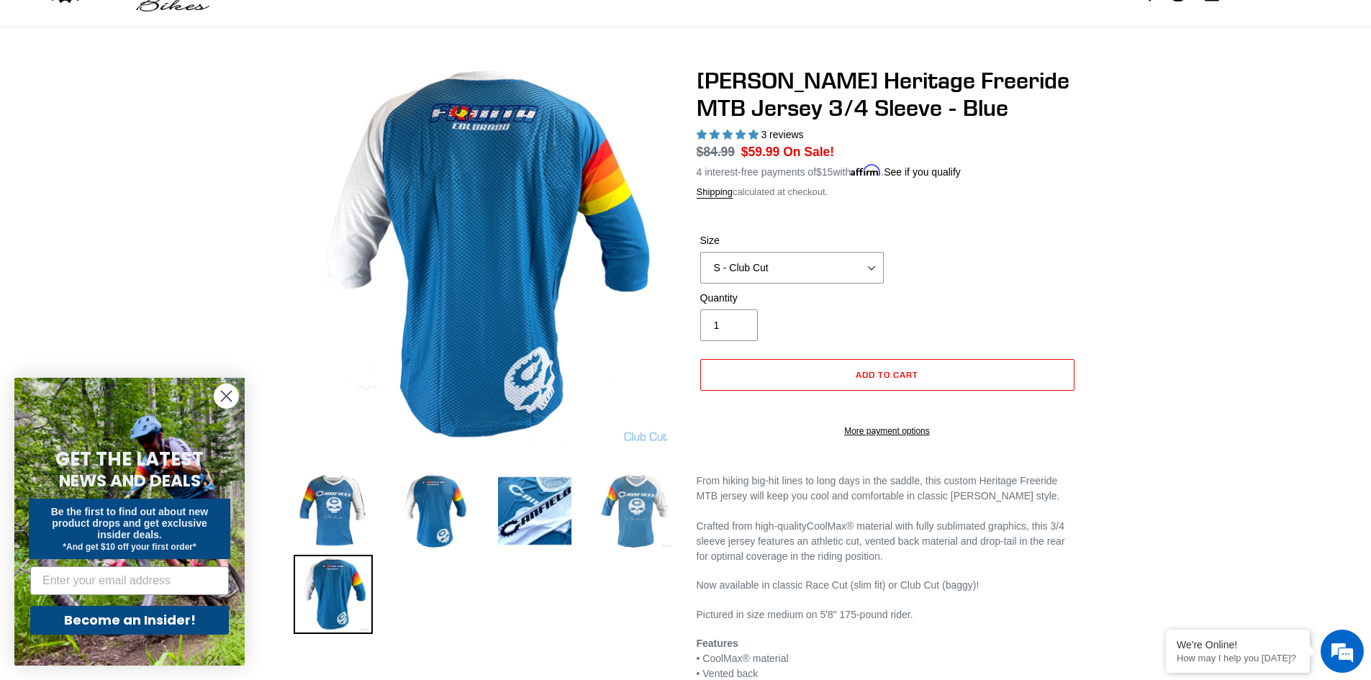
click at [651, 516] on img at bounding box center [635, 510] width 79 height 79
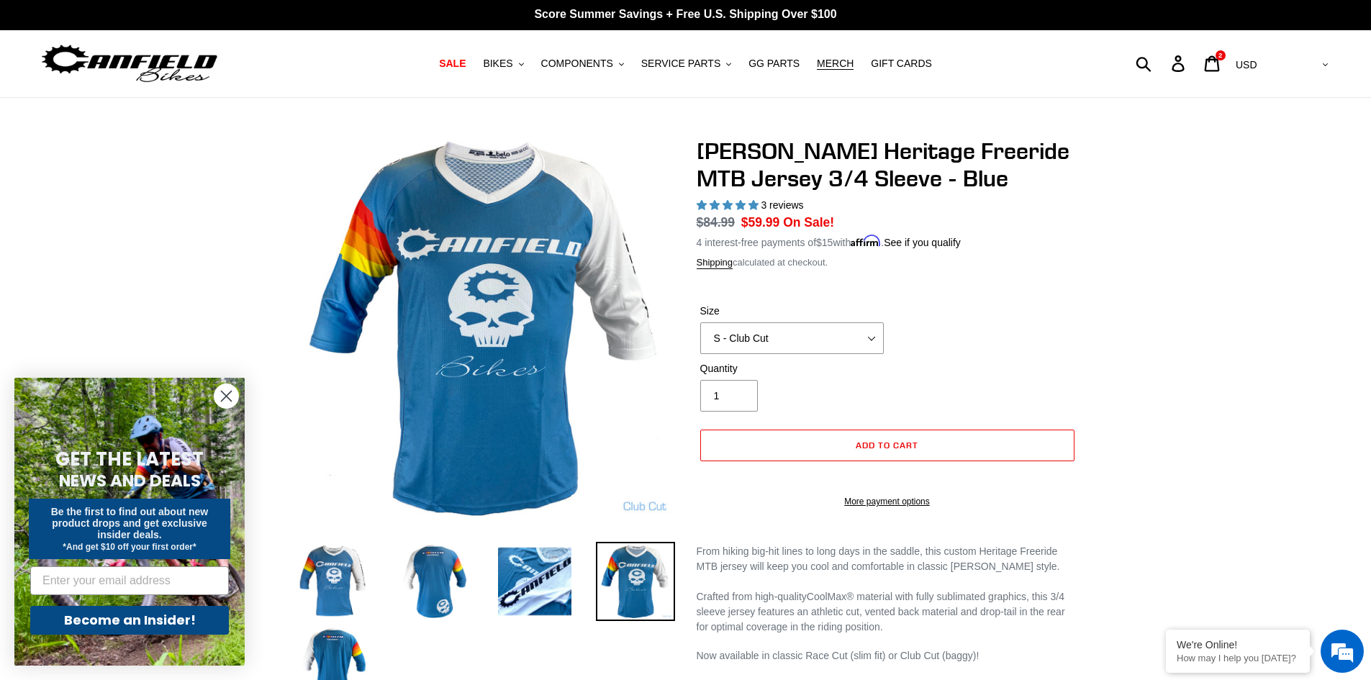
scroll to position [0, 0]
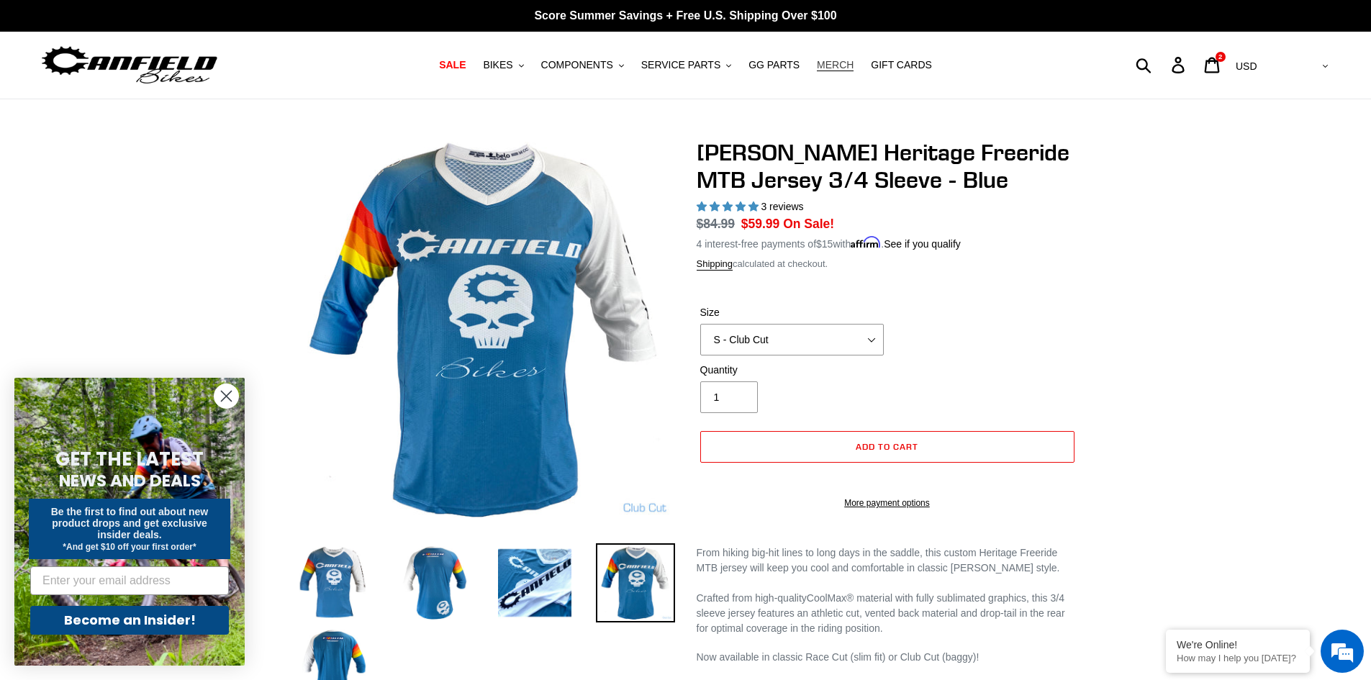
click at [833, 65] on span "MERCH" at bounding box center [835, 65] width 37 height 12
